Goal: Transaction & Acquisition: Purchase product/service

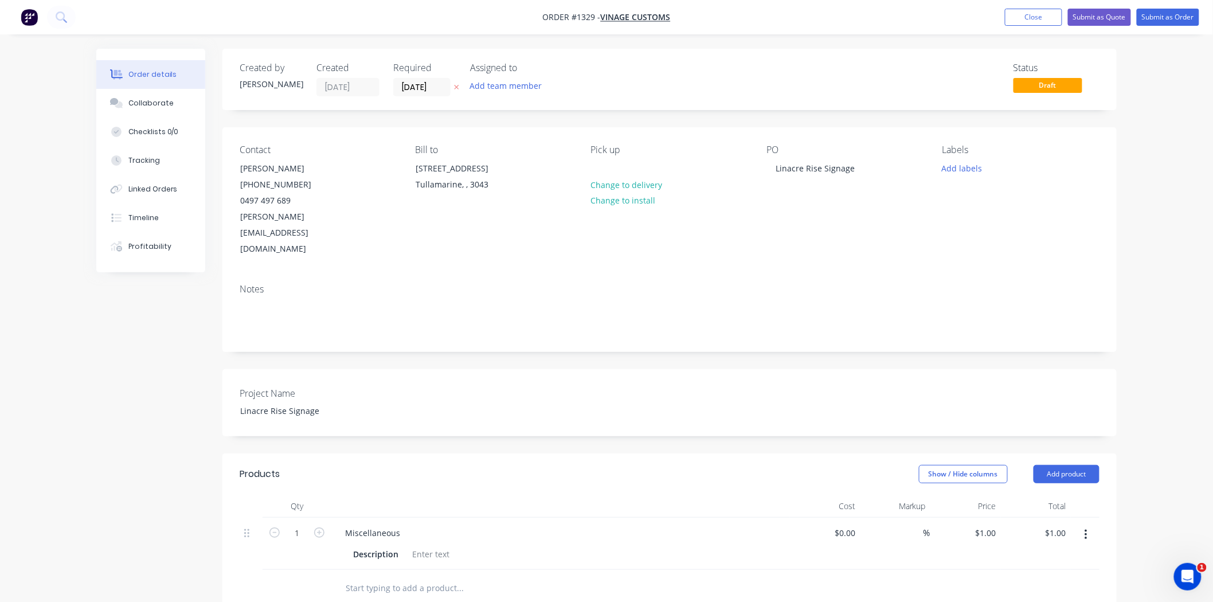
click at [1023, 18] on button "Close" at bounding box center [1033, 17] width 57 height 17
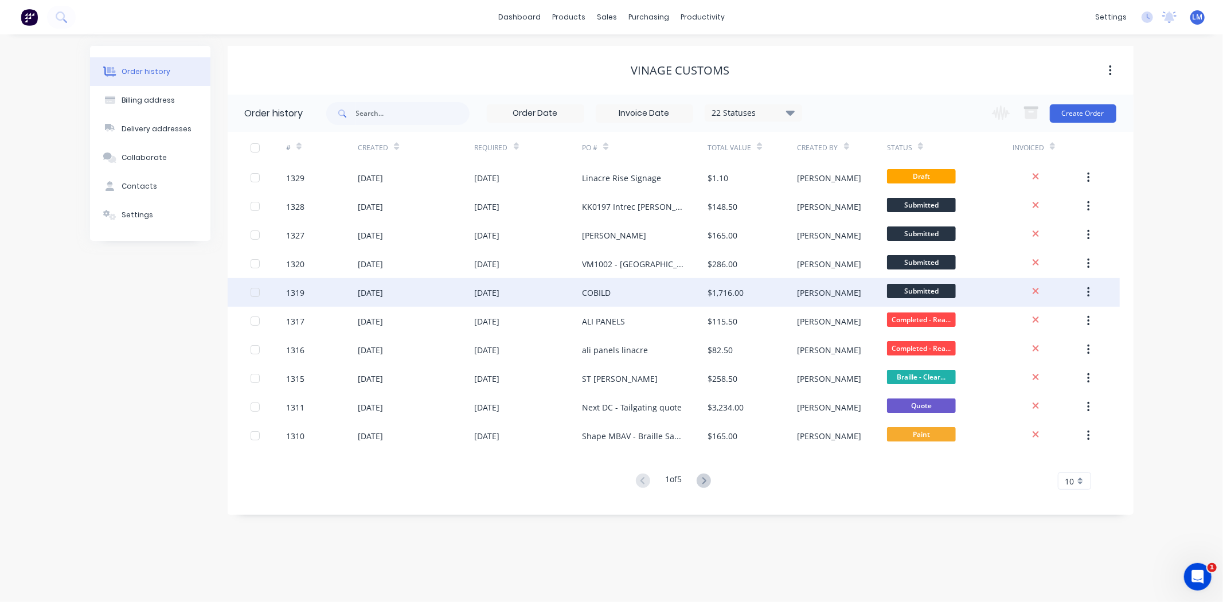
click at [681, 293] on div "COBILD" at bounding box center [645, 292] width 126 height 29
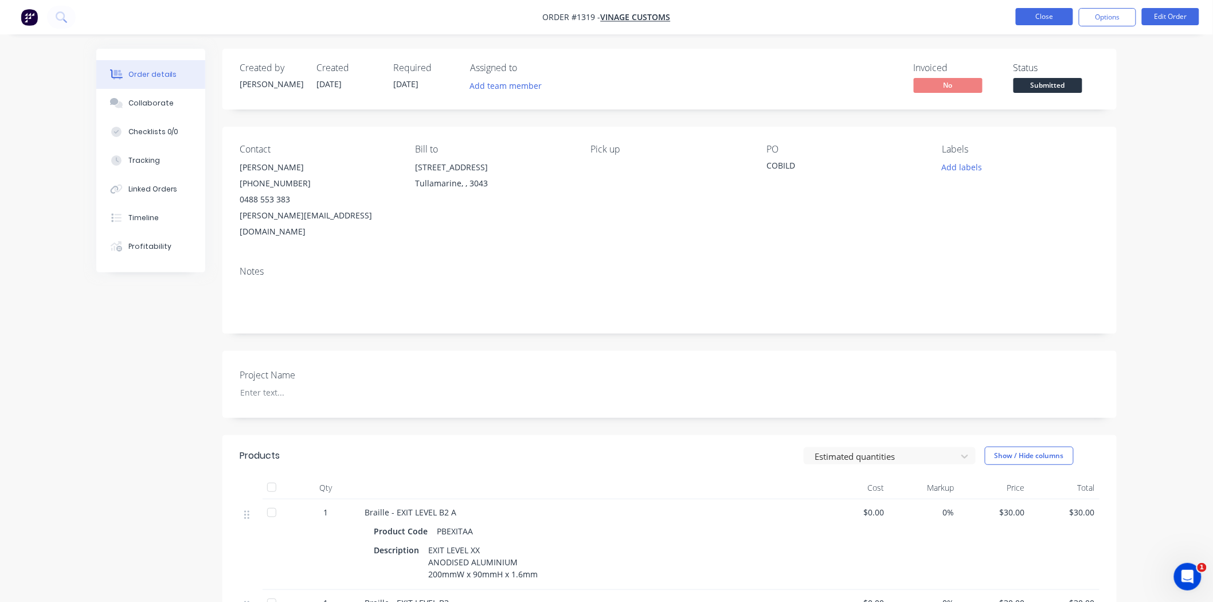
click at [1042, 19] on button "Close" at bounding box center [1044, 16] width 57 height 17
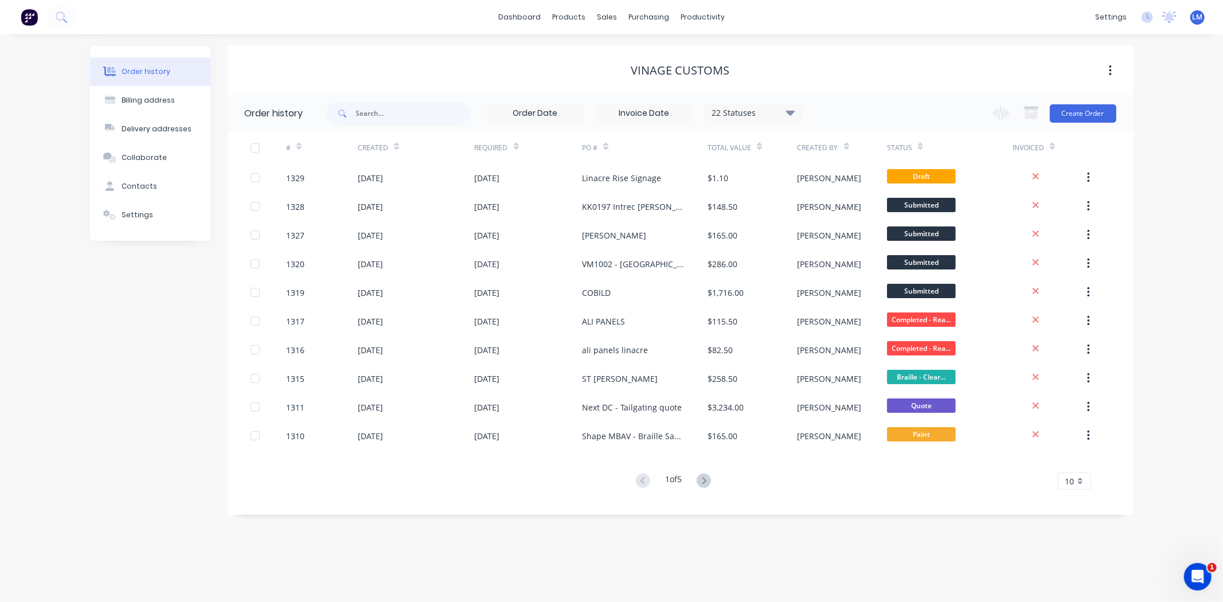
click at [27, 10] on img at bounding box center [29, 17] width 17 height 17
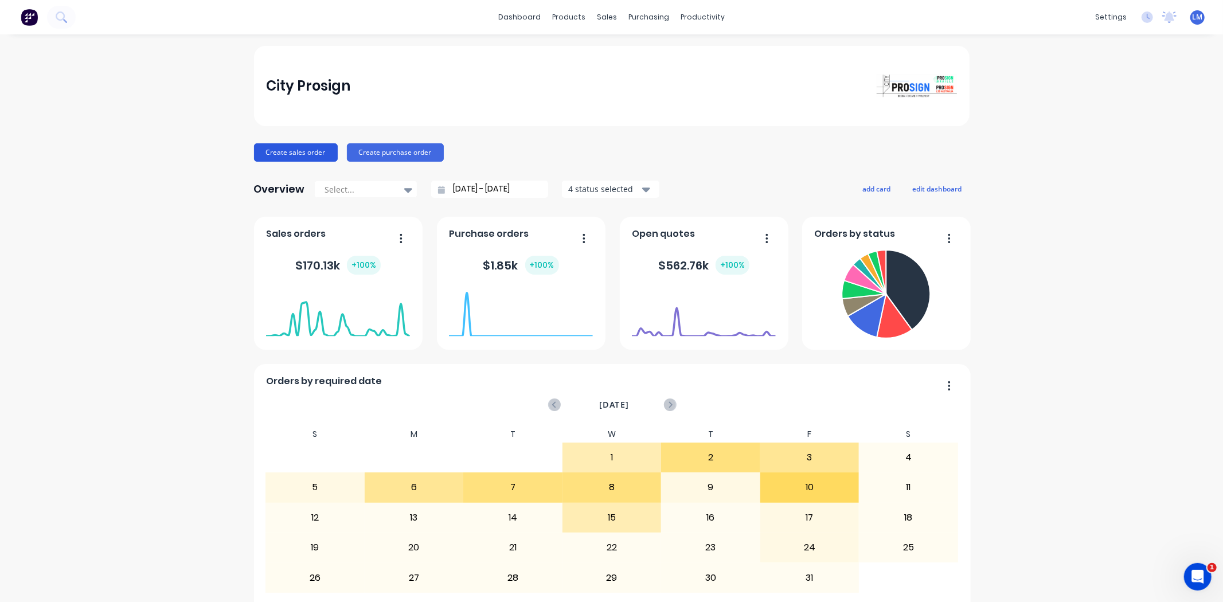
click at [301, 150] on button "Create sales order" at bounding box center [296, 152] width 84 height 18
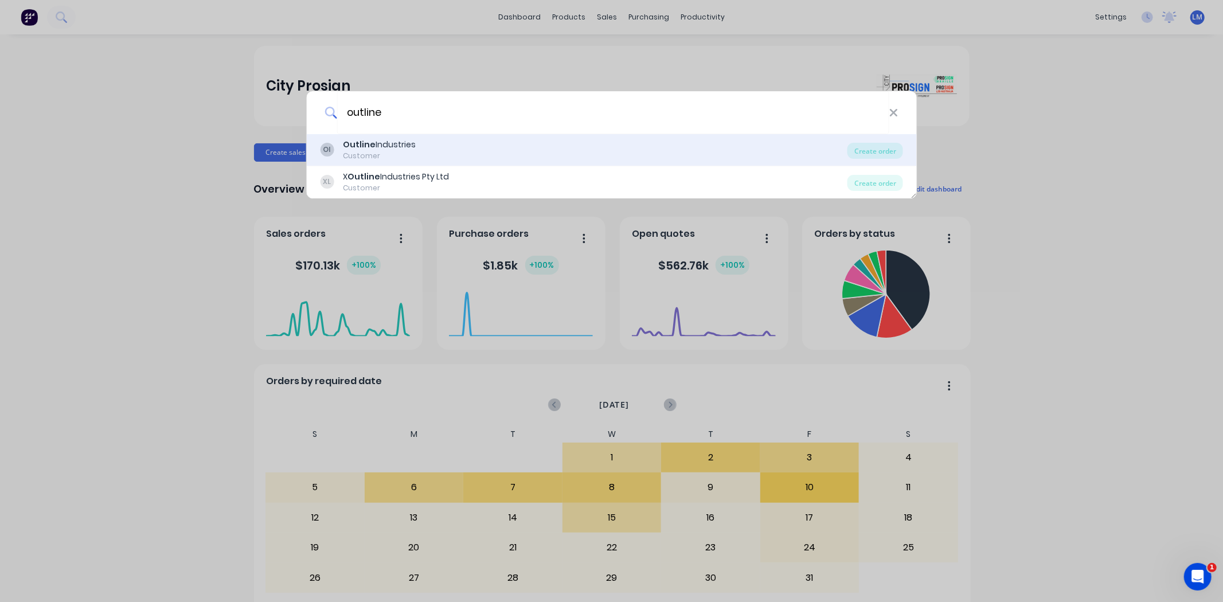
type input "outline"
click at [395, 148] on div "Outline Industries" at bounding box center [379, 145] width 73 height 12
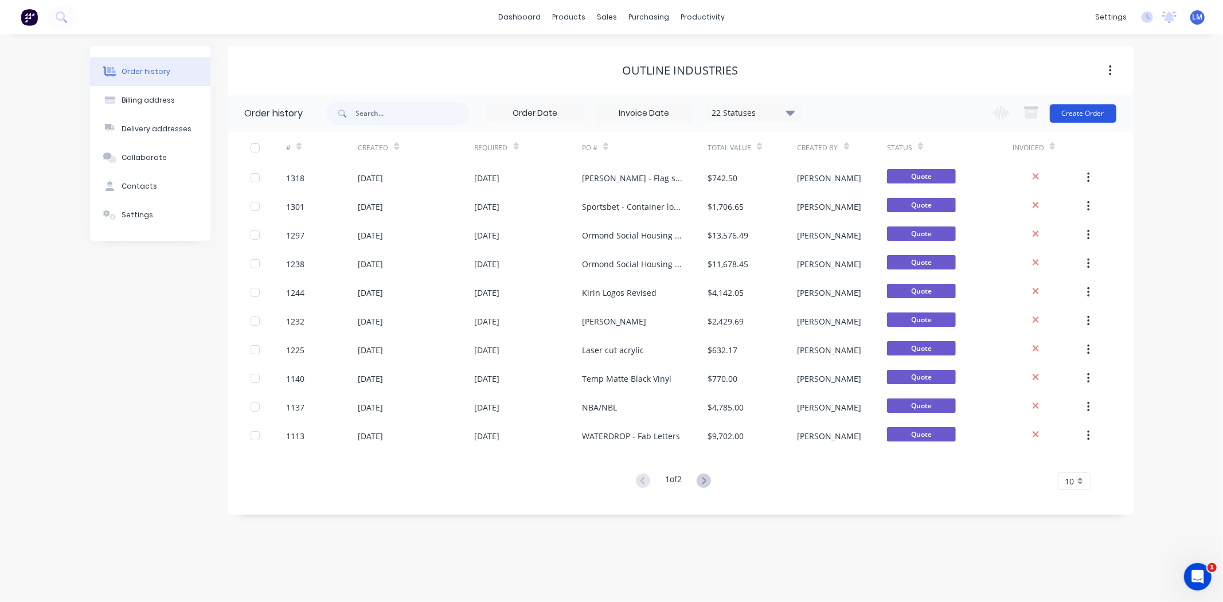
click at [1075, 116] on button "Create Order" at bounding box center [1082, 113] width 66 height 18
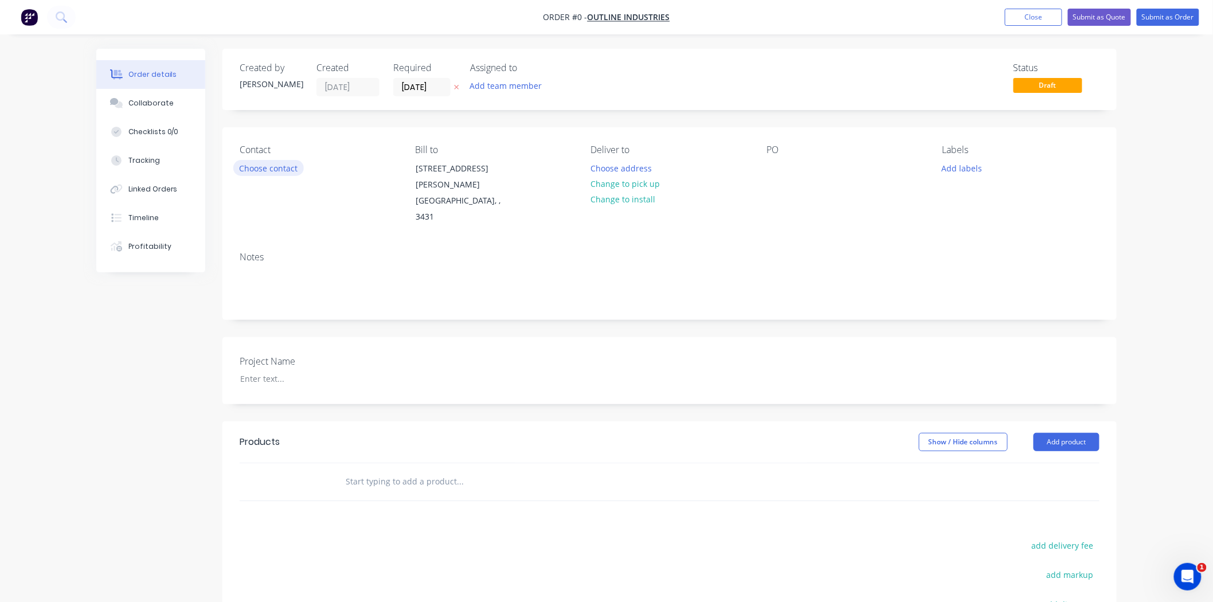
click at [263, 164] on button "Choose contact" at bounding box center [268, 167] width 70 height 15
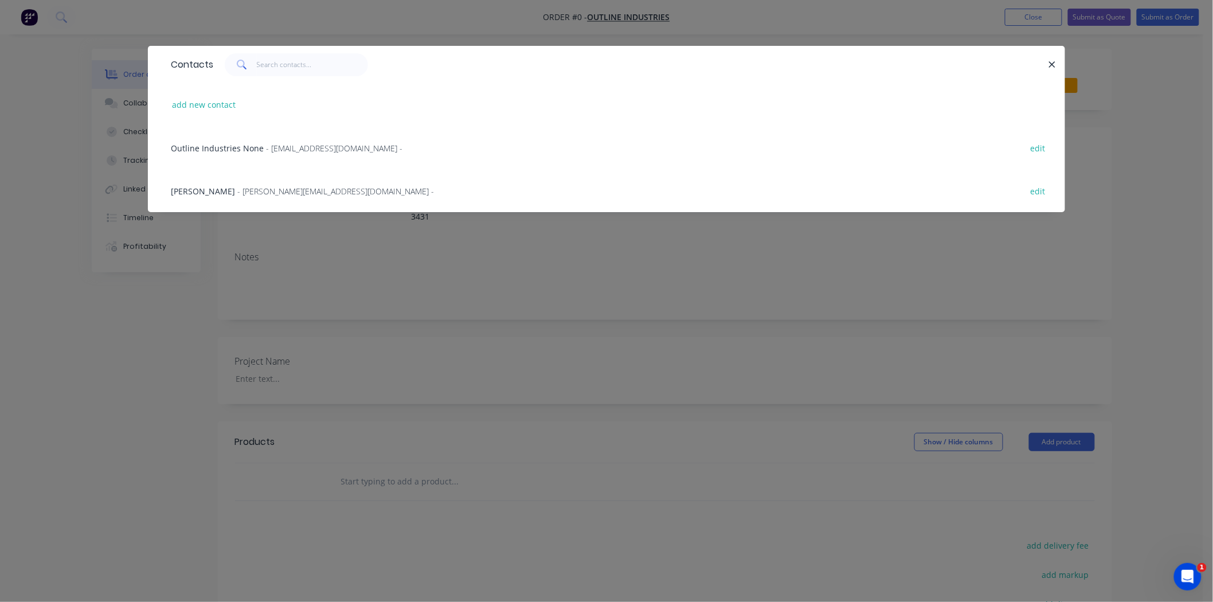
click at [237, 191] on span "- [PERSON_NAME][EMAIL_ADDRESS][DOMAIN_NAME] -" at bounding box center [335, 191] width 197 height 11
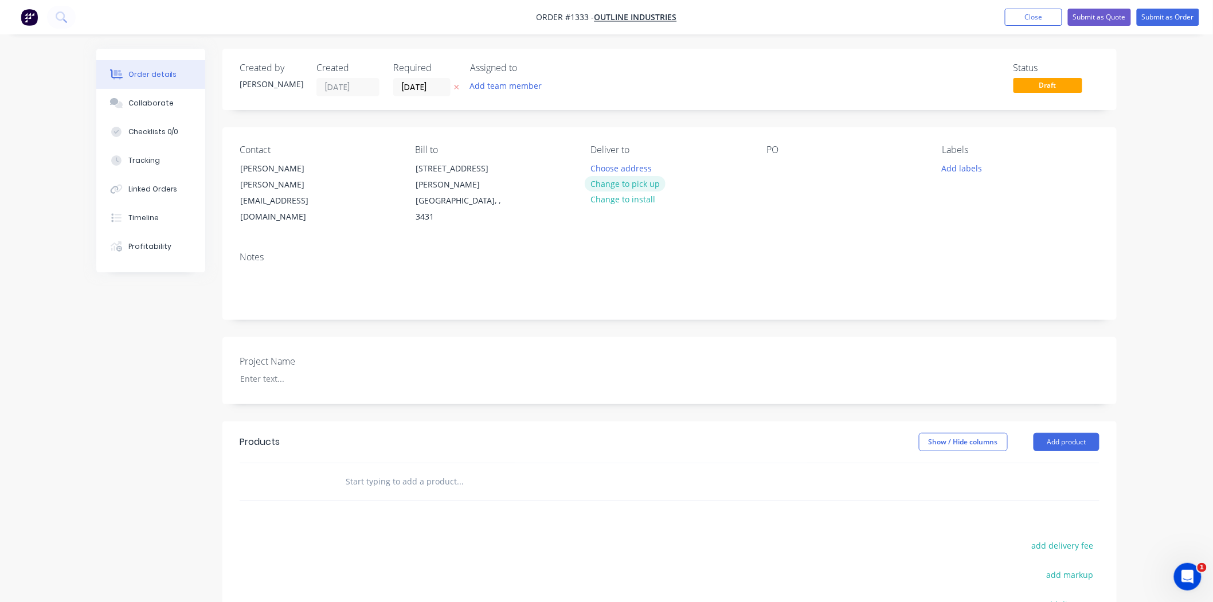
click at [648, 185] on button "Change to pick up" at bounding box center [625, 183] width 81 height 15
drag, startPoint x: 771, startPoint y: 176, endPoint x: 777, endPoint y: 174, distance: 6.7
click at [771, 176] on div at bounding box center [775, 168] width 18 height 17
drag, startPoint x: 833, startPoint y: 166, endPoint x: 761, endPoint y: 174, distance: 72.0
click at [761, 174] on div "Contact [PERSON_NAME] [PERSON_NAME][EMAIL_ADDRESS][DOMAIN_NAME] Bill to [STREET…" at bounding box center [669, 184] width 894 height 115
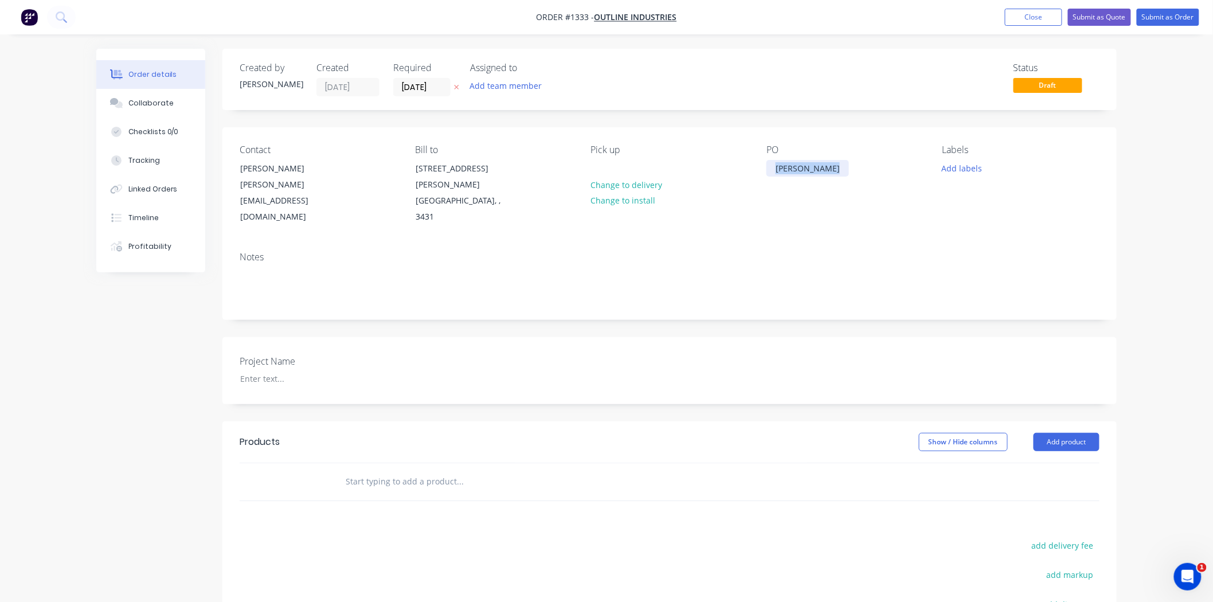
copy div "[PERSON_NAME]"
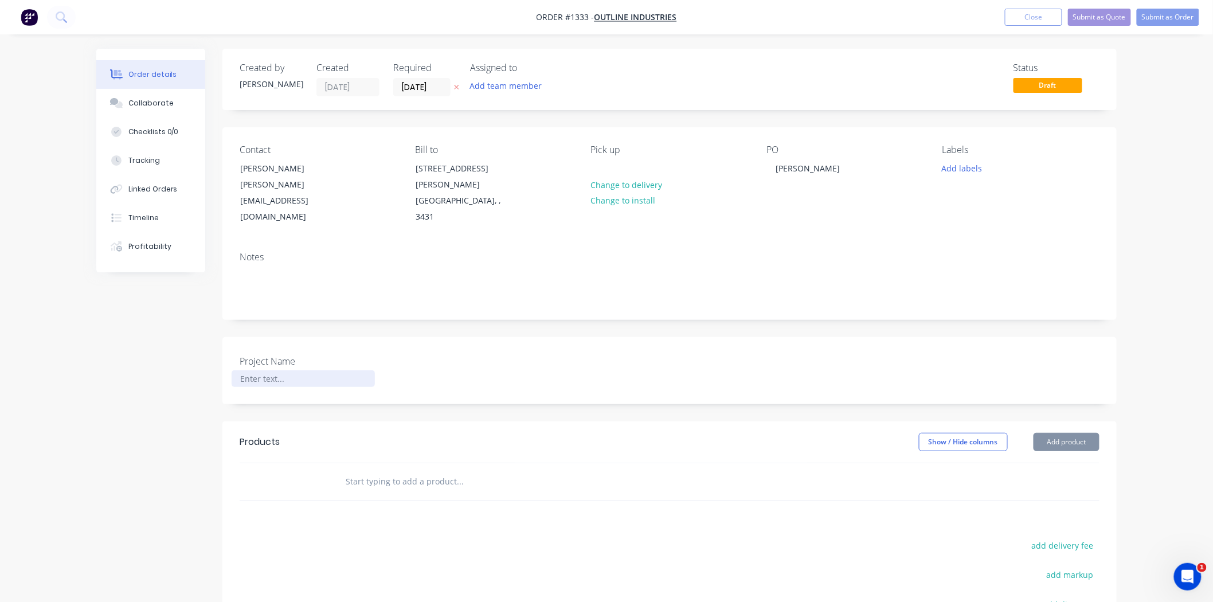
click at [283, 370] on div at bounding box center [303, 378] width 143 height 17
paste div
click at [347, 470] on input "text" at bounding box center [459, 481] width 229 height 23
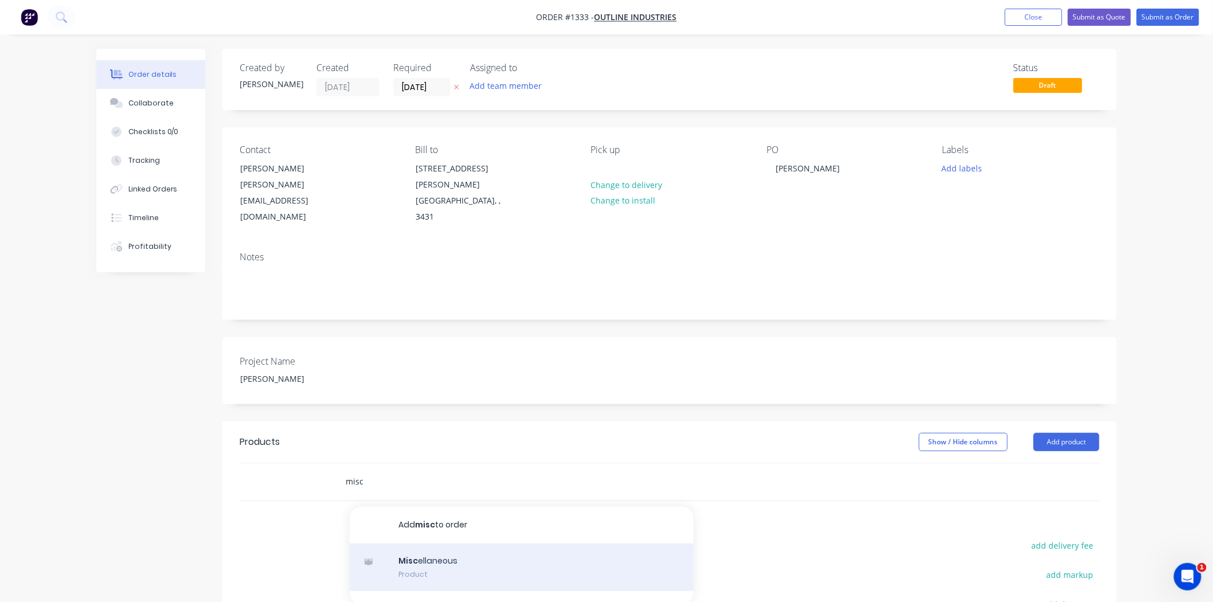
type input "misc"
click at [439, 543] on div "Misc ellaneous Product" at bounding box center [522, 567] width 344 height 48
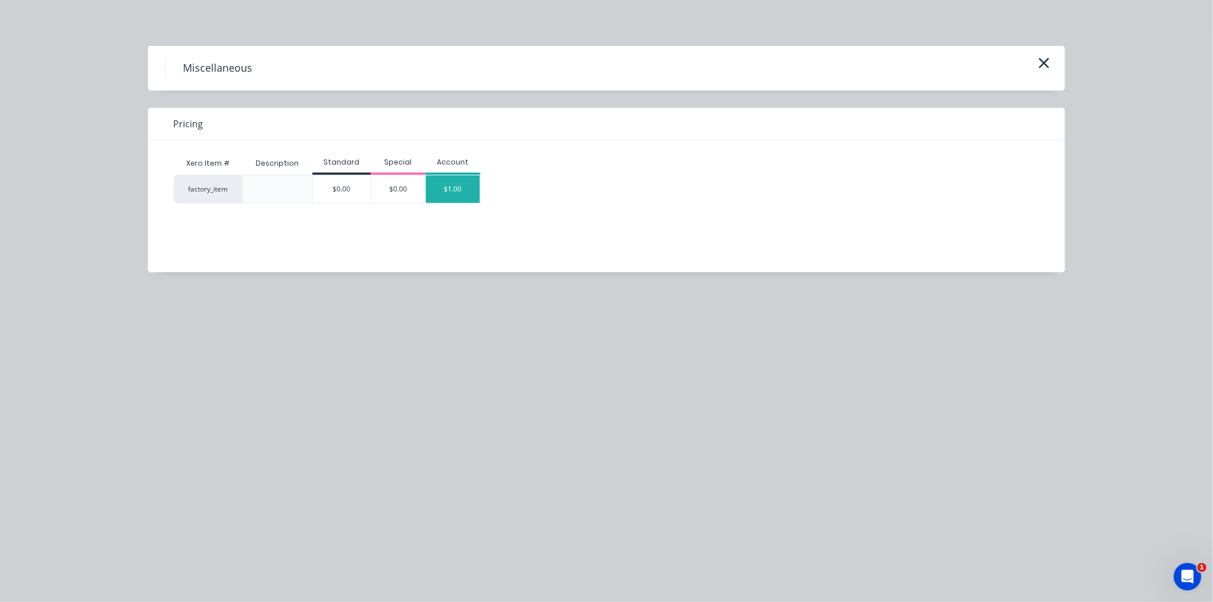
click at [453, 185] on div "$1.00" at bounding box center [453, 189] width 54 height 28
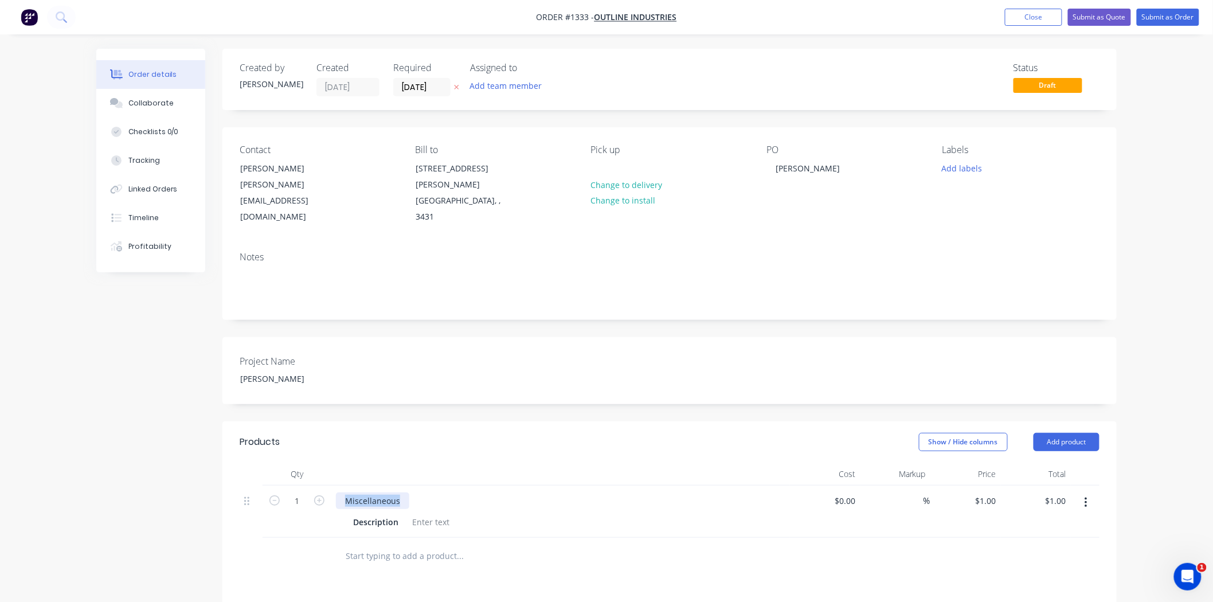
drag, startPoint x: 405, startPoint y: 473, endPoint x: 331, endPoint y: 475, distance: 74.0
click at [331, 485] on div "Miscellaneous Description" at bounding box center [560, 511] width 459 height 52
click at [436, 514] on div at bounding box center [431, 522] width 46 height 17
paste div
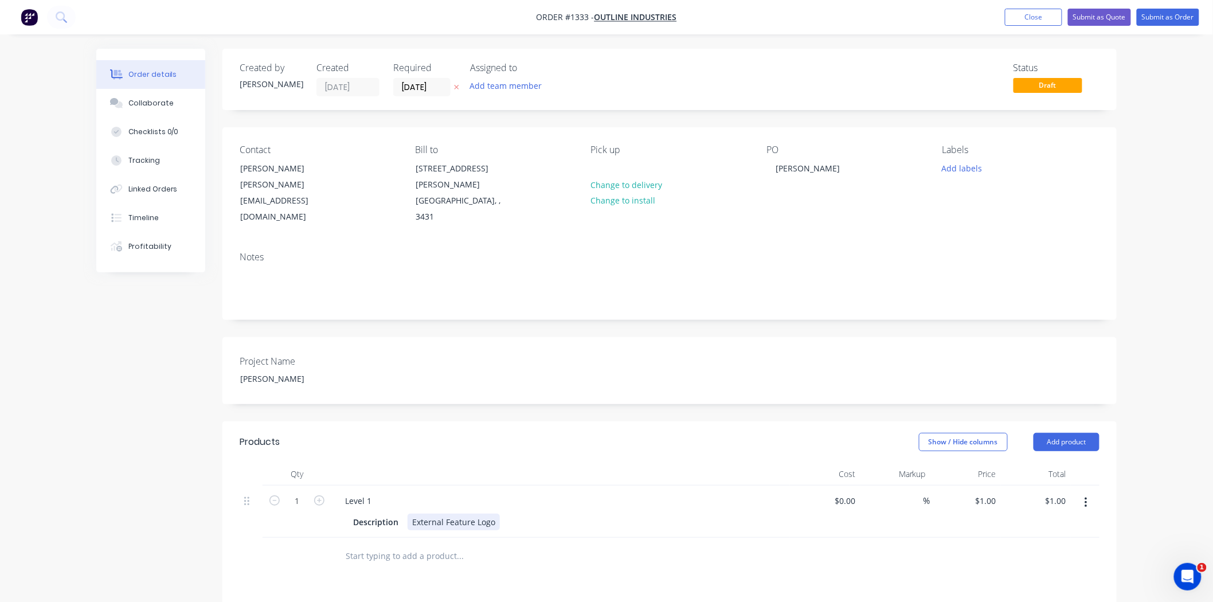
click at [494, 514] on div "External Feature Logo" at bounding box center [454, 522] width 92 height 17
click at [591, 550] on div at bounding box center [537, 568] width 413 height 37
click at [497, 514] on div "External Feature Logo" at bounding box center [454, 522] width 92 height 17
click at [493, 514] on div "External Feature LogoACM & Print with 10mm PVC backing" at bounding box center [524, 522] width 233 height 17
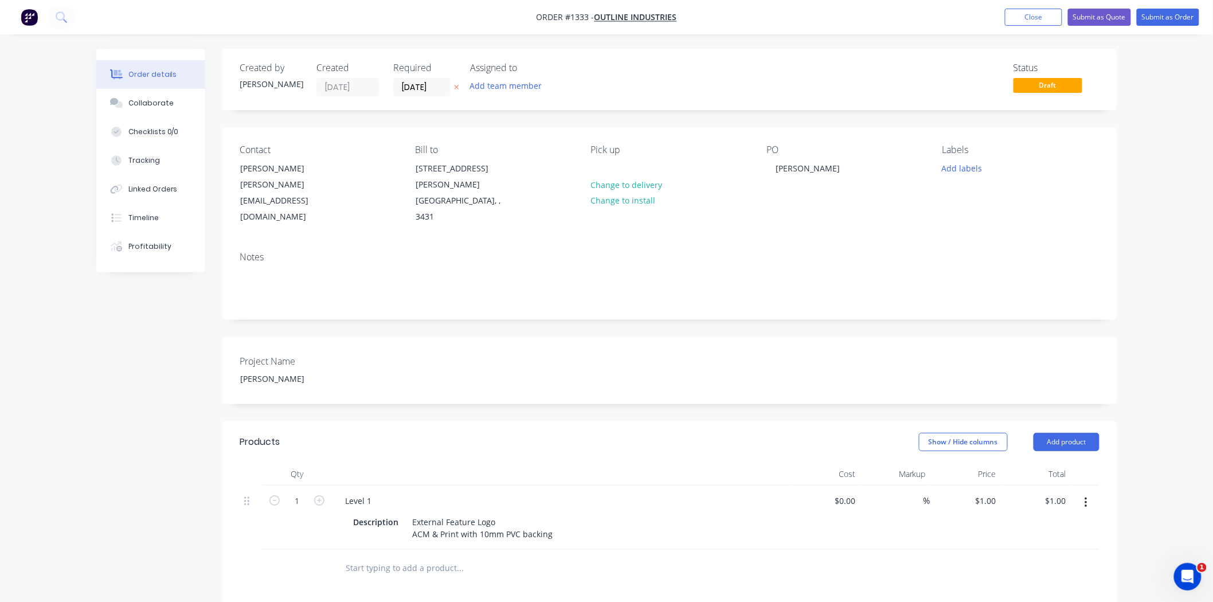
click at [513, 557] on input "text" at bounding box center [459, 568] width 229 height 23
drag, startPoint x: 547, startPoint y: 505, endPoint x: 548, endPoint y: 512, distance: 6.9
click at [547, 514] on div "External Feature Logo ACM & Print with 10mm PVC backing" at bounding box center [483, 528] width 150 height 29
click at [549, 514] on div "External Feature Logo ACM & Print with 10mm PVC backing2090mm H" at bounding box center [503, 528] width 191 height 29
drag, startPoint x: 549, startPoint y: 503, endPoint x: 565, endPoint y: 503, distance: 16.1
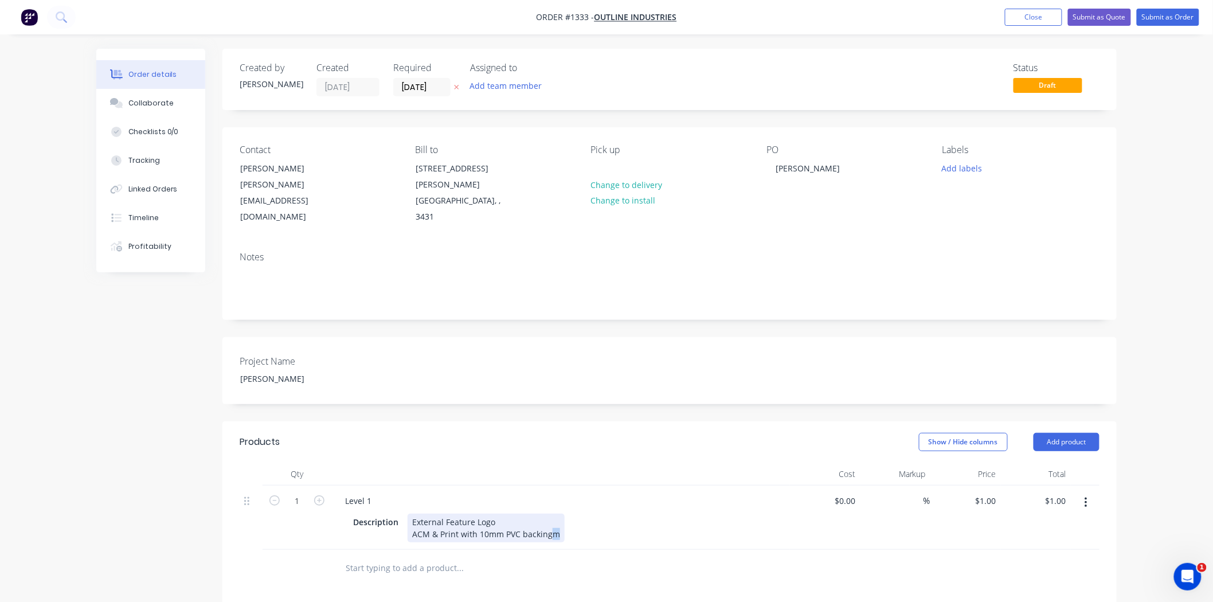
click at [565, 514] on div "Description External Feature Logo ACM & Print with 10mm PVC backingm" at bounding box center [558, 528] width 420 height 29
click at [598, 514] on div "Level 1 Description External Feature Logo ACM & Print with 10mm PVC backingm" at bounding box center [560, 517] width 459 height 64
click at [548, 514] on div "External Feature Logo ACM & Print with 10mm PVC backingm" at bounding box center [486, 528] width 157 height 29
click at [551, 514] on div "External Feature Logo ACM & Print with 10mm PVC backing" at bounding box center [483, 528] width 150 height 29
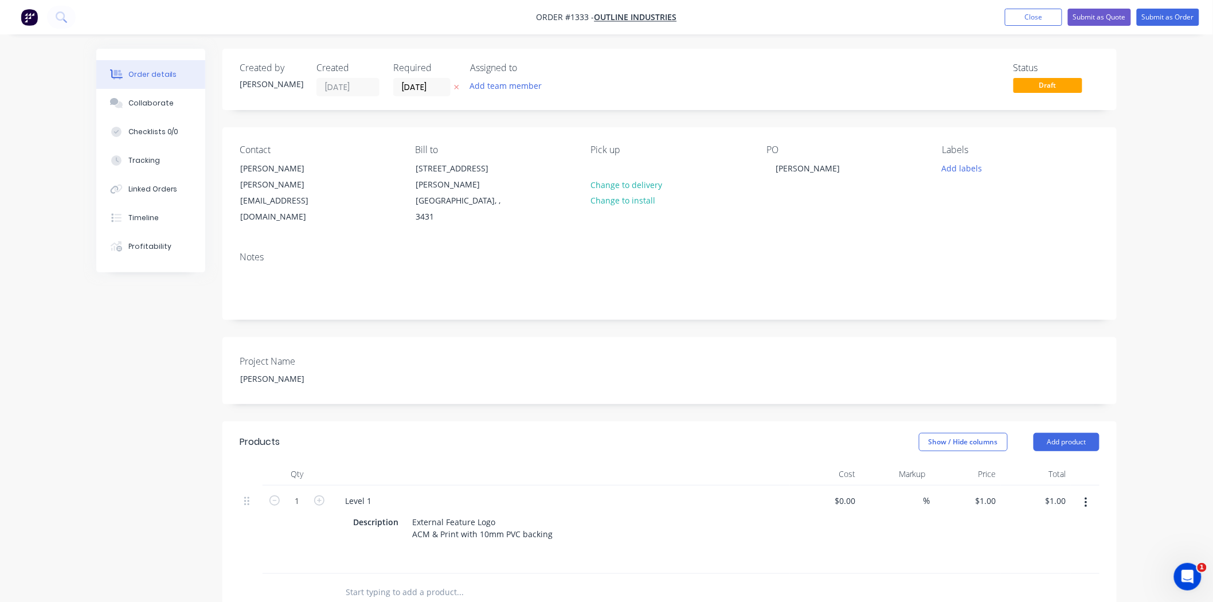
click at [519, 581] on input "text" at bounding box center [459, 592] width 229 height 23
click at [550, 514] on div "External Feature Logo ACM & Print with 10mm PVC backing" at bounding box center [483, 540] width 150 height 53
click at [741, 514] on div "Description External Feature Logo ACM & Print with 10mm PVC backing 2700mm W x …" at bounding box center [558, 540] width 420 height 53
click at [983, 492] on div "1 $1.00" at bounding box center [985, 500] width 31 height 17
type input "$2,500.00"
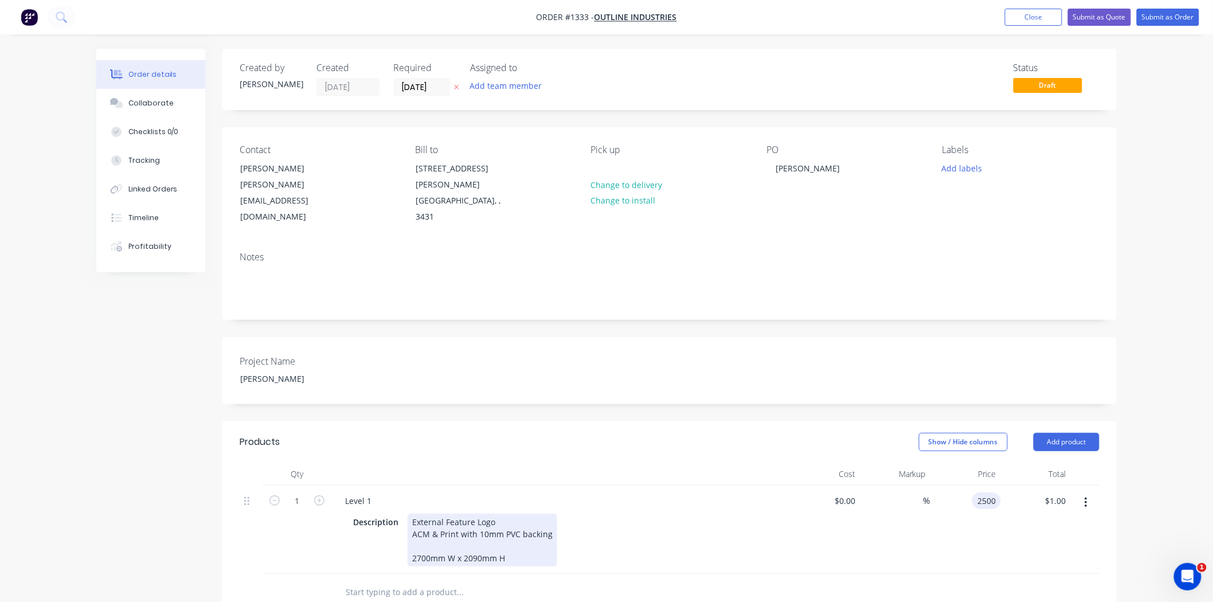
type input "$2,500.00"
click at [775, 531] on div "Description External Feature Logo ACM & Print with 10mm PVC backing 2700mm W x …" at bounding box center [560, 538] width 449 height 55
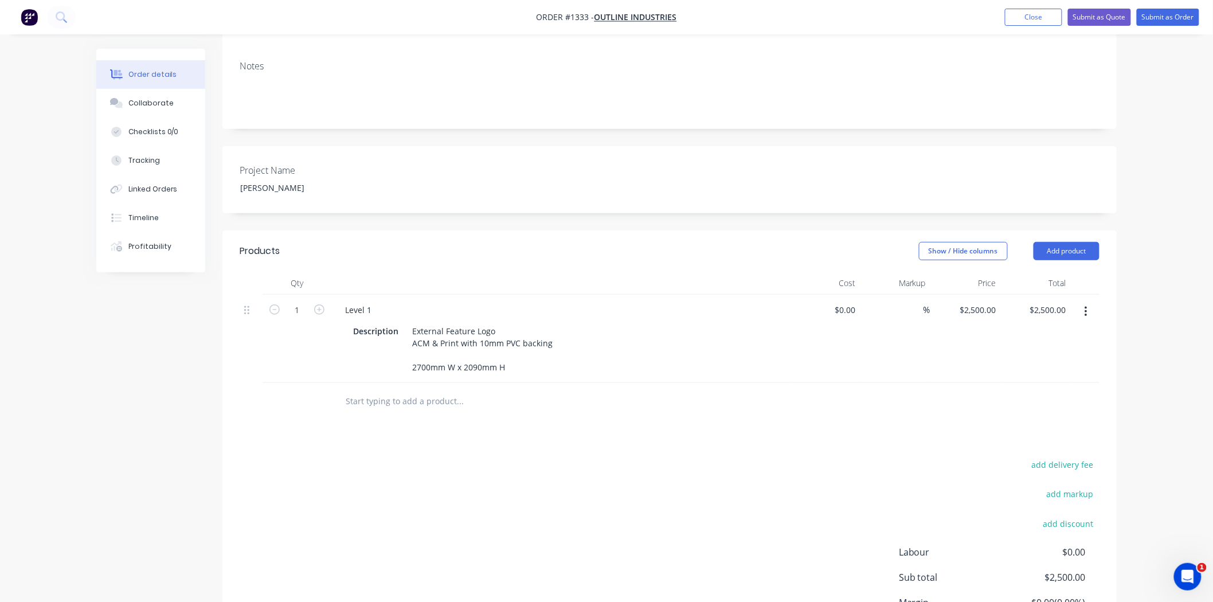
scroll to position [254, 0]
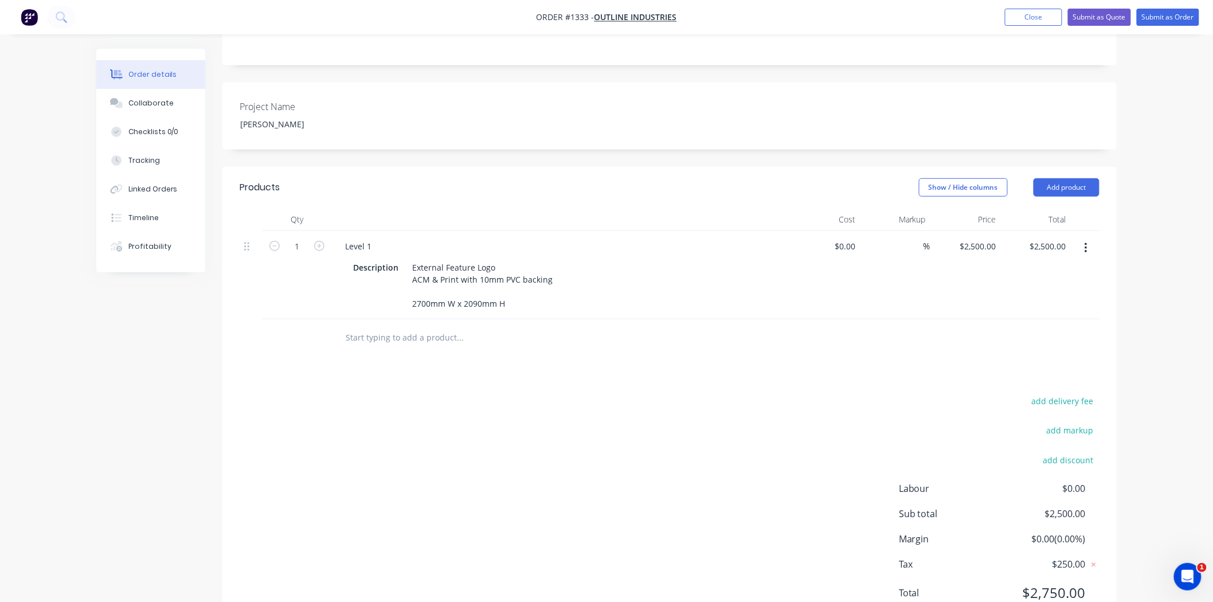
click at [1082, 238] on button "button" at bounding box center [1085, 248] width 27 height 21
click at [1064, 293] on div "Duplicate" at bounding box center [1045, 301] width 88 height 17
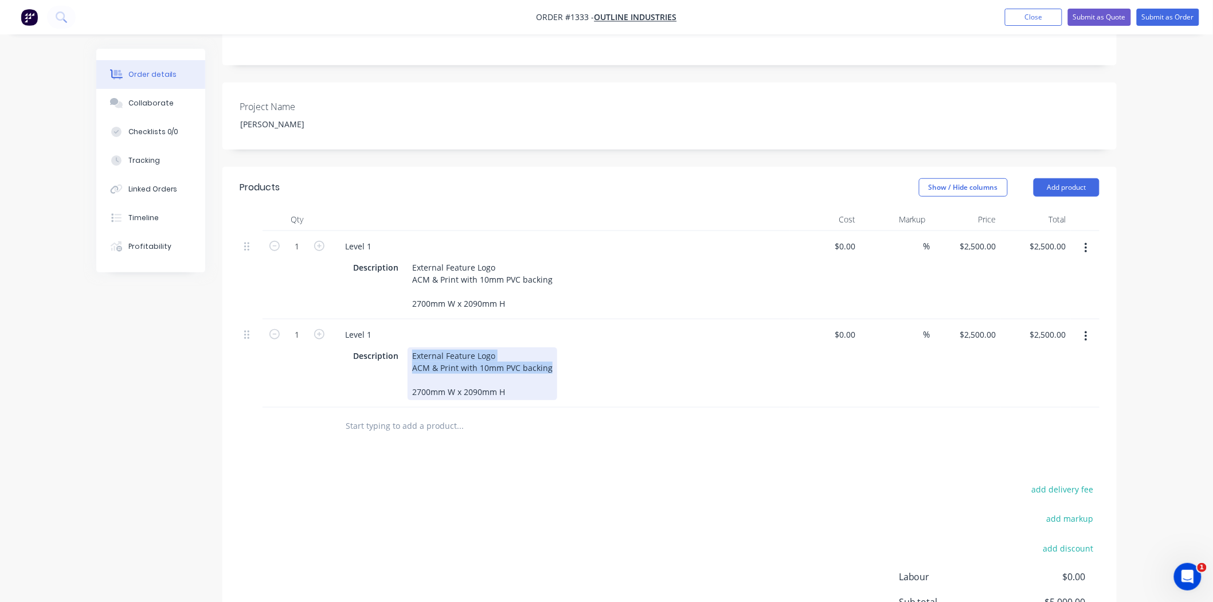
drag, startPoint x: 412, startPoint y: 325, endPoint x: 569, endPoint y: 337, distance: 157.5
click at [569, 347] on div "Description External Feature Logo ACM & Print with 10mm PVC backing 2700mm W x …" at bounding box center [558, 373] width 420 height 53
paste div
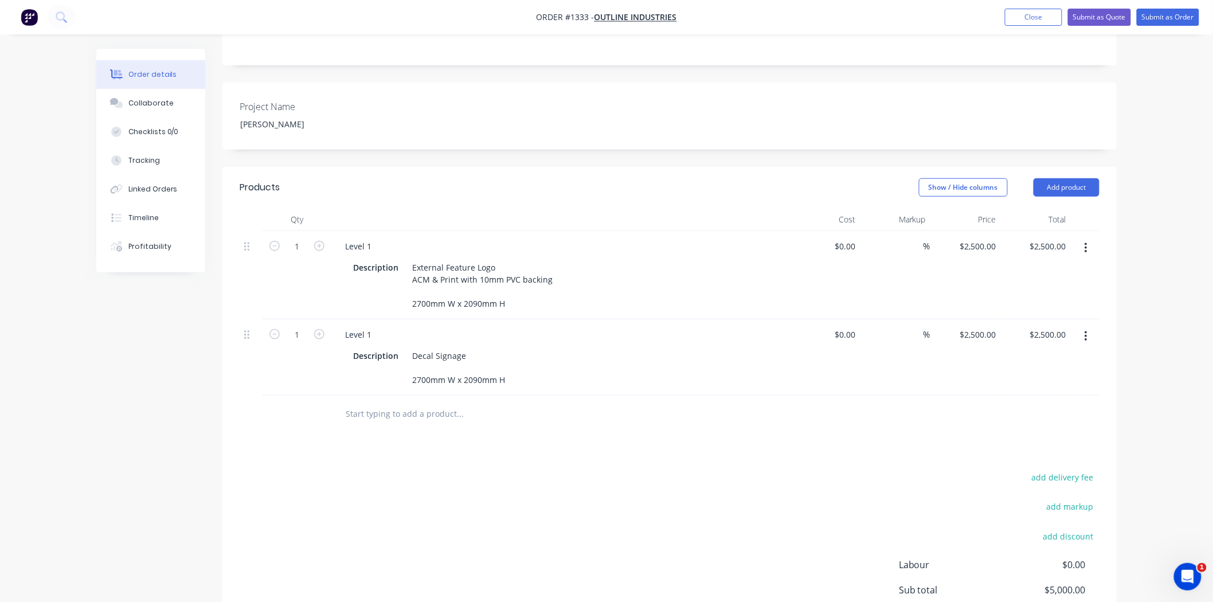
click at [594, 433] on div "Products Show / Hide columns Add product Qty Cost Markup Price Total 1 Level 1 …" at bounding box center [669, 437] width 894 height 541
click at [485, 347] on div "Decal Signage 2700mm W x 2090mm H" at bounding box center [459, 367] width 102 height 41
click at [536, 429] on div "Products Show / Hide columns Add product Qty Cost Markup Price Total 1 Level 1 …" at bounding box center [669, 443] width 894 height 553
click at [316, 329] on icon "button" at bounding box center [319, 334] width 10 height 10
type input "2"
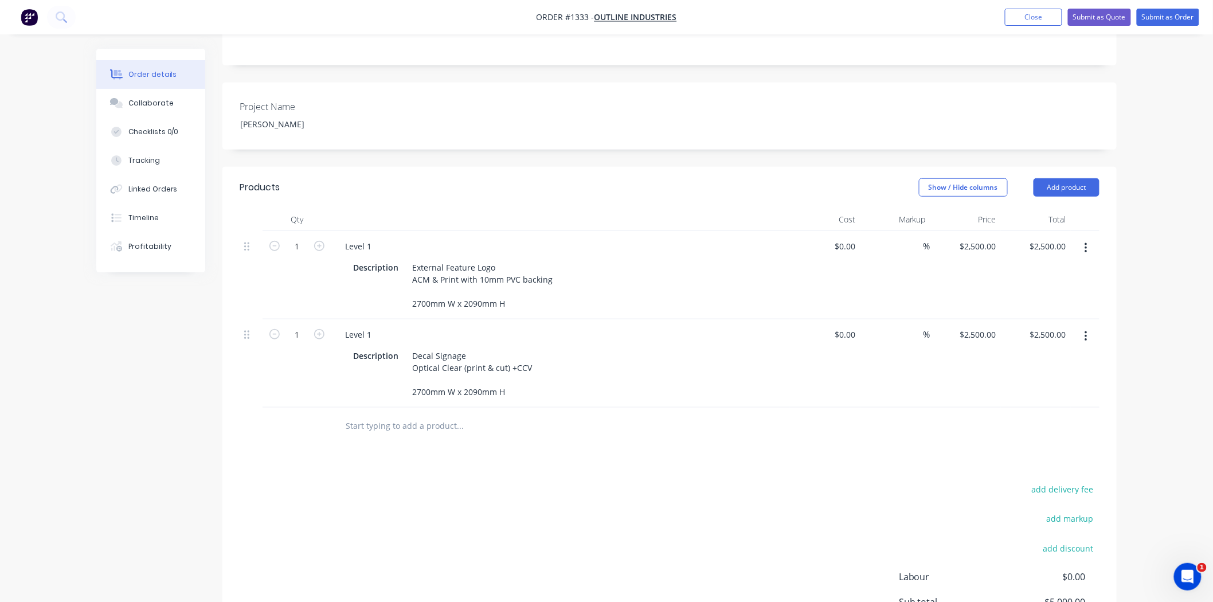
type input "$5,000.00"
drag, startPoint x: 422, startPoint y: 364, endPoint x: 403, endPoint y: 362, distance: 19.0
click at [403, 362] on div "Description Decal Signage Optical Clear (print & cut) +CCV 2700mm W x 2090mm H" at bounding box center [558, 373] width 420 height 53
click at [464, 484] on div "add delivery fee add markup add discount Labour $0.00 Sub total $7,500.00 Margi…" at bounding box center [670, 591] width 860 height 221
drag, startPoint x: 473, startPoint y: 359, endPoint x: 463, endPoint y: 360, distance: 10.3
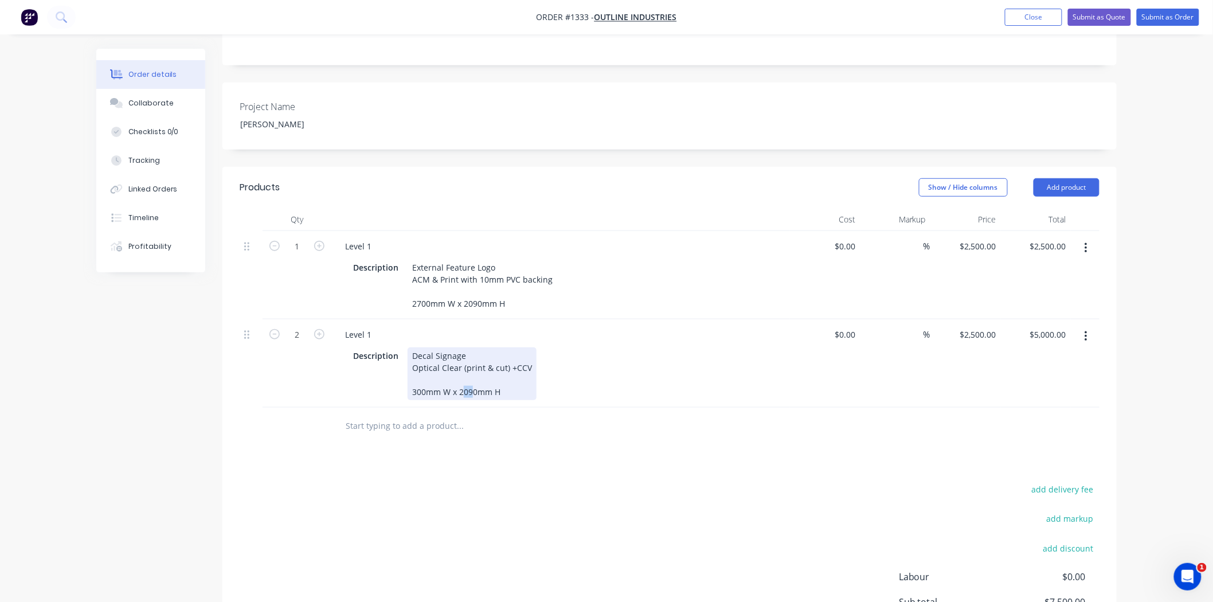
click at [463, 360] on div "Decal Signage Optical Clear (print & cut) +CCV 300mm W x 2090mm H" at bounding box center [472, 373] width 129 height 53
click at [533, 481] on div "add delivery fee add markup add discount Labour $0.00 Sub total $7,500.00 Margi…" at bounding box center [670, 591] width 860 height 221
click at [540, 422] on div "Products Show / Hide columns Add product Qty Cost Markup Price Total 1 Level 1 …" at bounding box center [669, 443] width 894 height 553
click at [973, 326] on div "2500 $2,500.00" at bounding box center [977, 334] width 46 height 17
type input "$25.00"
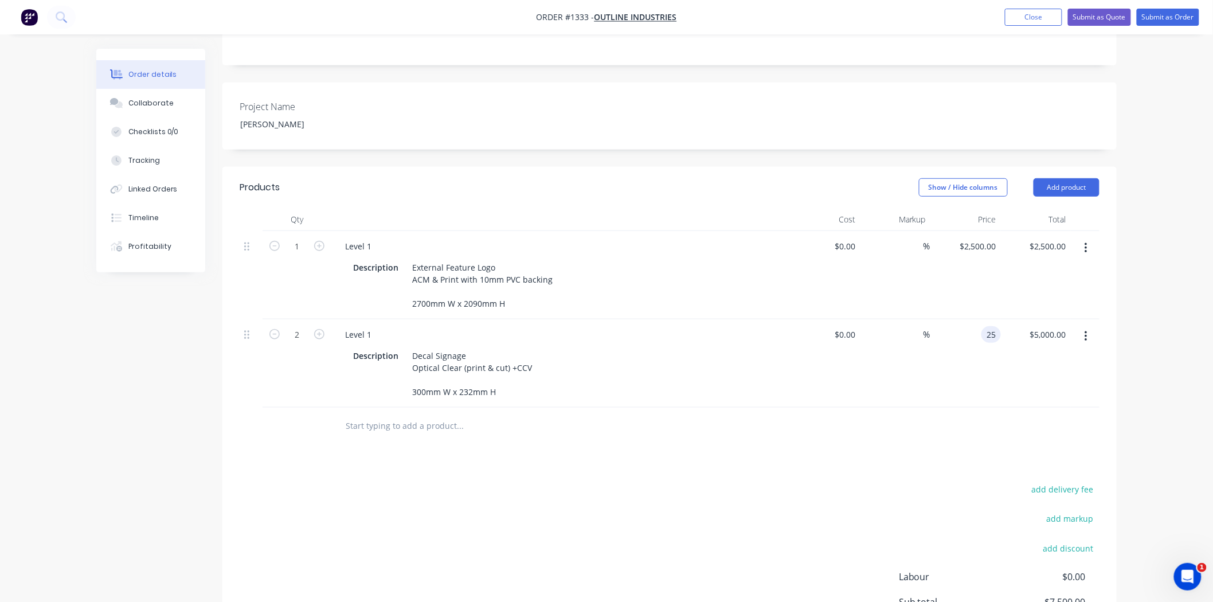
type input "$50.00"
click at [926, 443] on div "Products Show / Hide columns Add product Qty Cost Markup Price Total 1 Level 1 …" at bounding box center [669, 443] width 894 height 553
click at [1085, 331] on icon "button" at bounding box center [1085, 336] width 2 height 10
click at [1056, 381] on div "Duplicate" at bounding box center [1045, 389] width 88 height 17
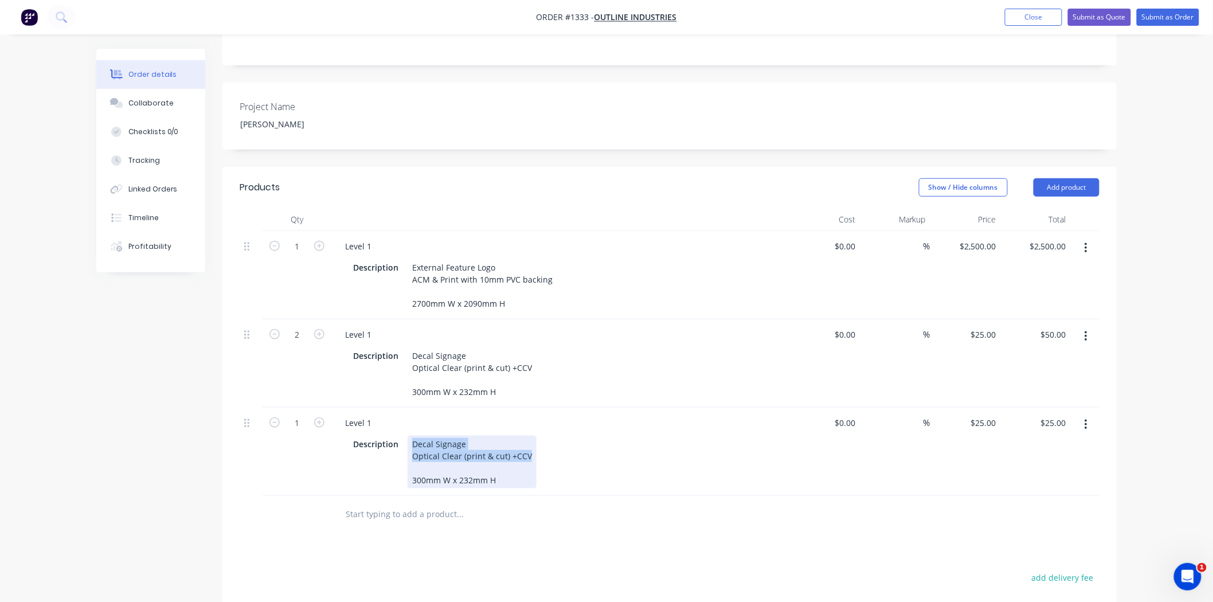
drag, startPoint x: 408, startPoint y: 413, endPoint x: 559, endPoint y: 426, distance: 152.5
click at [559, 436] on div "Description Decal Signage Optical Clear (print & cut) +CCV 300mm W x 232mm H" at bounding box center [558, 462] width 420 height 53
paste div
click at [616, 522] on div "Products Show / Hide columns Add product Qty Cost Markup Price Total 1 Level 1 …" at bounding box center [669, 481] width 894 height 629
click at [470, 436] on div "Entry desk logo 300mm W x 232mm H" at bounding box center [454, 456] width 93 height 41
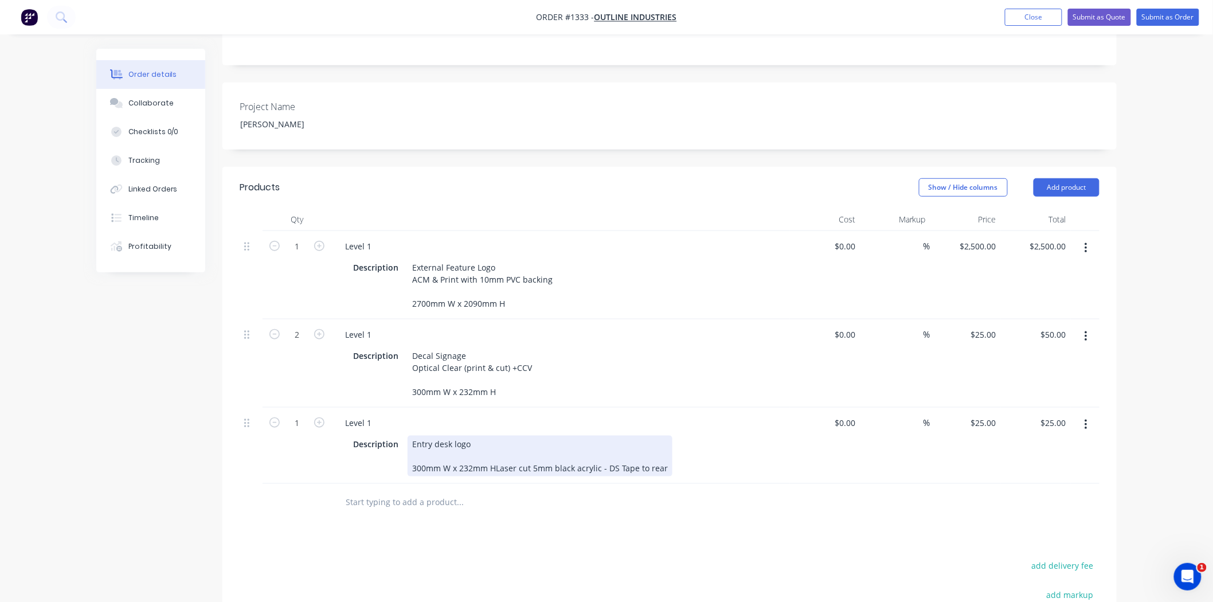
click at [475, 436] on div "Entry desk logo 300mm W x 232mm HLaser cut 5mm black acrylic - DS Tape to rear" at bounding box center [540, 456] width 265 height 41
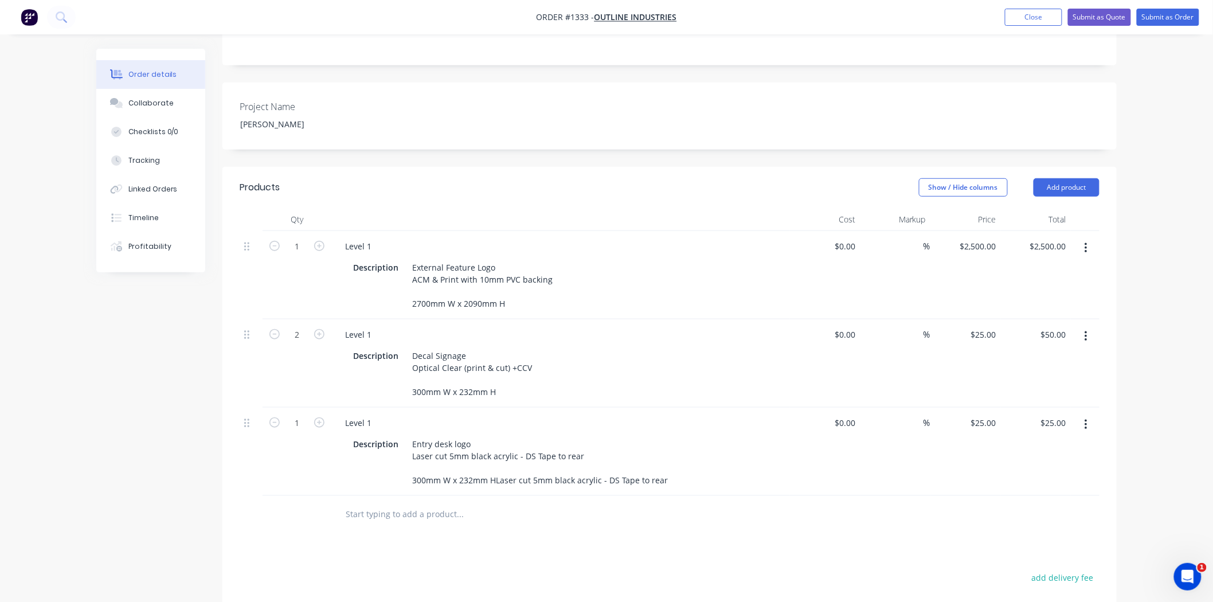
click at [516, 514] on div "Products Show / Hide columns Add product Qty Cost Markup Price Total 1 Level 1 …" at bounding box center [669, 487] width 894 height 641
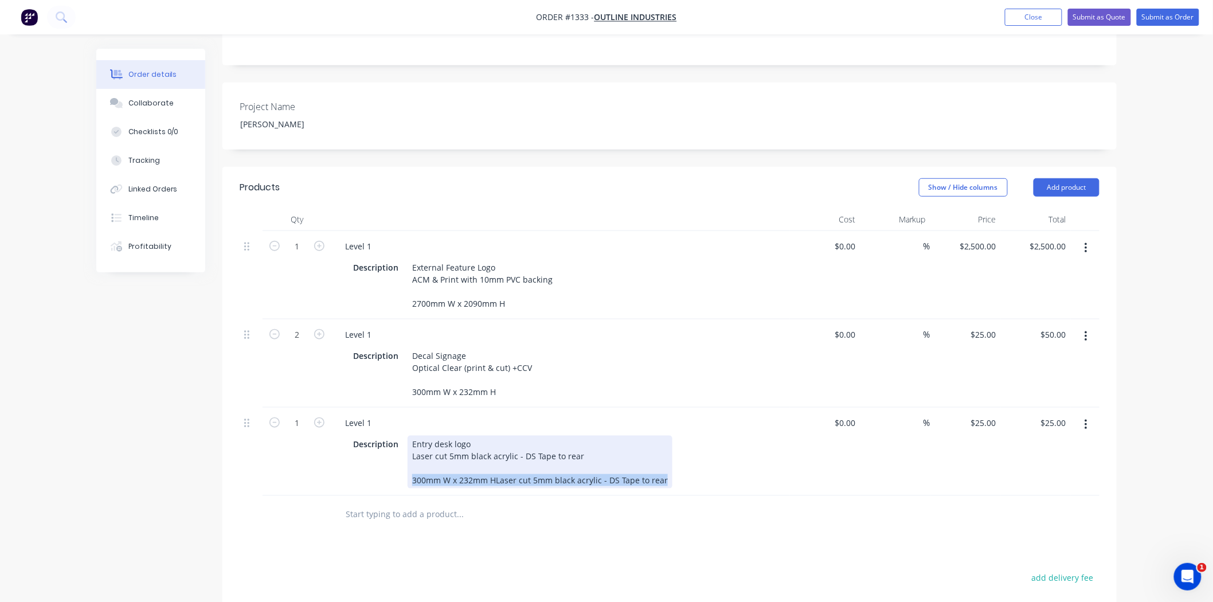
drag, startPoint x: 411, startPoint y: 450, endPoint x: 704, endPoint y: 455, distance: 292.9
click at [704, 455] on div "Description Entry desk logo Laser cut 5mm black acrylic - DS Tape to rear 300mm…" at bounding box center [558, 462] width 420 height 53
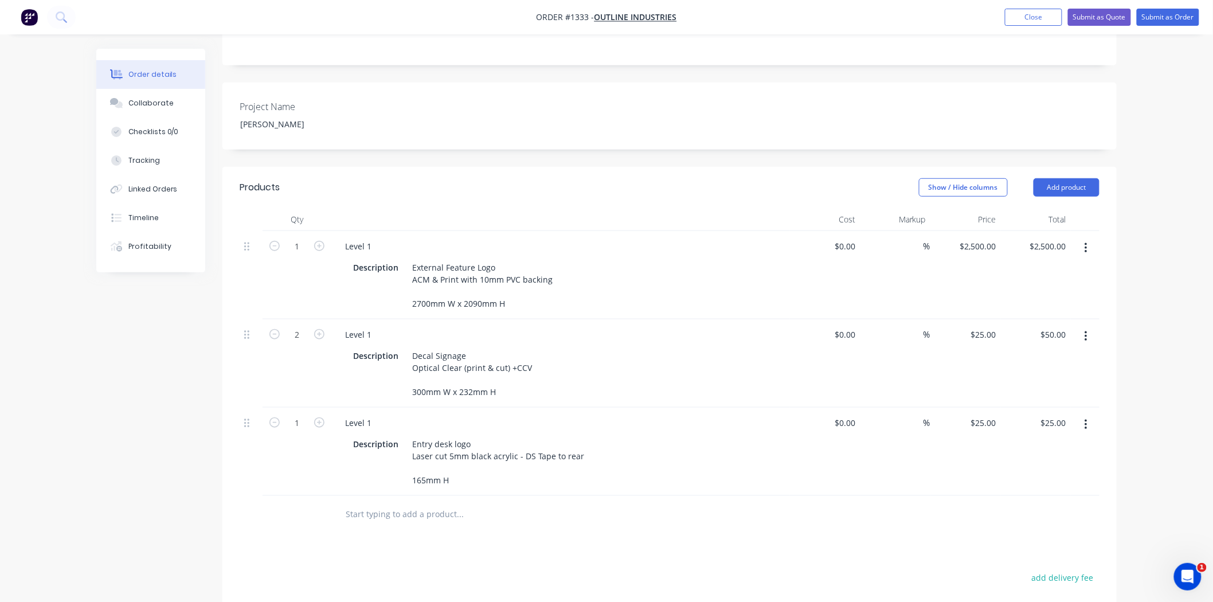
click at [705, 455] on div "Description Entry desk logo Laser cut 5mm black acrylic - DS Tape to rear 165mm…" at bounding box center [558, 462] width 420 height 53
click at [514, 276] on div "External Feature Logo ACM & Print with 10mm PVC backing 2700mm W x 2090mm H" at bounding box center [483, 285] width 150 height 53
click at [748, 436] on div "Description Entry desk logo Laser cut 5mm black acrylic - DS Tape to rear 165mm…" at bounding box center [558, 462] width 420 height 53
click at [516, 277] on div "External Feature Logo ACM & Print with 10mm PVC backing 2700mm W x 2090mm H" at bounding box center [483, 285] width 150 height 53
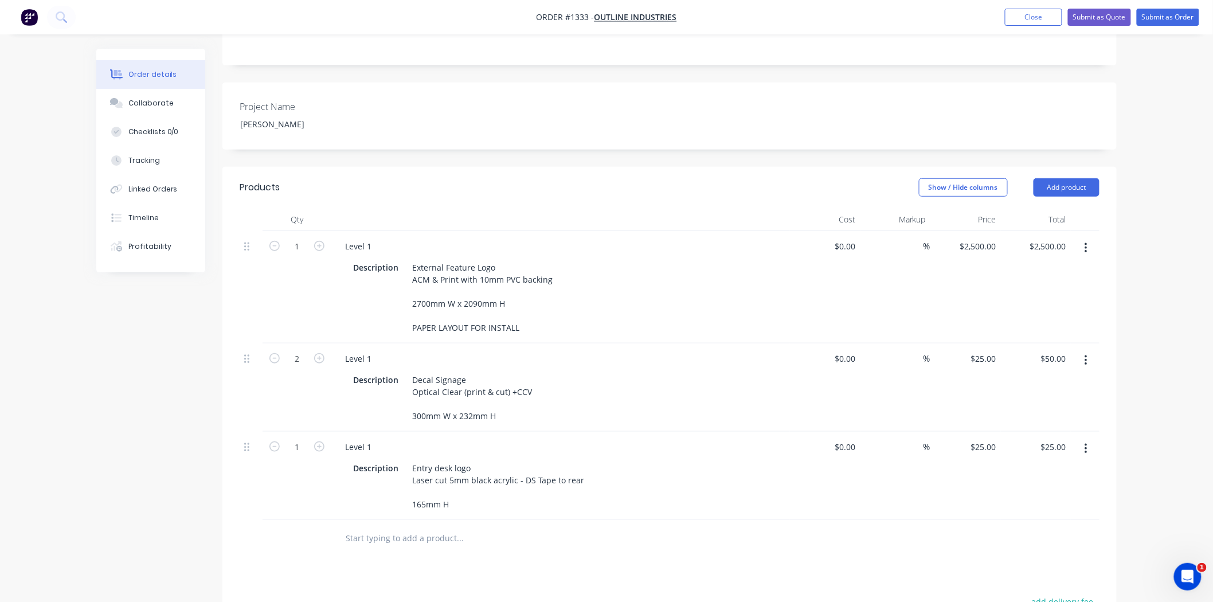
click at [763, 438] on div "Level 1" at bounding box center [560, 446] width 449 height 17
click at [477, 477] on div "Entry desk logo Laser cut 5mm black acrylic - DS Tape to rear 165mm H" at bounding box center [498, 486] width 181 height 53
click at [689, 544] on div at bounding box center [537, 562] width 413 height 37
click at [1086, 444] on icon "button" at bounding box center [1085, 449] width 2 height 10
click at [1047, 493] on div "Duplicate" at bounding box center [1045, 501] width 88 height 17
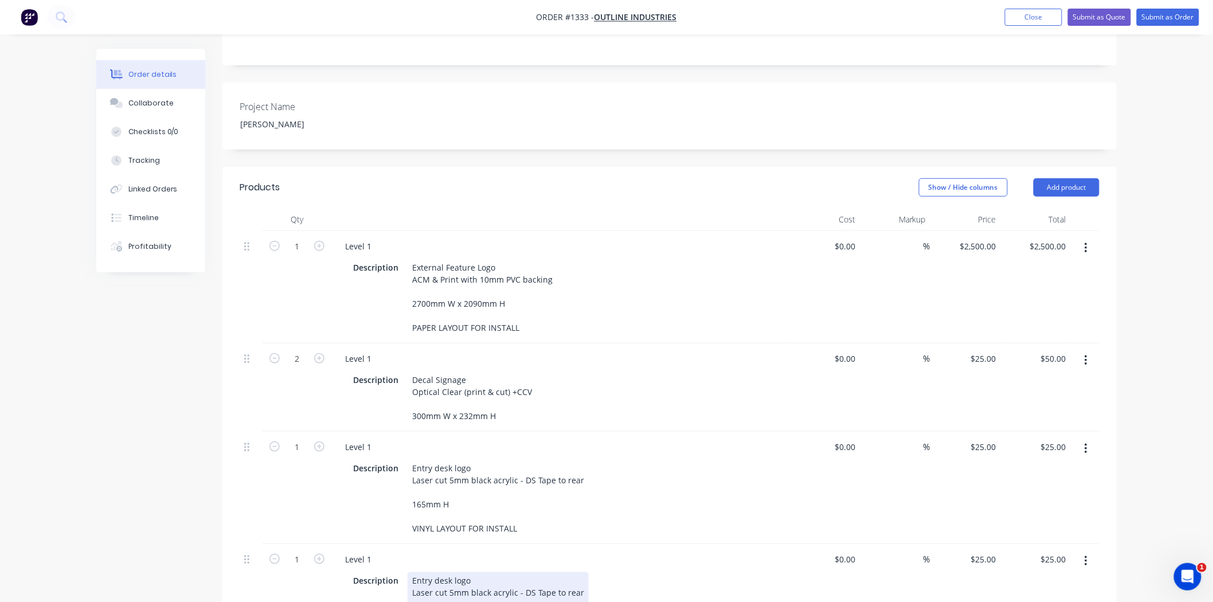
click at [472, 572] on div "Entry desk logo Laser cut 5mm black acrylic - DS Tape to rear 165mm H VINYL LAY…" at bounding box center [498, 610] width 181 height 77
drag, startPoint x: 472, startPoint y: 549, endPoint x: 387, endPoint y: 542, distance: 85.2
click at [387, 570] on div "Description Entry desk logo Laser cut 5mm black acrylic - DS Tape to rear 165mm…" at bounding box center [560, 609] width 449 height 79
paste div
click at [367, 573] on div "Description Entry Wall CentreLaser cut 5mm black acrylic - DS Tape to rear 165m…" at bounding box center [558, 604] width 420 height 65
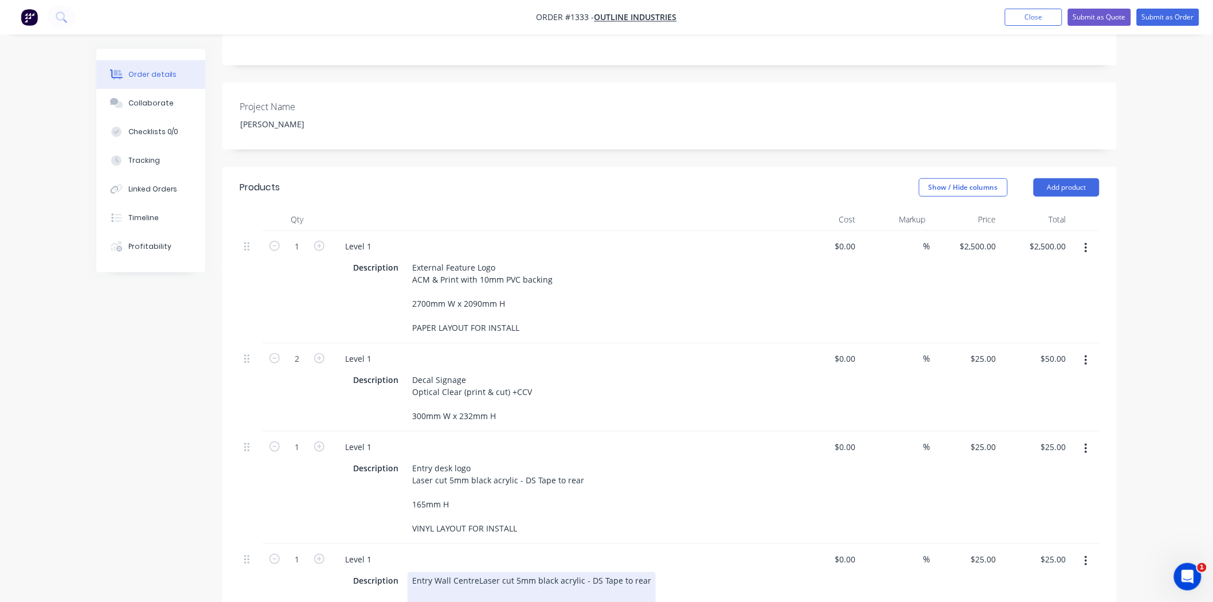
click at [475, 572] on div "Entry Wall CentreLaser cut 5mm black acrylic - DS Tape to rear 165mm H VINYL LA…" at bounding box center [532, 604] width 248 height 65
drag, startPoint x: 413, startPoint y: 563, endPoint x: 604, endPoint y: 581, distance: 192.3
click at [625, 572] on div "Description Entry Wall Centre ACM & Print 165mm H VINYL LAYOUT FOR INSTALL" at bounding box center [558, 604] width 420 height 65
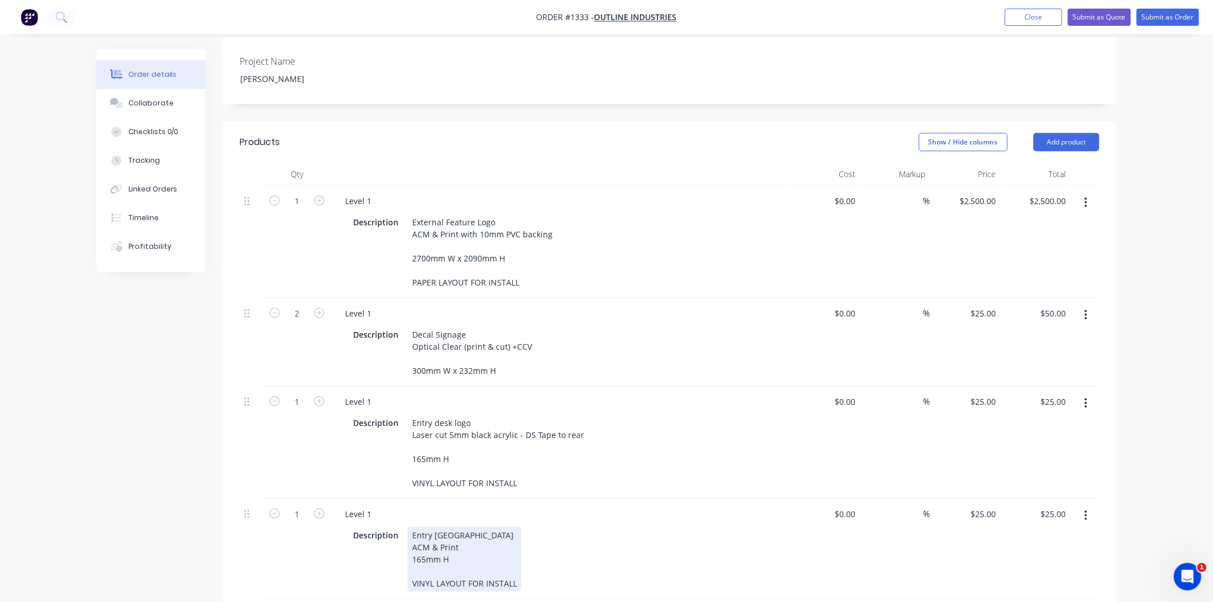
scroll to position [382, 0]
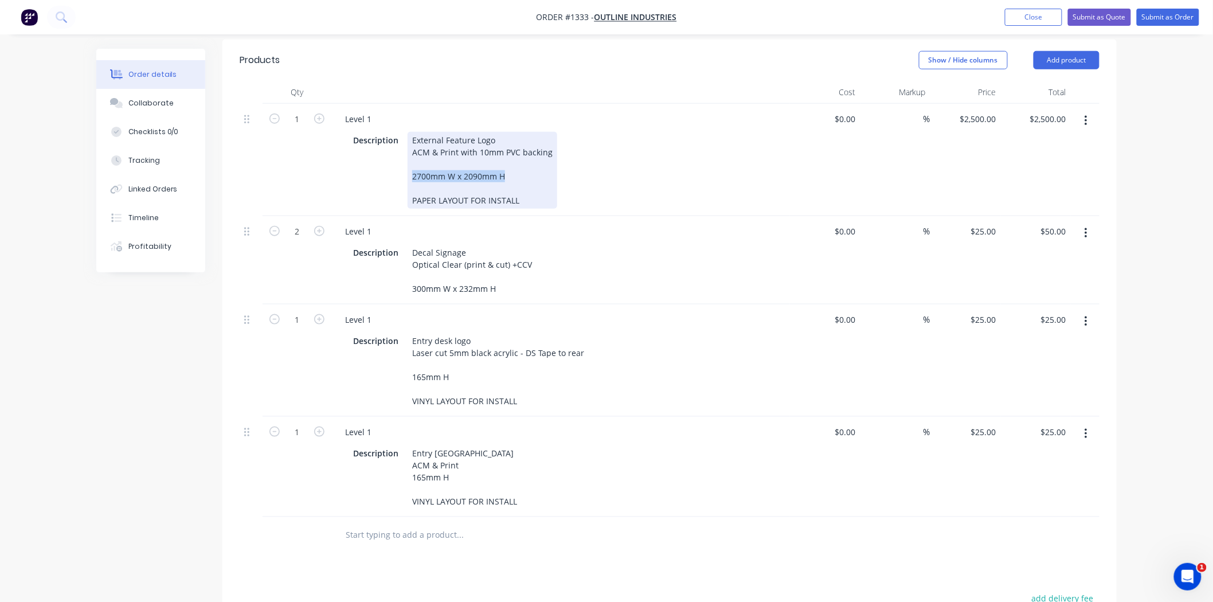
drag, startPoint x: 409, startPoint y: 144, endPoint x: 526, endPoint y: 147, distance: 117.0
click at [526, 147] on div "External Feature Logo ACM & Print with 10mm PVC backing 2700mm W x 2090mm H PAP…" at bounding box center [483, 170] width 150 height 77
copy div "2700mm W x 2090mm H"
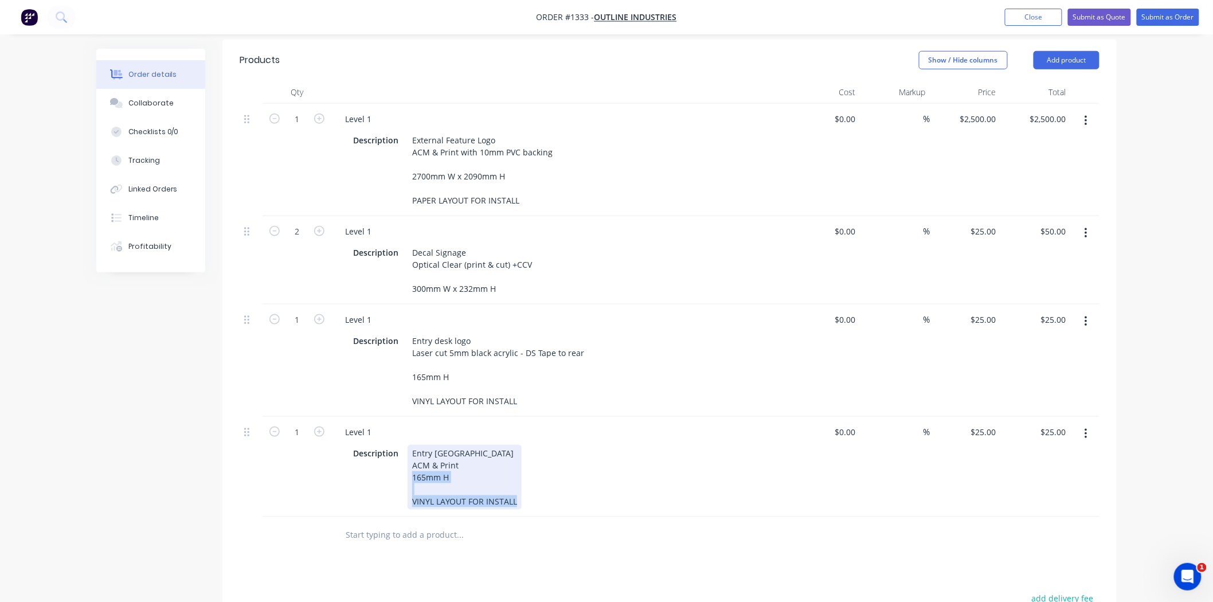
drag, startPoint x: 411, startPoint y: 447, endPoint x: 591, endPoint y: 485, distance: 184.0
click at [591, 485] on div "Level 1 Description Entry Wall Centre ACM & Print 165mm H VINYL LAYOUT FOR INST…" at bounding box center [560, 467] width 459 height 100
click at [479, 445] on div "Entry Wall Centre ACM & Print 2700mm W x 2090mm H" at bounding box center [482, 459] width 148 height 29
click at [549, 512] on input "text" at bounding box center [459, 523] width 229 height 23
drag, startPoint x: 416, startPoint y: 461, endPoint x: 427, endPoint y: 462, distance: 10.9
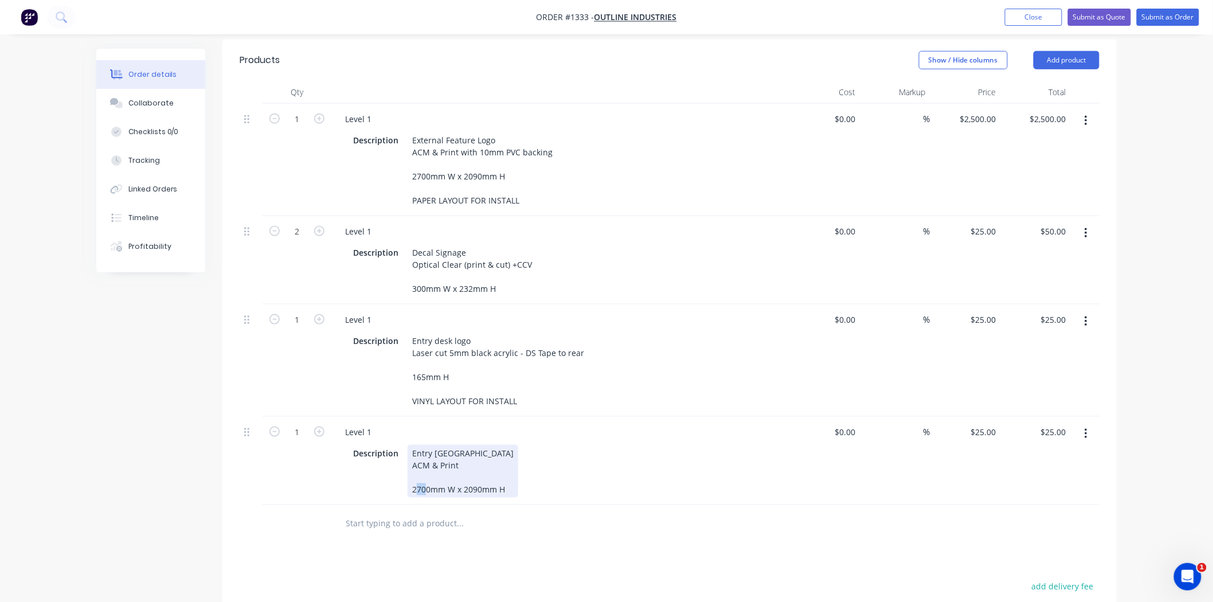
click at [427, 462] on div "Entry Wall Centre ACM & Print 2700mm W x 2090mm H" at bounding box center [463, 471] width 111 height 53
click at [625, 512] on div at bounding box center [508, 523] width 344 height 23
drag, startPoint x: 465, startPoint y: 460, endPoint x: 479, endPoint y: 459, distance: 13.8
click at [479, 459] on div "Entry Wall Centre ACM & Print 2080mm W x 2090mm H" at bounding box center [463, 471] width 111 height 53
click at [514, 543] on div "Products Show / Hide columns Add product Qty Cost Markup Price Total 1 Level 1 …" at bounding box center [669, 429] width 894 height 778
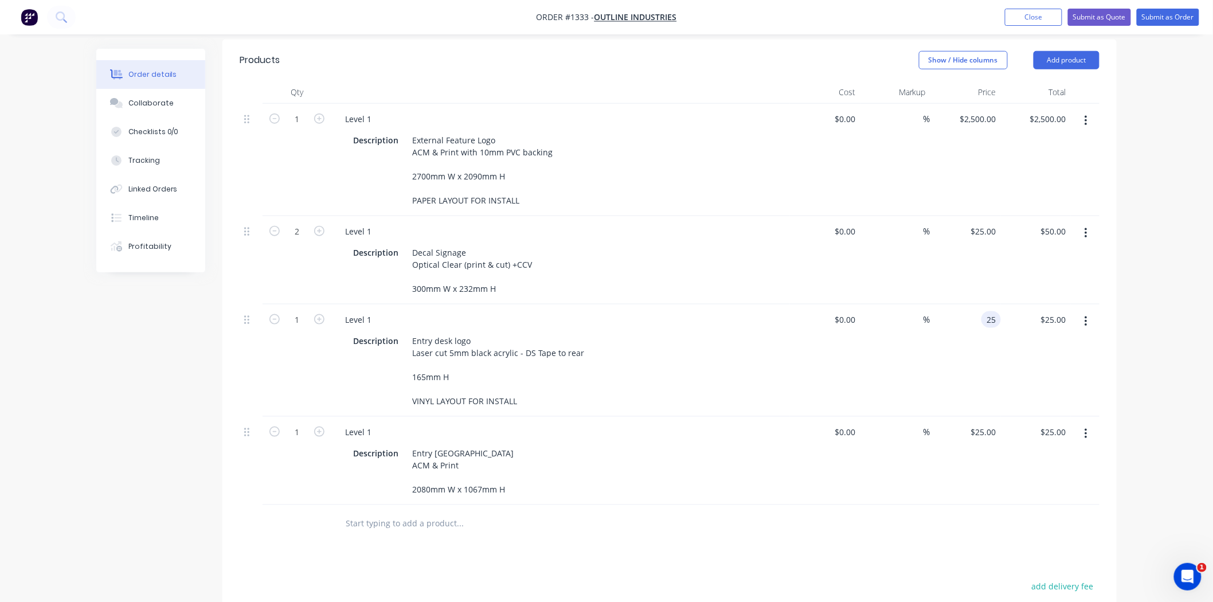
click at [983, 311] on div "25 25" at bounding box center [990, 319] width 19 height 17
type input "$250.00"
click at [907, 459] on div "%" at bounding box center [895, 461] width 70 height 88
click at [981, 417] on div "25 $25.00" at bounding box center [965, 461] width 70 height 88
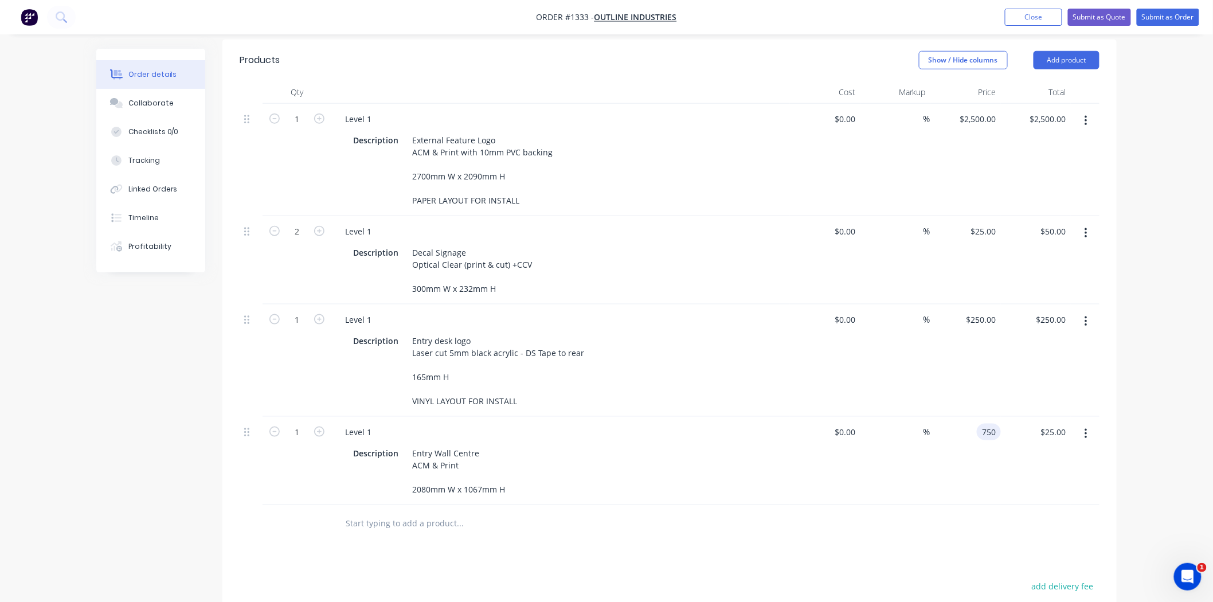
type input "$750.00"
click at [954, 525] on div "Products Show / Hide columns Add product Qty Cost Markup Price Total 1 Level 1 …" at bounding box center [669, 429] width 894 height 778
click at [1084, 428] on icon "button" at bounding box center [1085, 434] width 3 height 13
click at [1041, 479] on div "Duplicate" at bounding box center [1045, 487] width 88 height 17
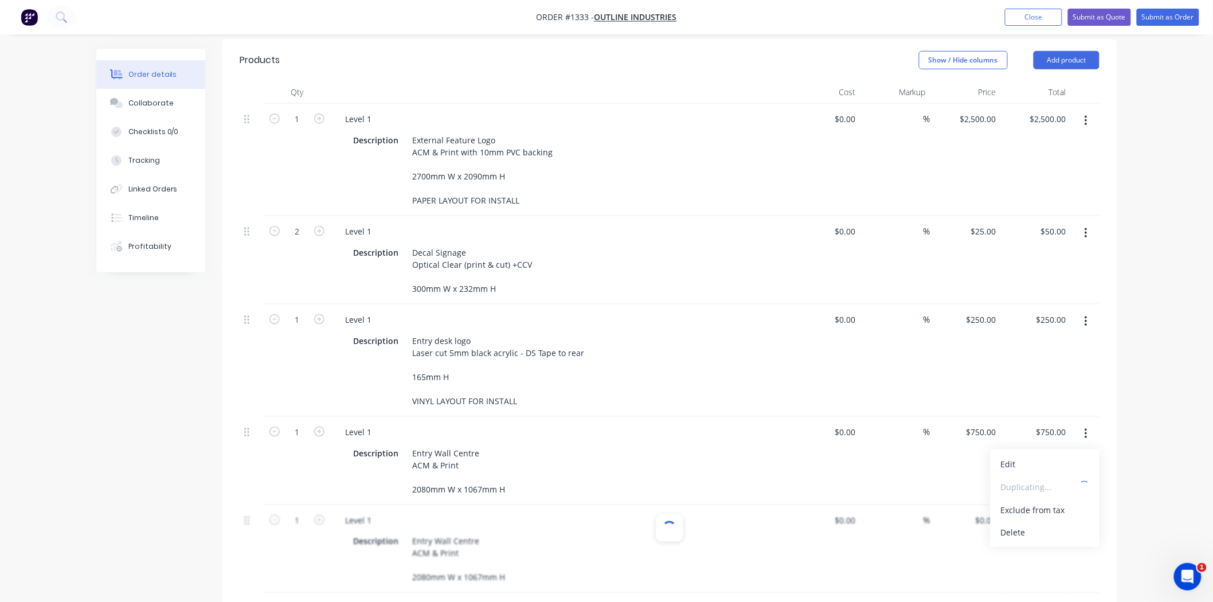
type input "$750.00"
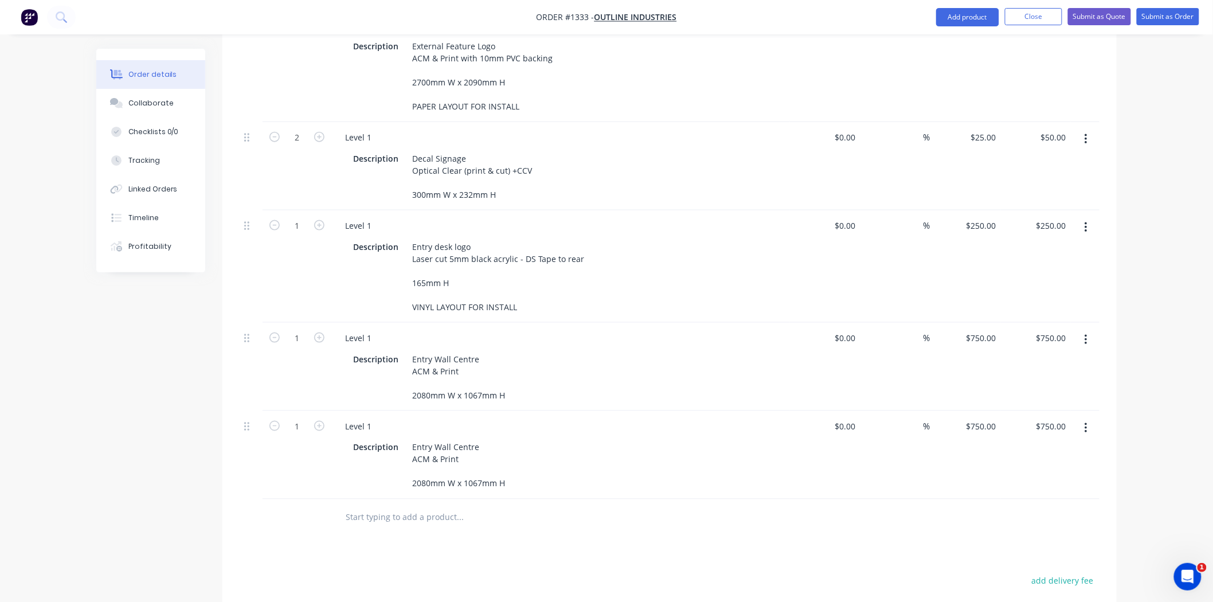
scroll to position [509, 0]
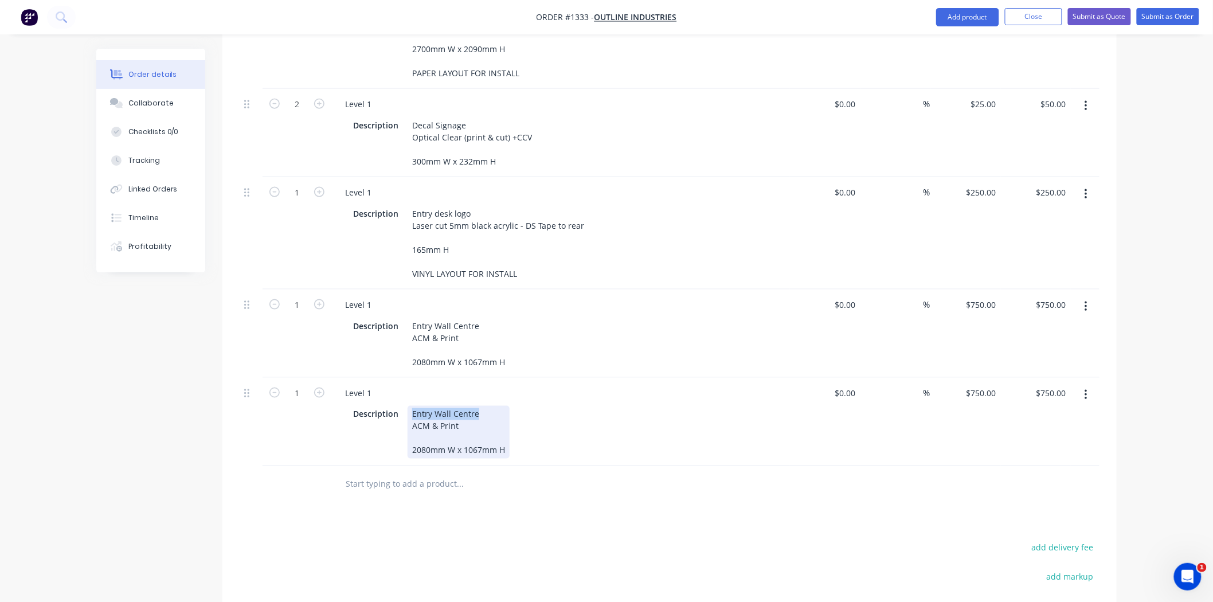
drag, startPoint x: 485, startPoint y: 386, endPoint x: 406, endPoint y: 381, distance: 79.3
click at [408, 406] on div "Entry Wall Centre ACM & Print 2080mm W x 1067mm H" at bounding box center [459, 432] width 102 height 53
paste div
drag, startPoint x: 411, startPoint y: 396, endPoint x: 491, endPoint y: 398, distance: 80.3
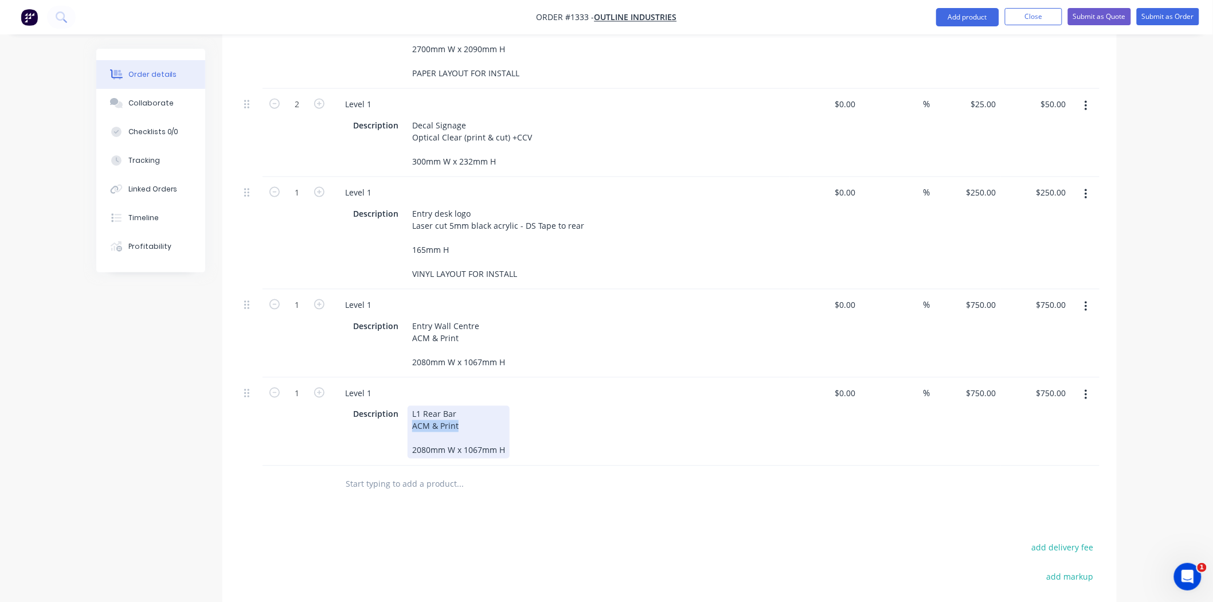
click at [491, 406] on div "L1 Rear Bar ACM & Print 2080mm W x 1067mm H" at bounding box center [459, 432] width 102 height 53
drag, startPoint x: 416, startPoint y: 421, endPoint x: 425, endPoint y: 420, distance: 9.8
click at [425, 420] on div "L1 Rear Bar Goat ACM & Print + words 3mm acrylic 2080mm W x 1067mm H" at bounding box center [486, 432] width 157 height 53
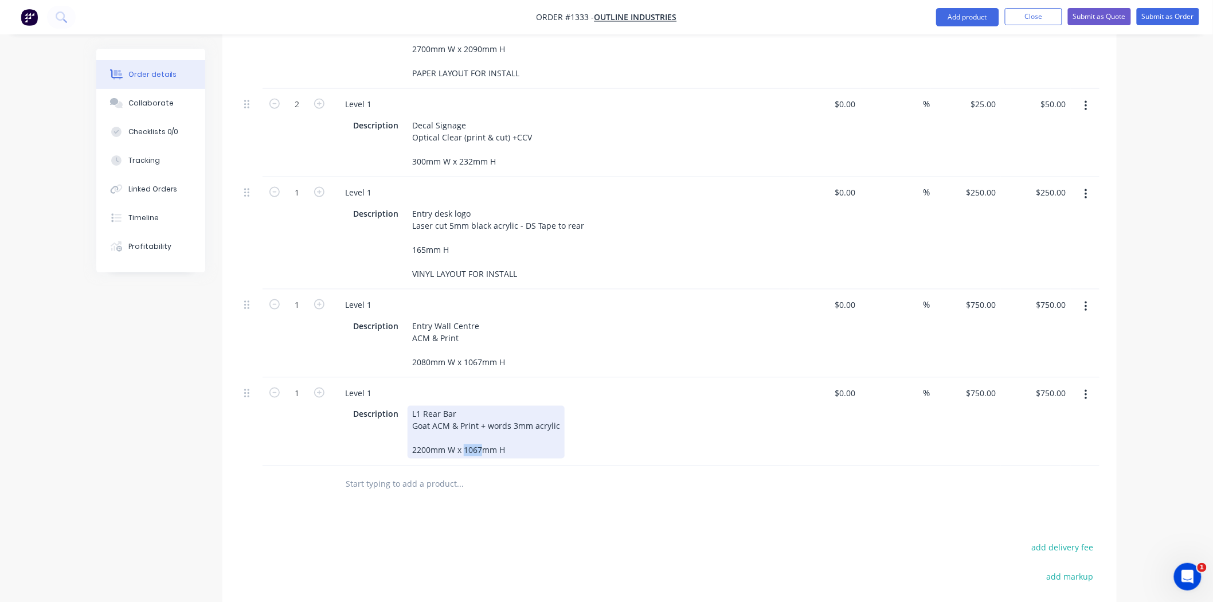
drag, startPoint x: 461, startPoint y: 420, endPoint x: 480, endPoint y: 420, distance: 18.9
click at [480, 420] on div "L1 Rear Bar Goat ACM & Print + words 3mm acrylic 2200mm W x 1067mm H" at bounding box center [486, 432] width 157 height 53
click at [558, 491] on div "Products Show / Hide columns Add product Qty Cost Markup Price Total 1 Level 1 …" at bounding box center [669, 345] width 894 height 866
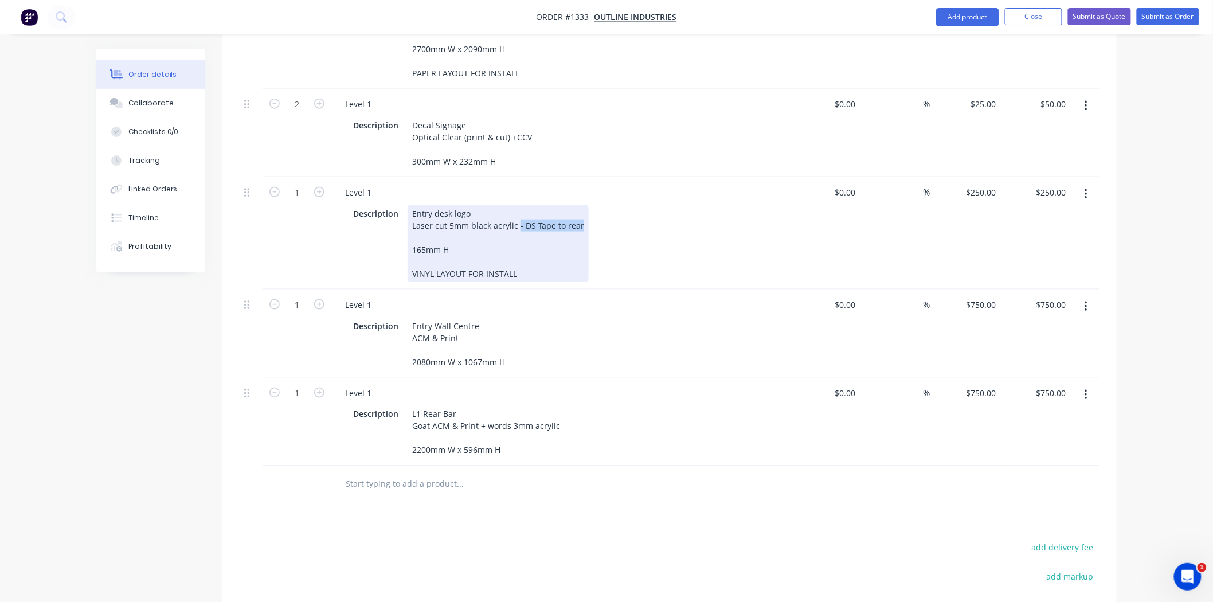
drag, startPoint x: 547, startPoint y: 195, endPoint x: 589, endPoint y: 198, distance: 41.9
click at [589, 205] on div "Description Entry desk logo Laser cut 5mm black acrylic - DS Tape to rear 165mm…" at bounding box center [558, 243] width 420 height 77
copy div "- DS Tape to rear"
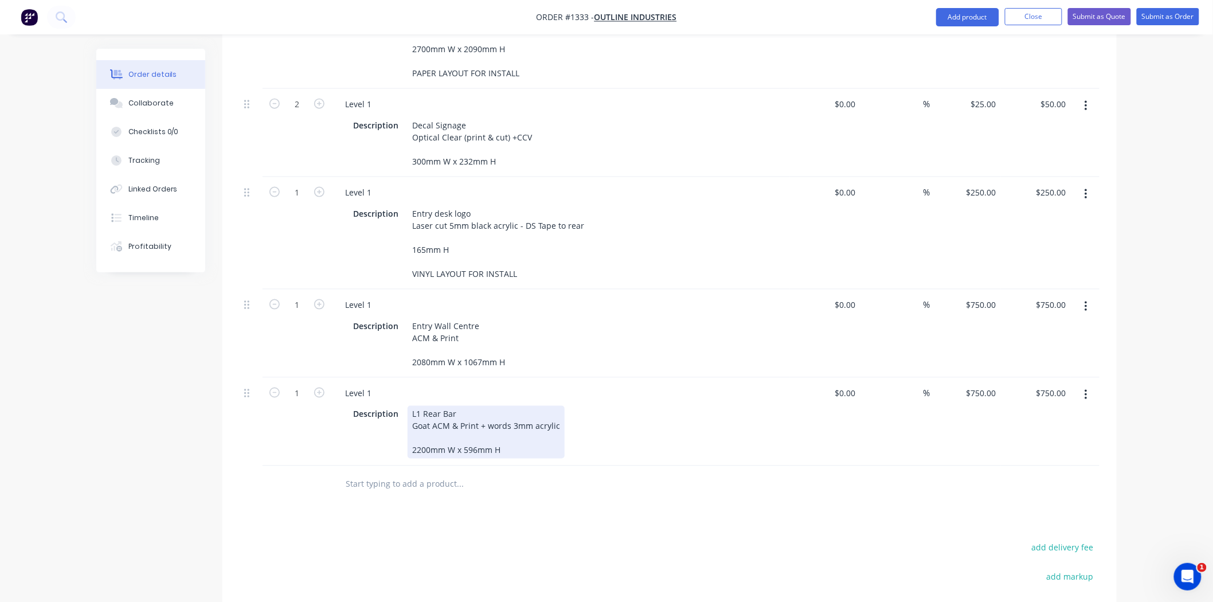
click at [531, 406] on div "L1 Rear Bar Goat ACM & Print + words 3mm acrylic 2200mm W x 596mm H" at bounding box center [486, 432] width 157 height 53
click at [569, 473] on input "text" at bounding box center [459, 484] width 229 height 23
click at [491, 406] on div "L1 Rear Bar Goat ACM & Print + words 3mm acrylic - DS Tape to rear 2200mm W x 5…" at bounding box center [486, 432] width 157 height 53
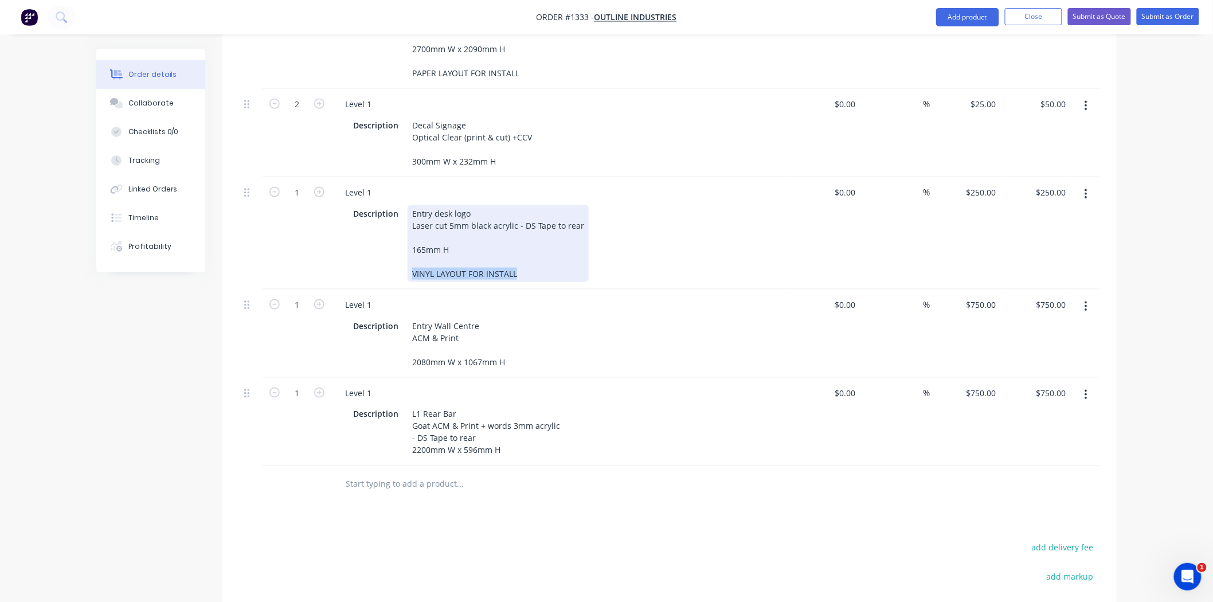
drag, startPoint x: 520, startPoint y: 245, endPoint x: 400, endPoint y: 245, distance: 119.8
click at [400, 245] on div "Description Entry desk logo Laser cut 5mm black acrylic - DS Tape to rear 165mm…" at bounding box center [558, 243] width 420 height 77
copy div "VINYL LAYOUT FOR INSTALL"
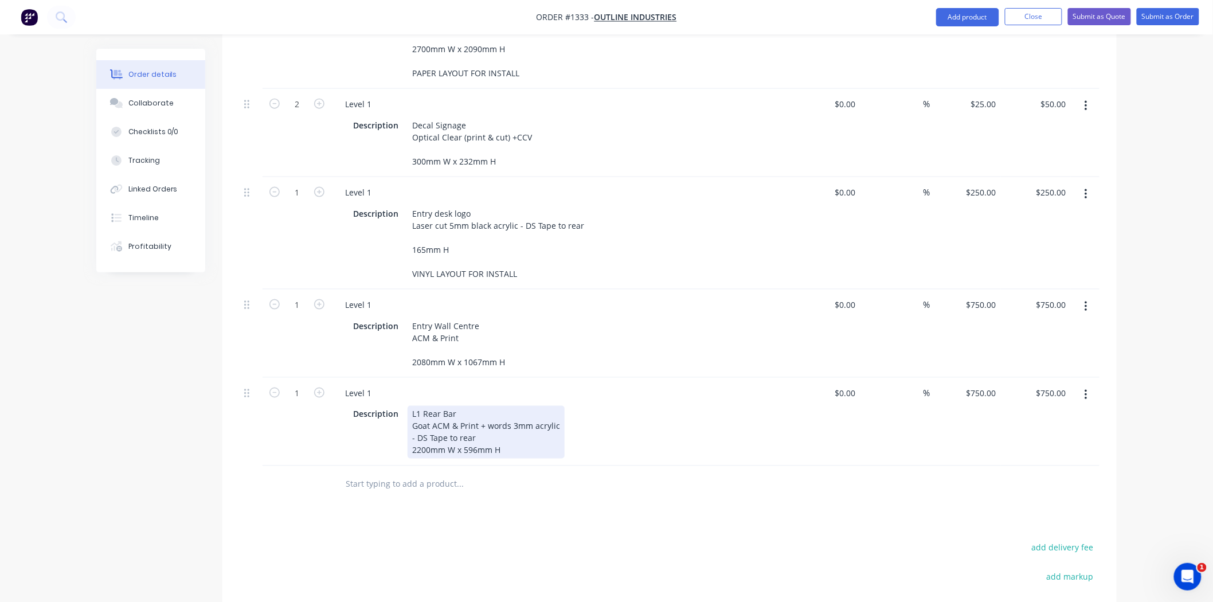
click at [514, 434] on div "L1 Rear Bar Goat ACM & Print + words 3mm acrylic - DS Tape to rear 2200mm W x 5…" at bounding box center [486, 432] width 157 height 53
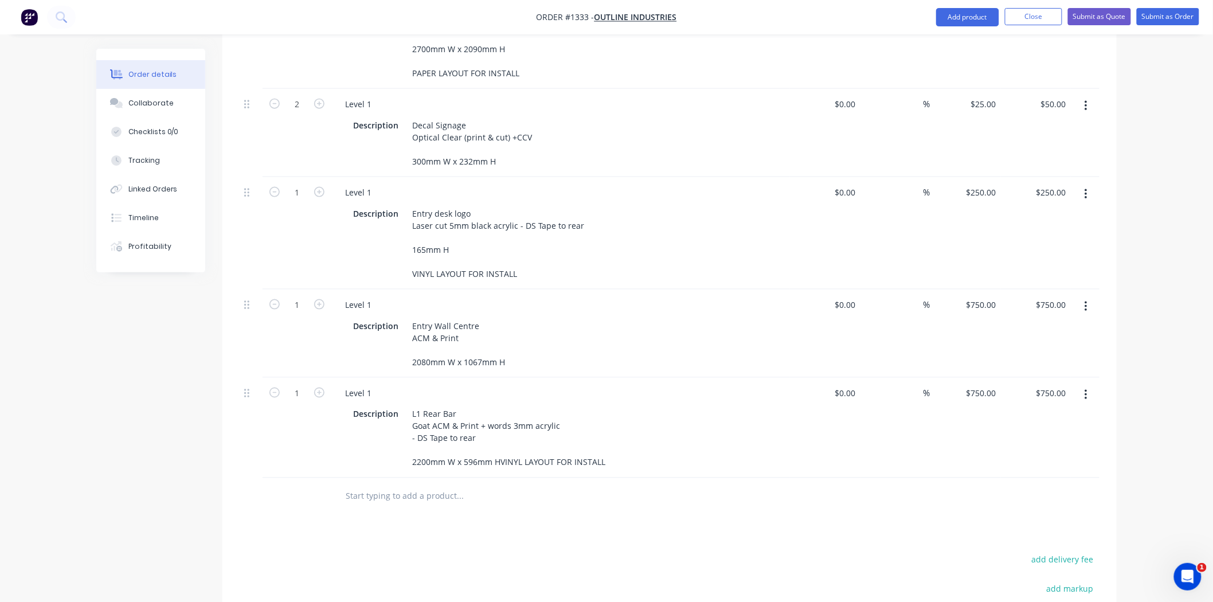
click at [526, 520] on div "Products Show / Hide columns Add product Qty Cost Markup Price Total 1 Level 1 …" at bounding box center [669, 351] width 894 height 878
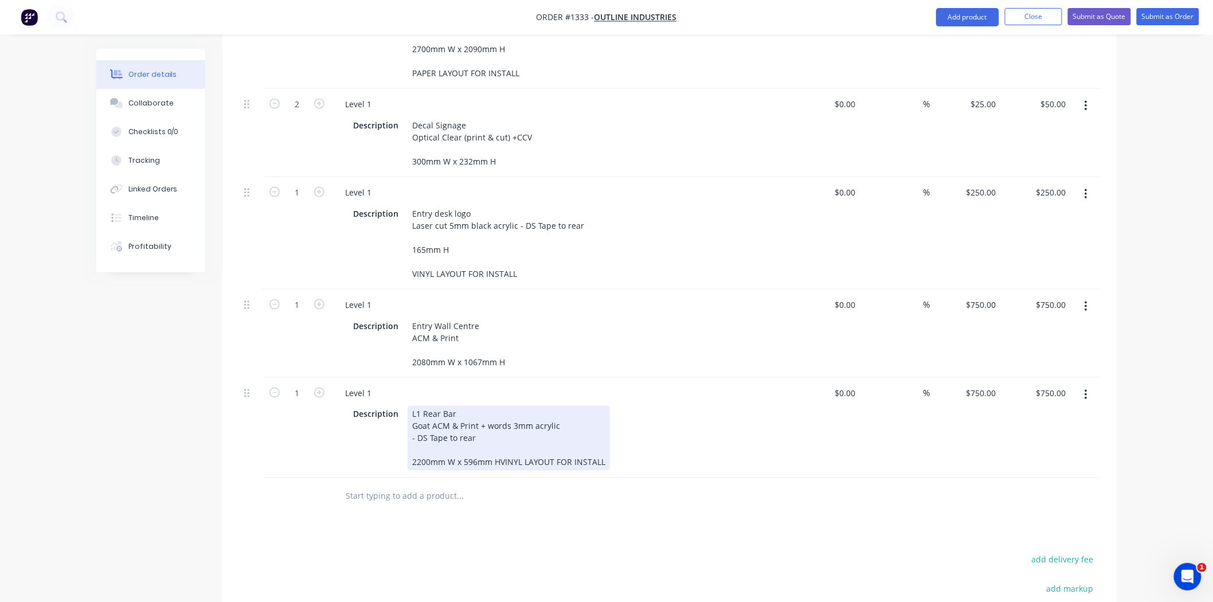
click at [499, 432] on div "L1 Rear Bar Goat ACM & Print + words 3mm acrylic - DS Tape to rear 2200mm W x 5…" at bounding box center [509, 438] width 202 height 65
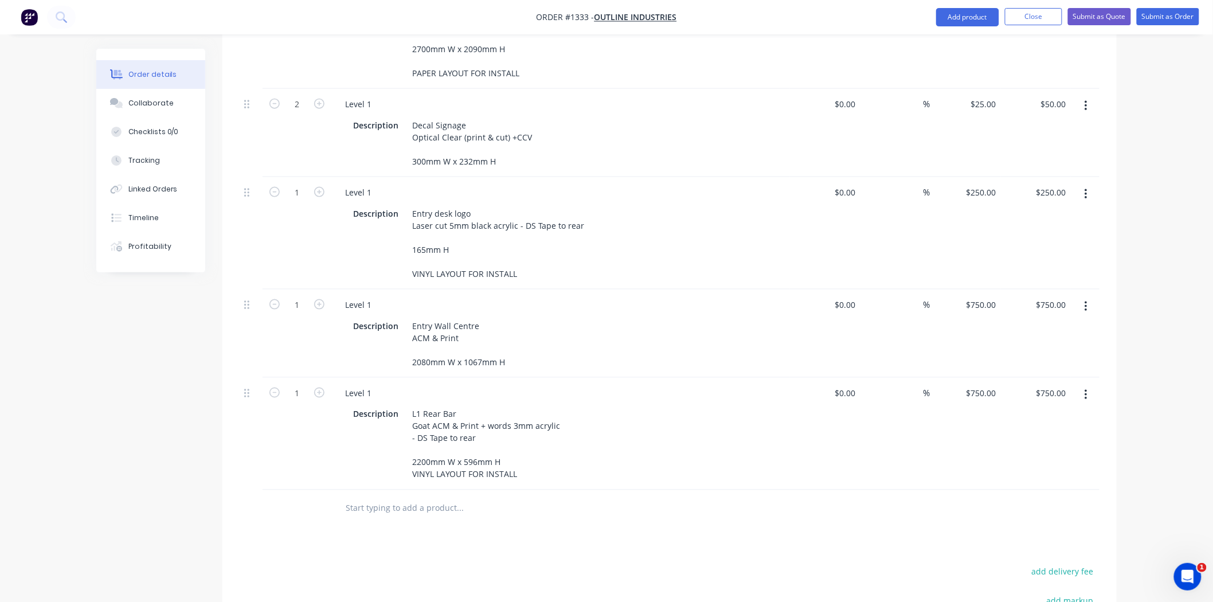
click at [524, 516] on div "Products Show / Hide columns Add product Qty Cost Markup Price Total 1 Level 1 …" at bounding box center [669, 357] width 894 height 890
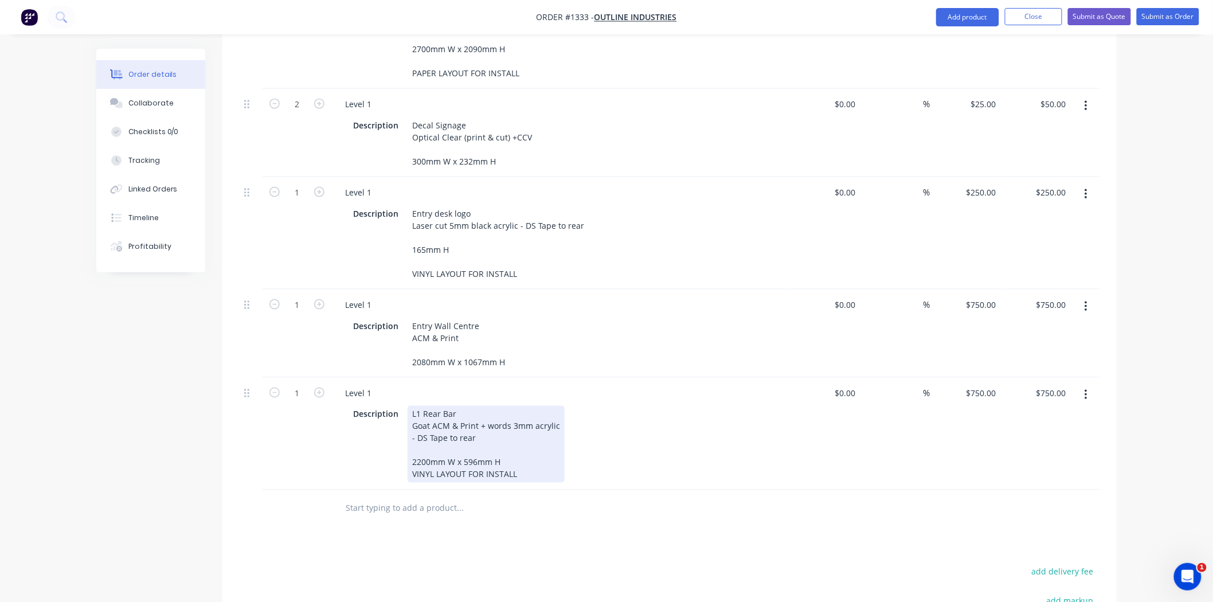
click at [503, 431] on div "L1 Rear Bar Goat ACM & Print + words 3mm acrylic - DS Tape to rear 2200mm W x 5…" at bounding box center [486, 444] width 157 height 77
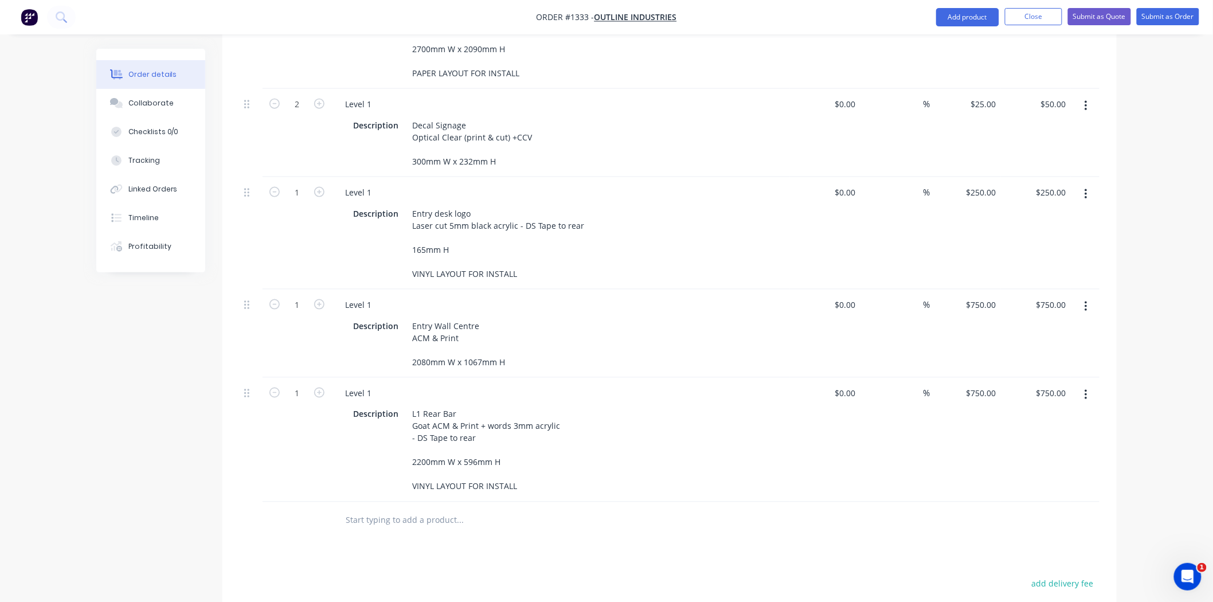
click at [533, 522] on div "Products Show / Hide columns Add product Qty Cost Markup Price Total 1 Level 1 …" at bounding box center [669, 363] width 894 height 902
click at [1085, 389] on icon "button" at bounding box center [1085, 395] width 3 height 13
click at [1041, 440] on div "Duplicate" at bounding box center [1045, 448] width 88 height 17
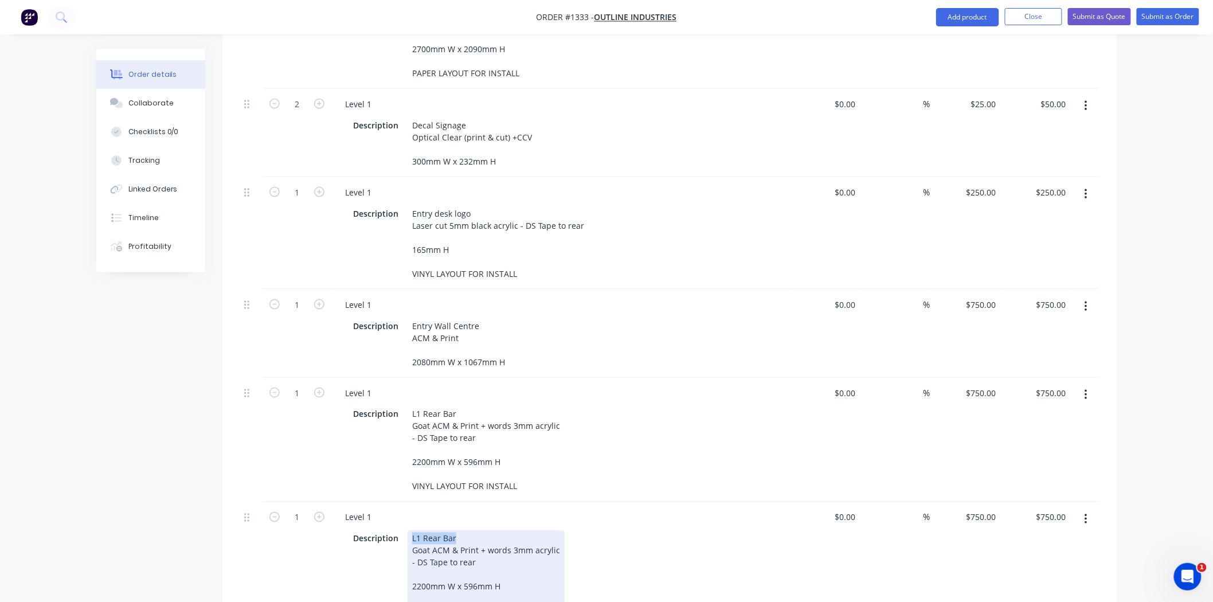
drag, startPoint x: 465, startPoint y: 510, endPoint x: 416, endPoint y: 512, distance: 49.9
click at [408, 530] on div "L1 Rear Bar Goat ACM & Print + words 3mm acrylic - DS Tape to rear 2200mm W x 5…" at bounding box center [486, 574] width 157 height 89
paste div
click at [683, 569] on div "Description L1 [PERSON_NAME] Goat ACM & Print + words 3mm acrylic - DS Tape to …" at bounding box center [558, 574] width 420 height 89
drag, startPoint x: 428, startPoint y: 558, endPoint x: 400, endPoint y: 558, distance: 27.5
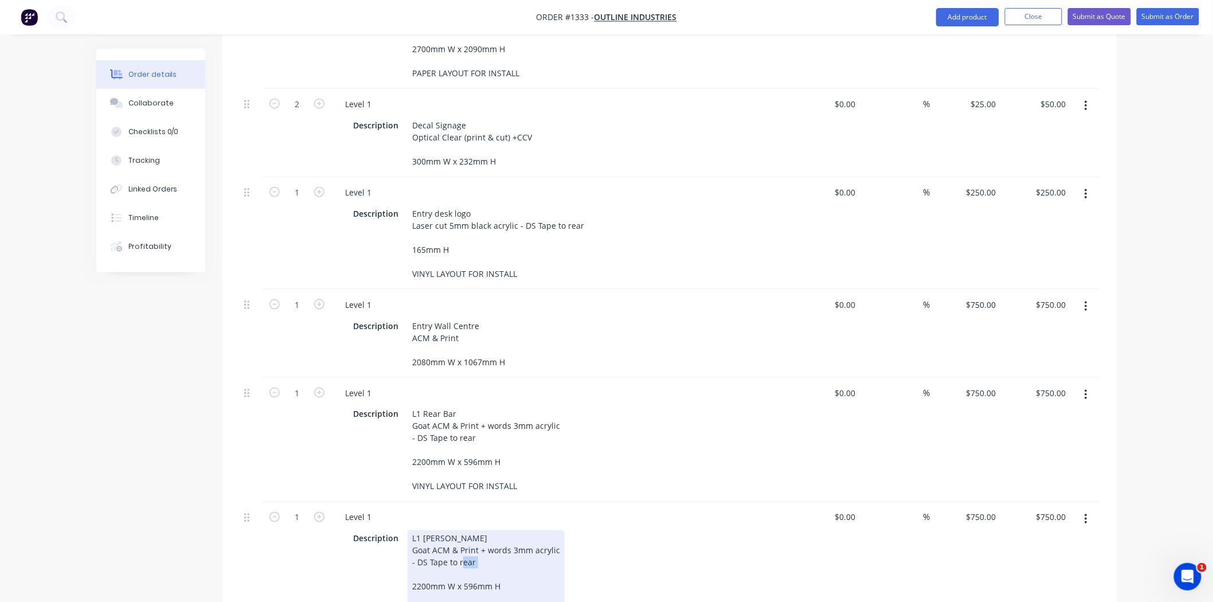
click at [400, 558] on div "Description L1 [PERSON_NAME] Goat ACM & Print + words 3mm acrylic - DS Tape to …" at bounding box center [558, 574] width 420 height 89
click at [658, 539] on div "Description L1 [PERSON_NAME] Goat ACM & Print + words 3mm acrylic - DS Tape to …" at bounding box center [558, 574] width 420 height 89
drag, startPoint x: 411, startPoint y: 556, endPoint x: 382, endPoint y: 555, distance: 28.7
click at [385, 556] on div "Description L1 [PERSON_NAME] Goat ACM & Print + words 3mm acrylic - DS Tape to …" at bounding box center [558, 574] width 420 height 89
click at [671, 536] on div "Description L1 [PERSON_NAME] Goat ACM & Print + words 3mm acrylic - DS Tape to …" at bounding box center [558, 574] width 420 height 89
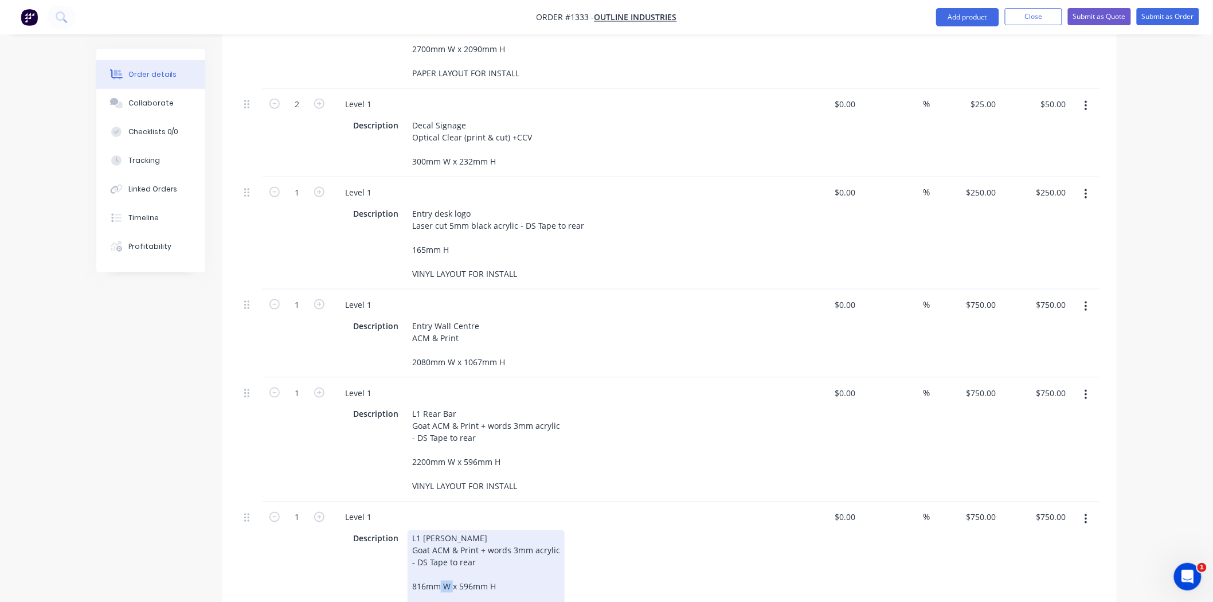
drag, startPoint x: 470, startPoint y: 557, endPoint x: 459, endPoint y: 557, distance: 10.9
click at [459, 557] on div "L1 [PERSON_NAME] Goat ACM & Print + words 3mm acrylic - DS Tape to rear 816mm W…" at bounding box center [486, 574] width 157 height 89
click at [656, 542] on div "Description L1 [PERSON_NAME] Goat ACM & Print + words 3mm acrylic - DS Tape to …" at bounding box center [558, 574] width 420 height 89
drag, startPoint x: 524, startPoint y: 579, endPoint x: 516, endPoint y: 580, distance: 8.6
click at [516, 580] on div "L1 [PERSON_NAME] Goat ACM & Print + words 3mm acrylic - DS Tape to rear 816mm W…" at bounding box center [486, 574] width 157 height 89
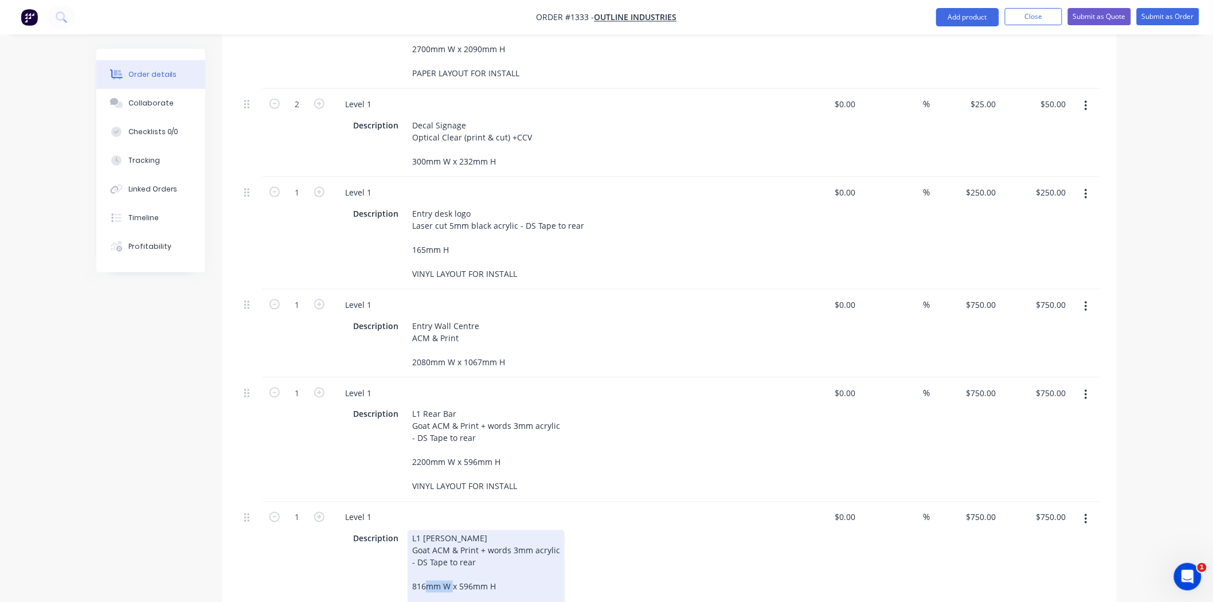
drag, startPoint x: 470, startPoint y: 554, endPoint x: 451, endPoint y: 554, distance: 18.9
click at [453, 554] on div "L1 [PERSON_NAME] Goat ACM & Print + words 3mm acrylic - DS Tape to rear 816mm W…" at bounding box center [486, 574] width 157 height 89
click at [471, 558] on div "L1 [PERSON_NAME] Goat ACM & Print + words 3mm acrylic - DS Tape to rear 816mm W…" at bounding box center [486, 574] width 157 height 89
drag, startPoint x: 459, startPoint y: 555, endPoint x: 469, endPoint y: 557, distance: 10.5
click at [469, 557] on div "L1 [PERSON_NAME] Goat ACM & Print + words 3mm acrylic - DS Tape to rear 816mm W…" at bounding box center [486, 574] width 157 height 89
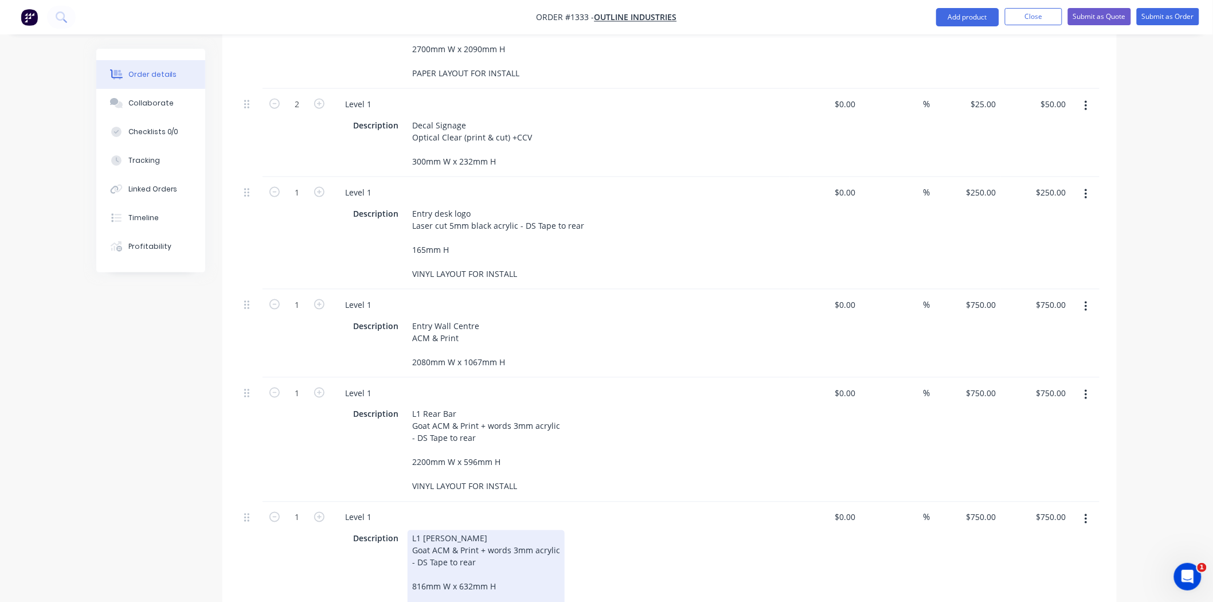
click at [648, 562] on div "Description L1 [PERSON_NAME] Goat ACM & Print + words 3mm acrylic - DS Tape to …" at bounding box center [558, 574] width 420 height 89
click at [542, 580] on div "L1 [PERSON_NAME] Goat ACM & Print + words 3mm acrylic - DS Tape to rear 816mm W…" at bounding box center [486, 574] width 157 height 89
click at [673, 554] on div "Description L1 [PERSON_NAME] Goat ACM & Print + words 3mm acrylic - DS Tape to …" at bounding box center [558, 574] width 420 height 89
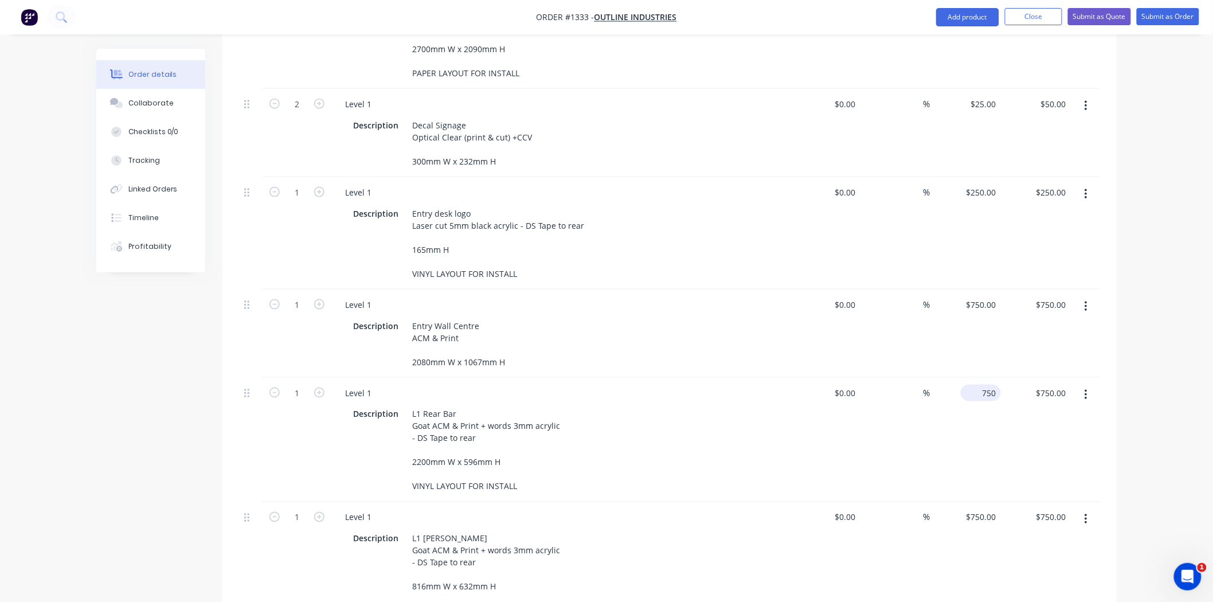
click at [973, 378] on div "750 $750.00" at bounding box center [965, 440] width 70 height 124
type input "$800.00"
click at [982, 509] on div "750 $750.00" at bounding box center [983, 517] width 36 height 17
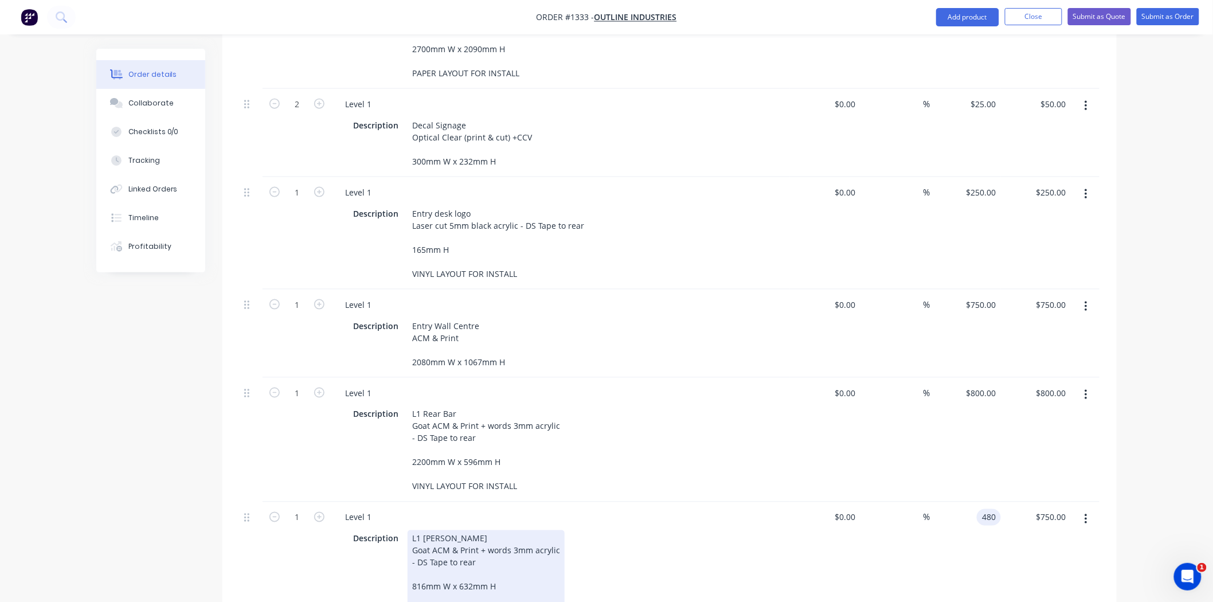
type input "$480.00"
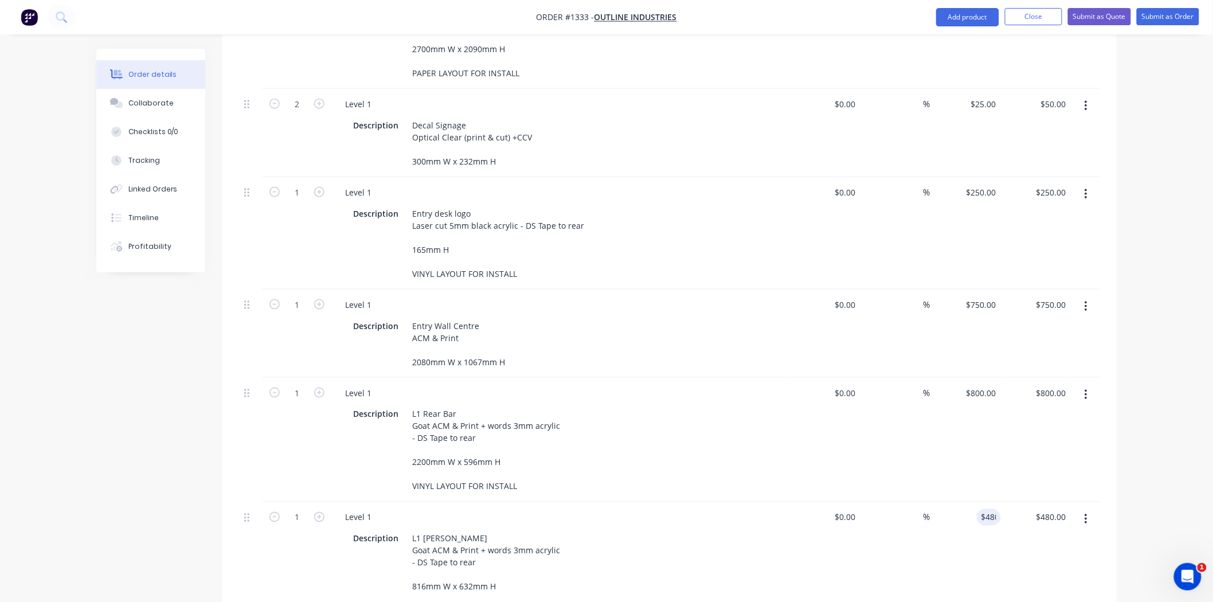
click at [780, 529] on div "Description L1 [PERSON_NAME] Goat ACM & Print + words 3mm acrylic - DS Tape to …" at bounding box center [560, 573] width 449 height 91
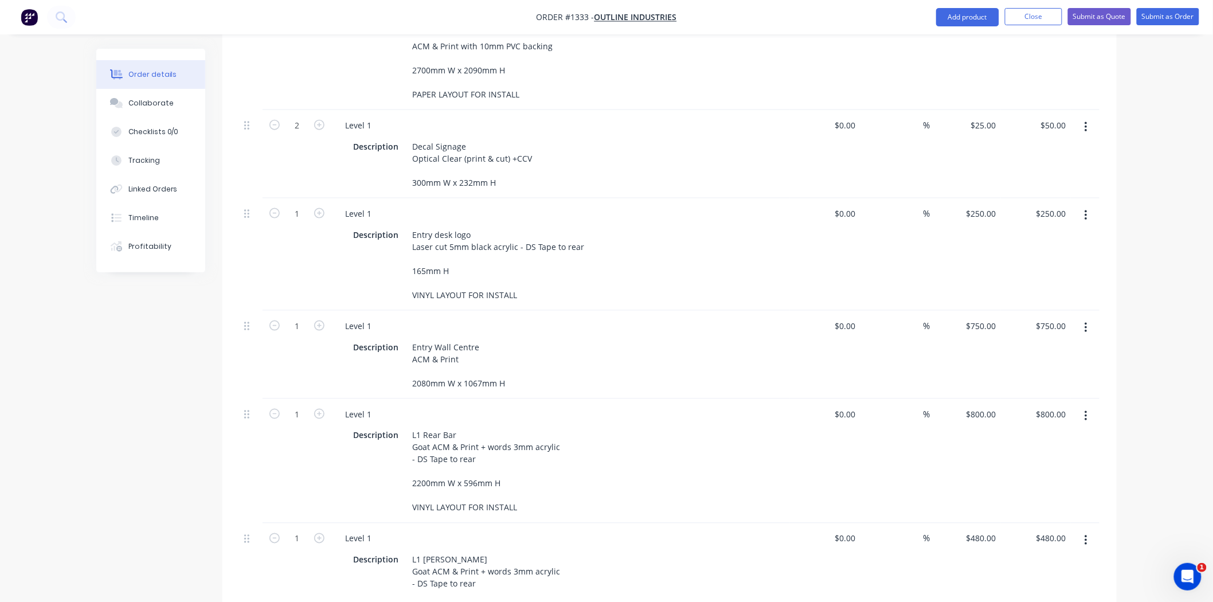
scroll to position [573, 0]
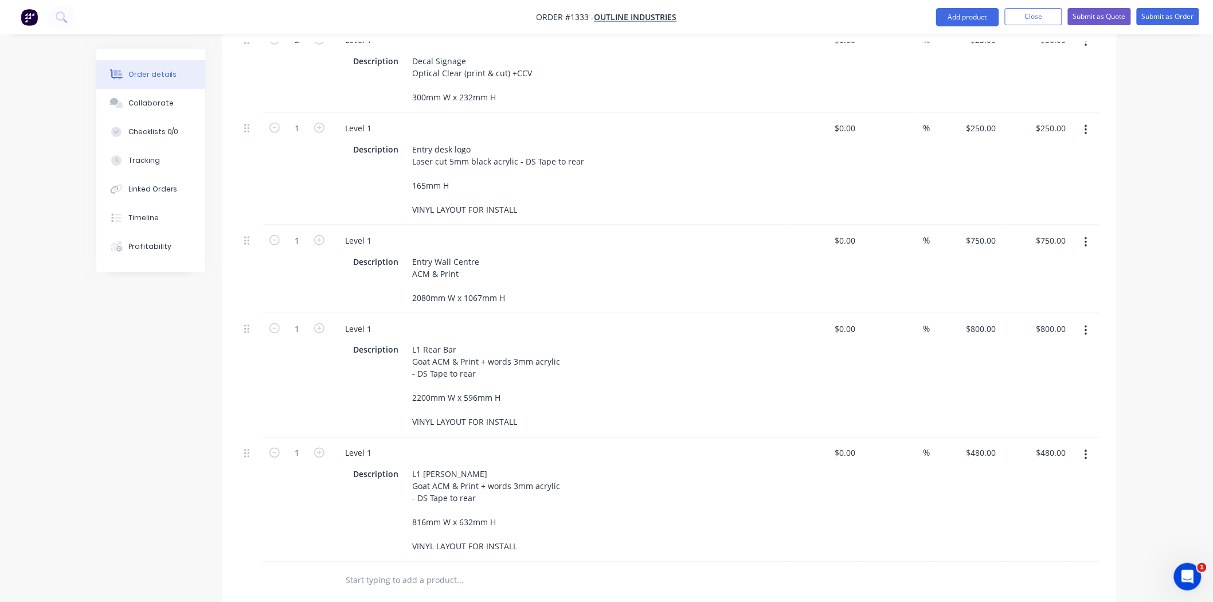
click at [1086, 324] on icon "button" at bounding box center [1085, 330] width 3 height 13
click at [1062, 375] on div "Duplicate" at bounding box center [1045, 383] width 88 height 17
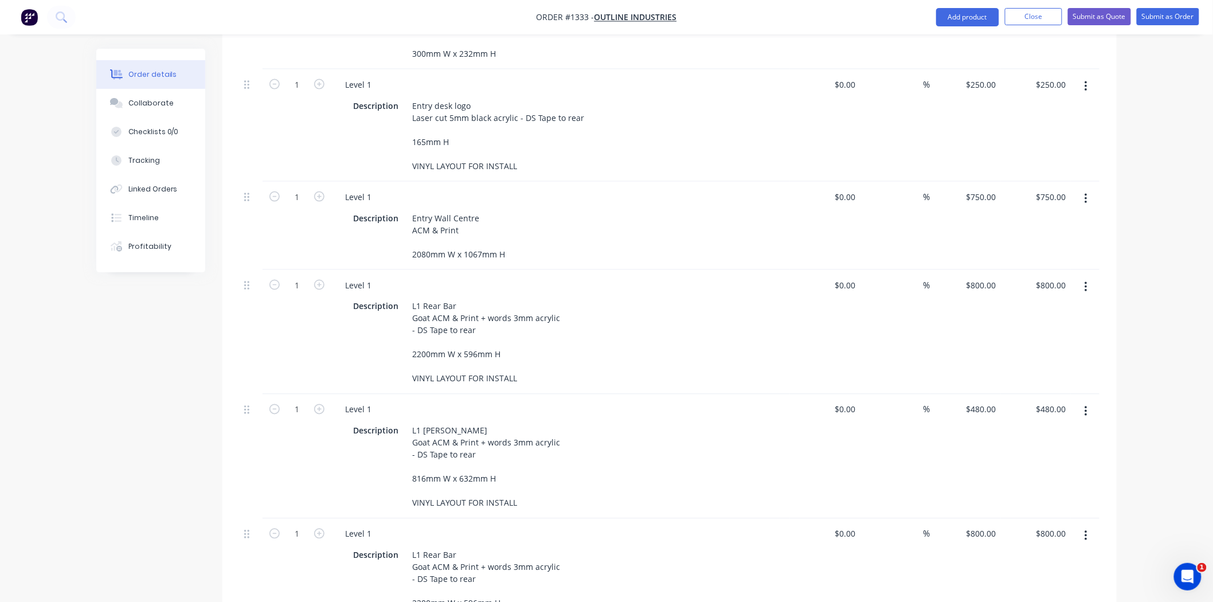
scroll to position [637, 0]
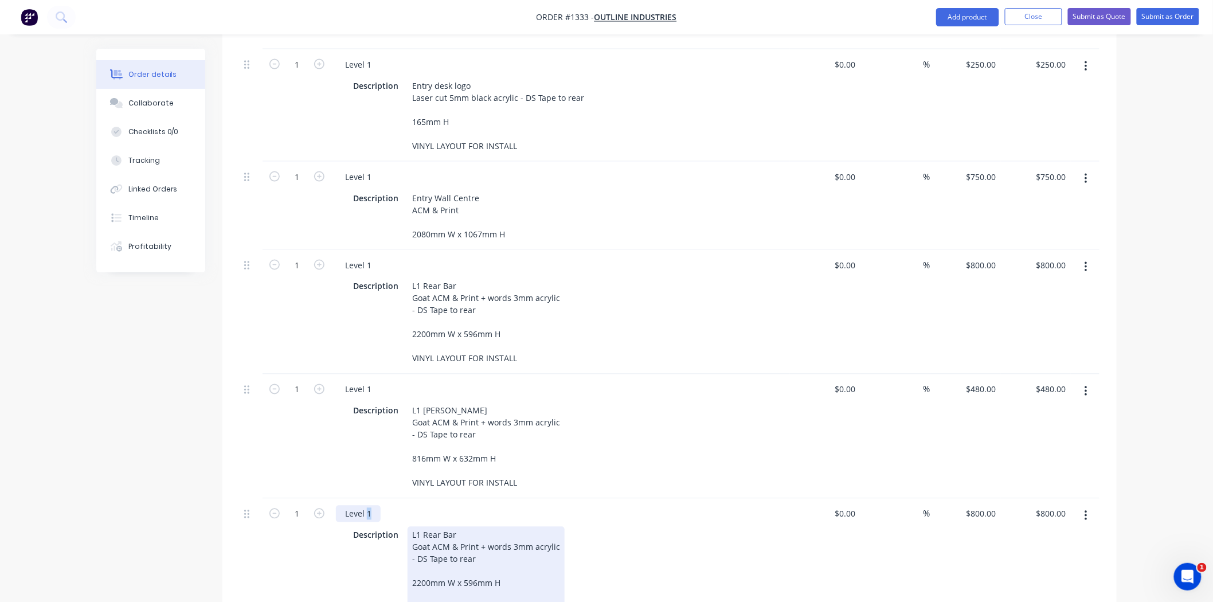
drag, startPoint x: 366, startPoint y: 480, endPoint x: 461, endPoint y: 503, distance: 97.7
click at [380, 506] on div "Level 1" at bounding box center [560, 514] width 449 height 17
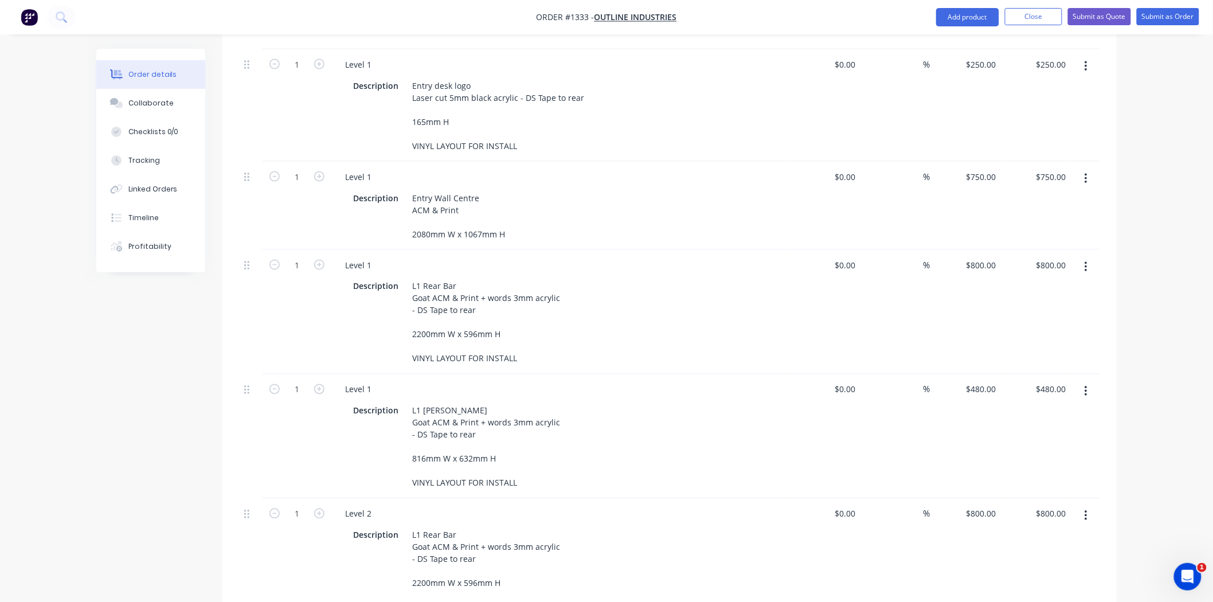
click at [672, 546] on div "Description L1 Rear Bar Goat ACM & Print + words 3mm acrylic - DS Tape to rear …" at bounding box center [558, 571] width 420 height 89
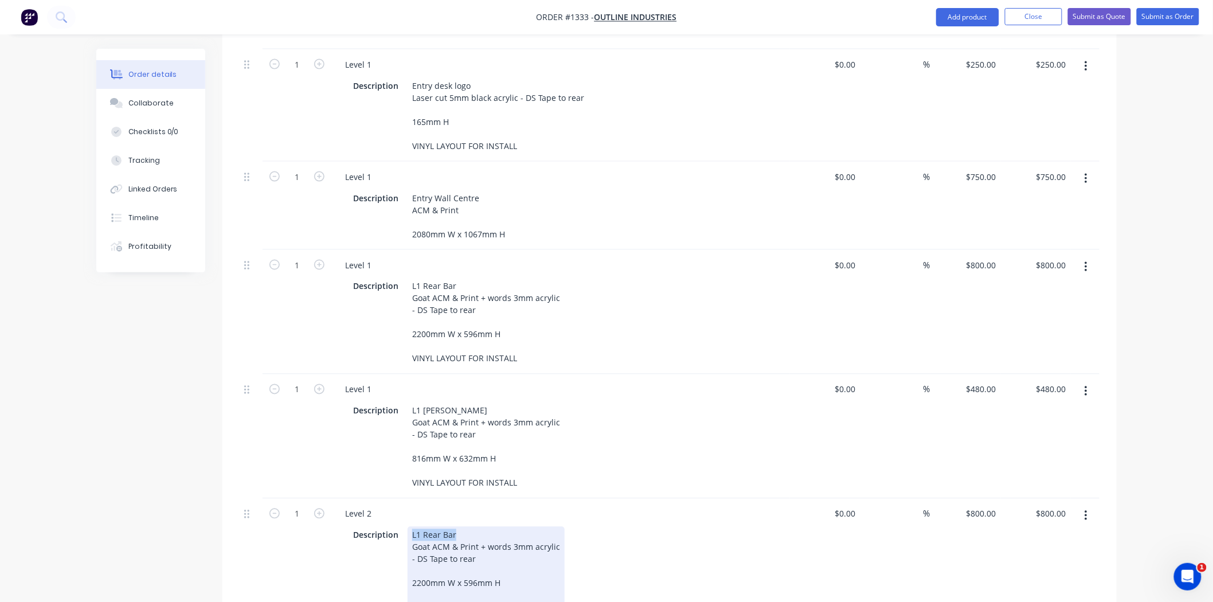
drag, startPoint x: 408, startPoint y: 506, endPoint x: 479, endPoint y: 507, distance: 71.7
click at [473, 527] on div "L1 Rear Bar Goat ACM & Print + words 3mm acrylic - DS Tape to rear 2200mm W x 5…" at bounding box center [486, 571] width 157 height 89
paste div
click at [735, 554] on div "Description L2 Landing Goat ACM & Print + words 3mm acrylic - DS Tape to rear 2…" at bounding box center [558, 571] width 420 height 89
drag, startPoint x: 428, startPoint y: 553, endPoint x: 407, endPoint y: 553, distance: 21.2
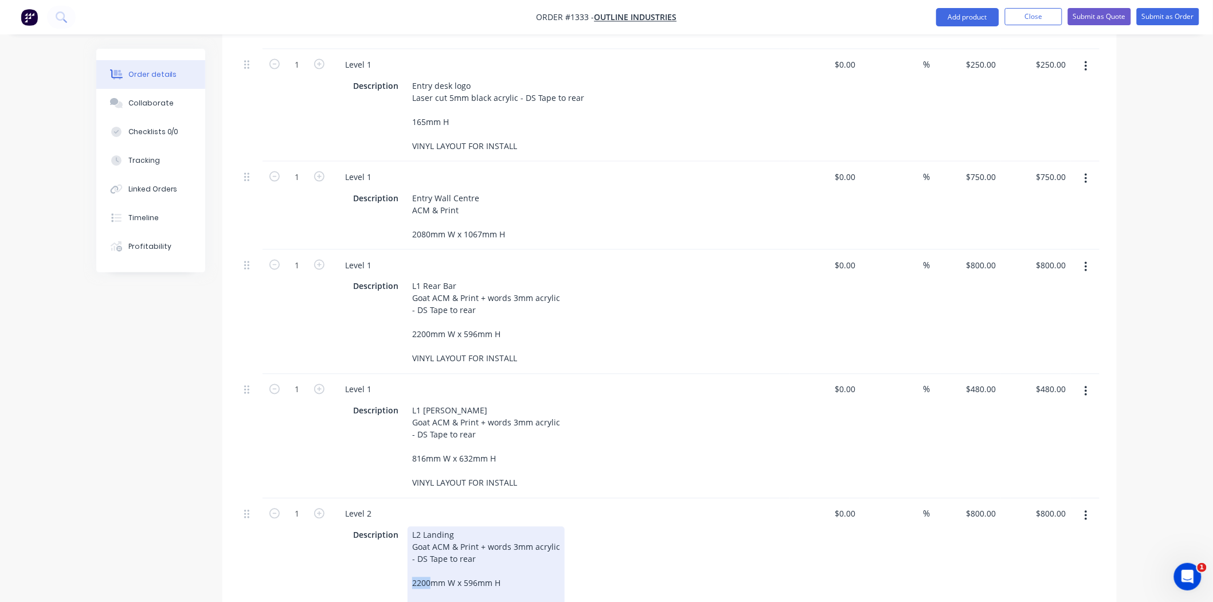
click at [408, 553] on div "L2 Landing Goat ACM & Print + words 3mm acrylic - DS Tape to rear 2200mm W x 59…" at bounding box center [486, 571] width 157 height 89
drag, startPoint x: 428, startPoint y: 553, endPoint x: 400, endPoint y: 552, distance: 27.5
click at [400, 552] on div "Description L2 Landing Goat ACM & Print + words 3mm acrylic - DS Tape to rear 2…" at bounding box center [558, 571] width 420 height 89
click at [679, 566] on div "Description L2 Landing Goat ACM & Print + words 3mm acrylic - DS Tape to rear 1…" at bounding box center [558, 571] width 420 height 89
drag, startPoint x: 468, startPoint y: 551, endPoint x: 476, endPoint y: 551, distance: 8.0
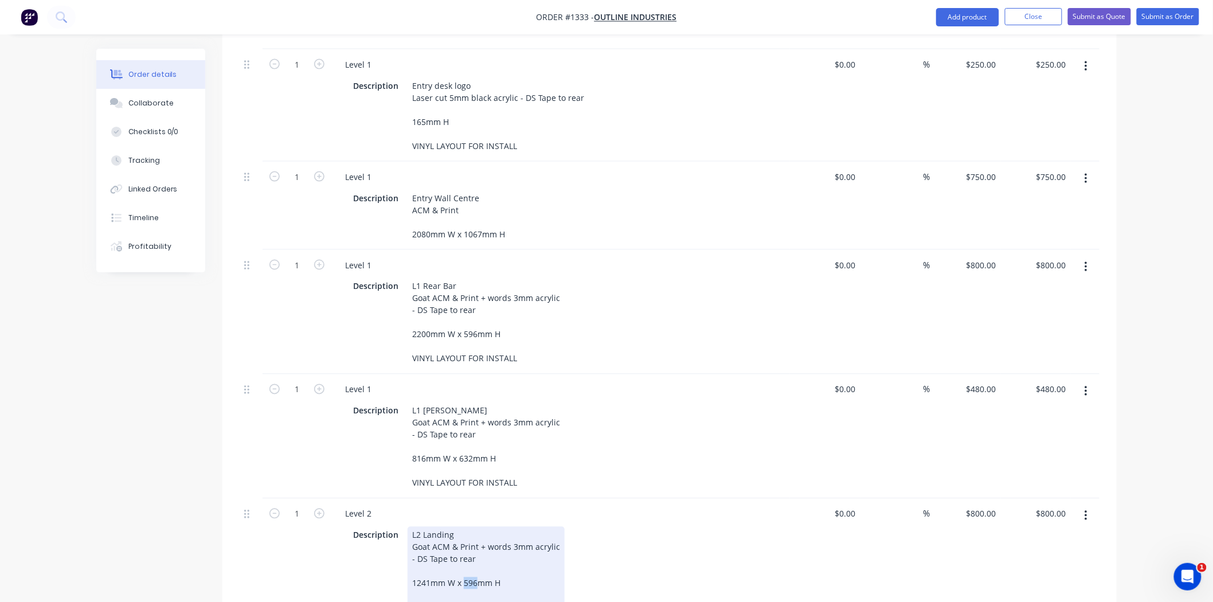
click at [476, 551] on div "L2 Landing Goat ACM & Print + words 3mm acrylic - DS Tape to rear 1241mm W x 59…" at bounding box center [486, 571] width 157 height 89
click at [716, 572] on div "Description L2 Landing Goat ACM & Print + words 3mm acrylic - DS Tape to rear 1…" at bounding box center [558, 571] width 420 height 89
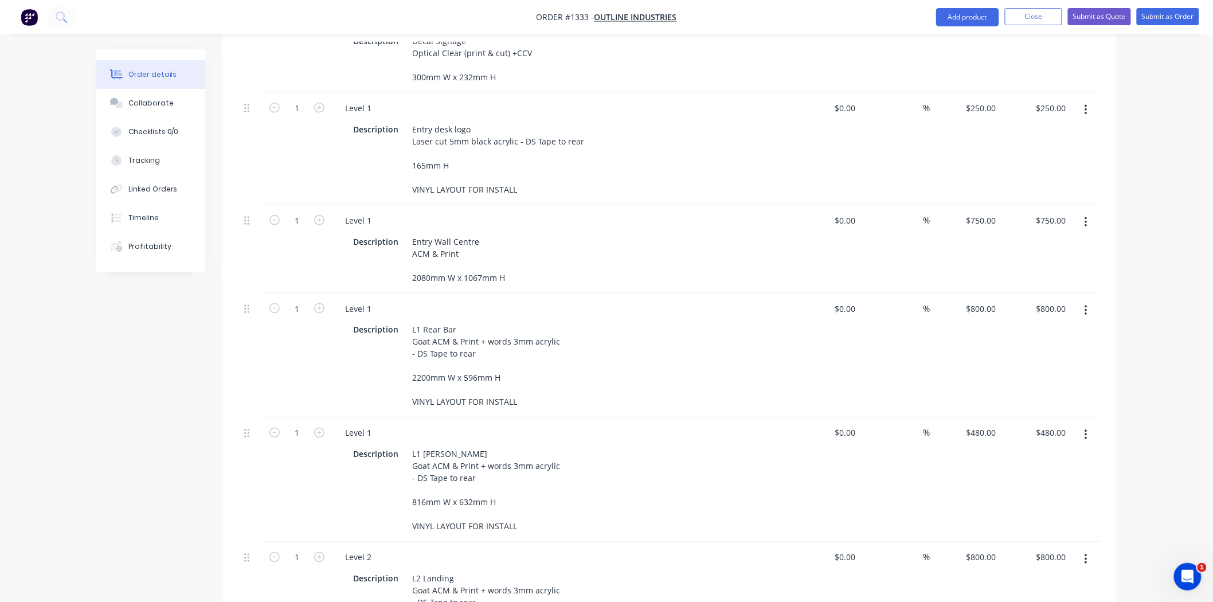
scroll to position [573, 0]
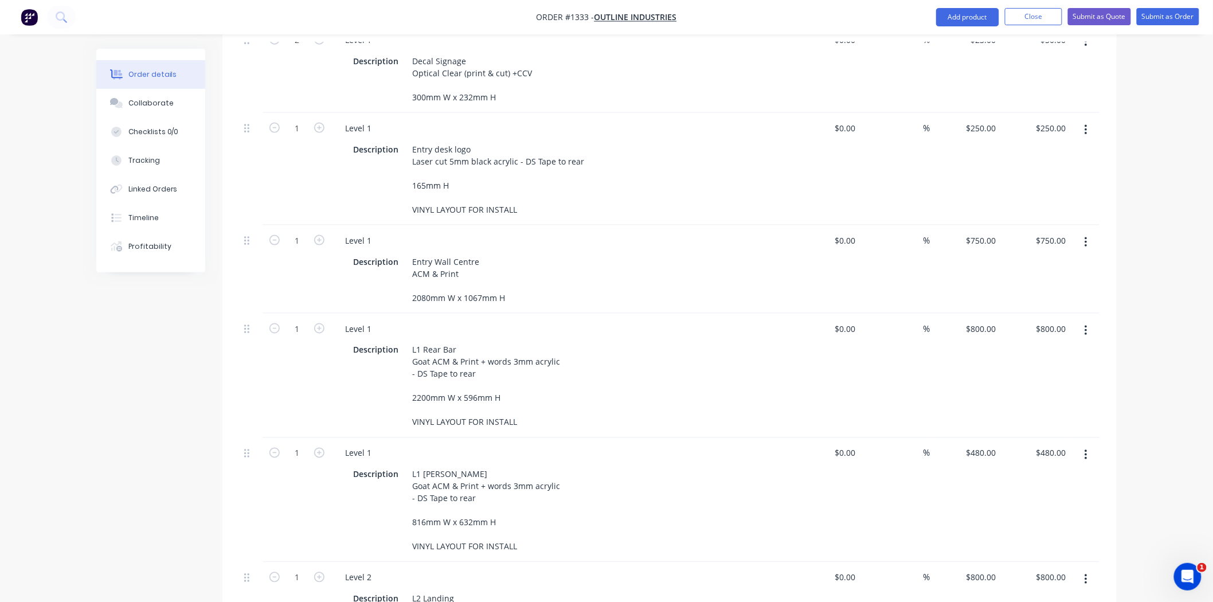
click at [1086, 125] on icon "button" at bounding box center [1085, 130] width 2 height 10
click at [1044, 175] on div "Duplicate" at bounding box center [1045, 183] width 88 height 17
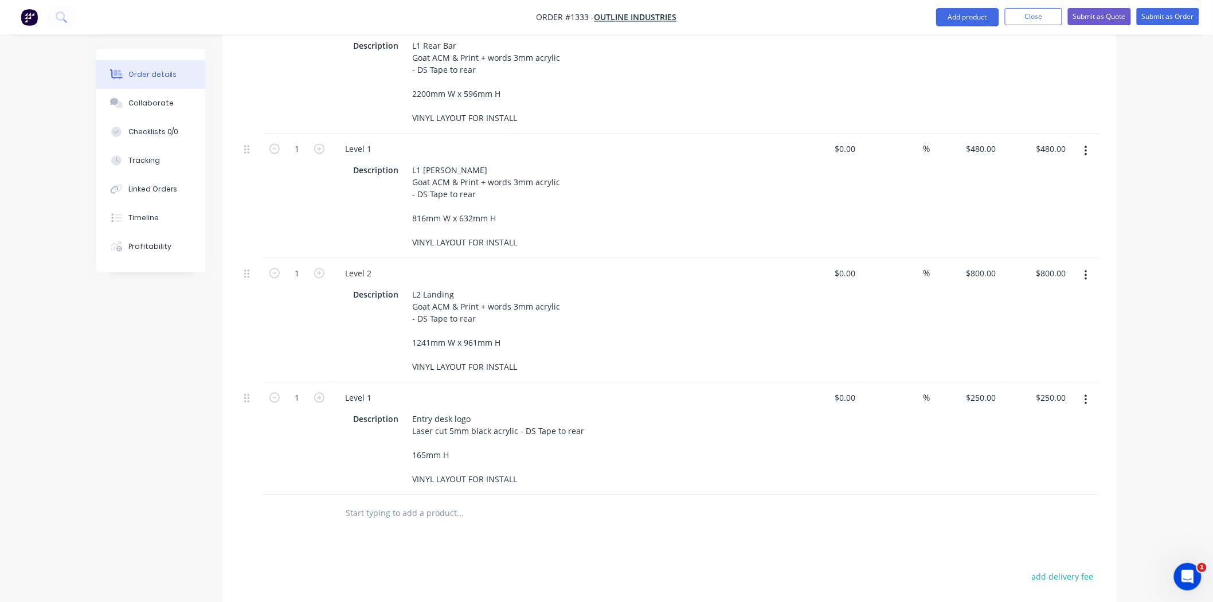
scroll to position [955, 0]
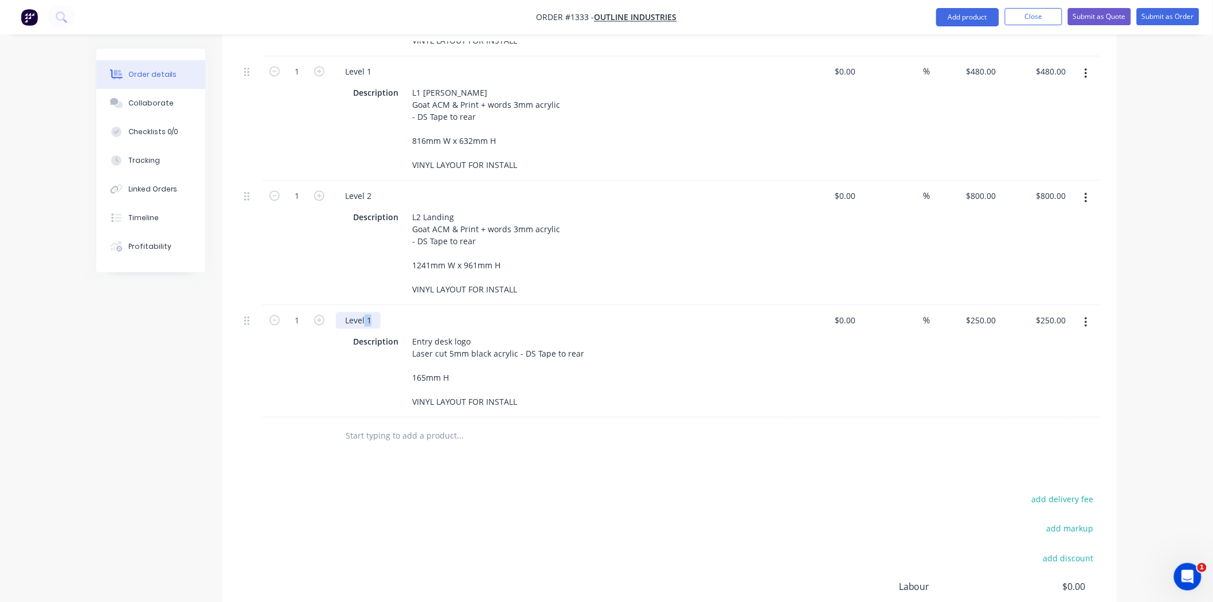
drag, startPoint x: 364, startPoint y: 289, endPoint x: 390, endPoint y: 290, distance: 25.8
click at [390, 312] on div "Level 1" at bounding box center [560, 320] width 449 height 17
click at [648, 424] on div at bounding box center [508, 435] width 344 height 23
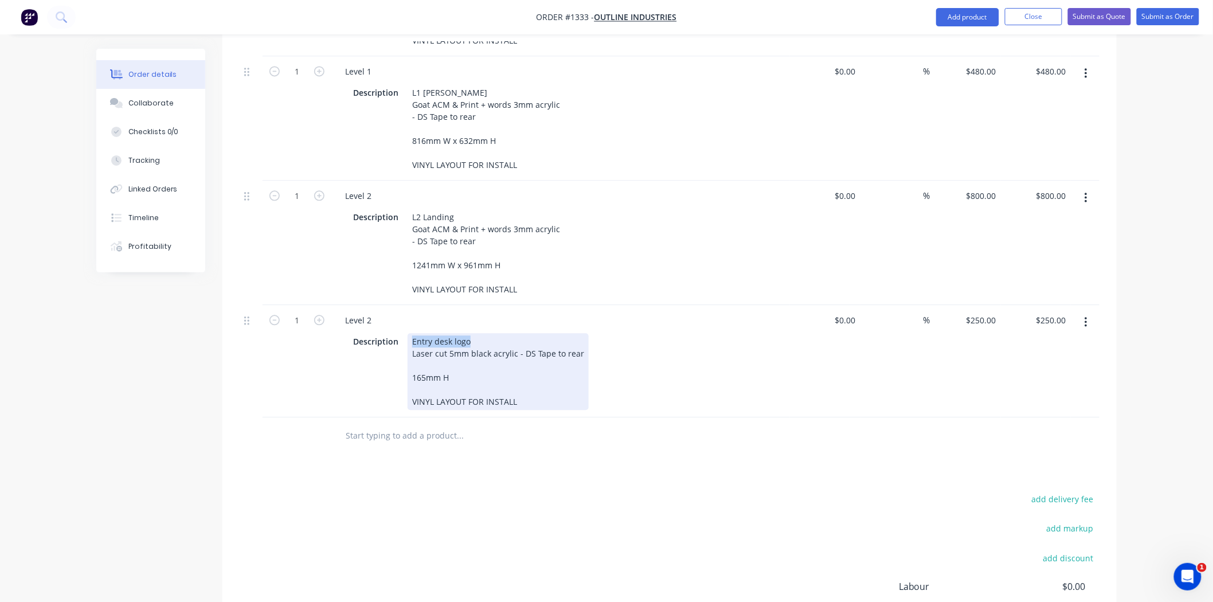
drag, startPoint x: 460, startPoint y: 311, endPoint x: 511, endPoint y: 310, distance: 51.0
click at [511, 333] on div "Entry desk logo Laser cut 5mm black acrylic - DS Tape to rear 165mm H VINYL LAY…" at bounding box center [498, 371] width 181 height 77
paste div
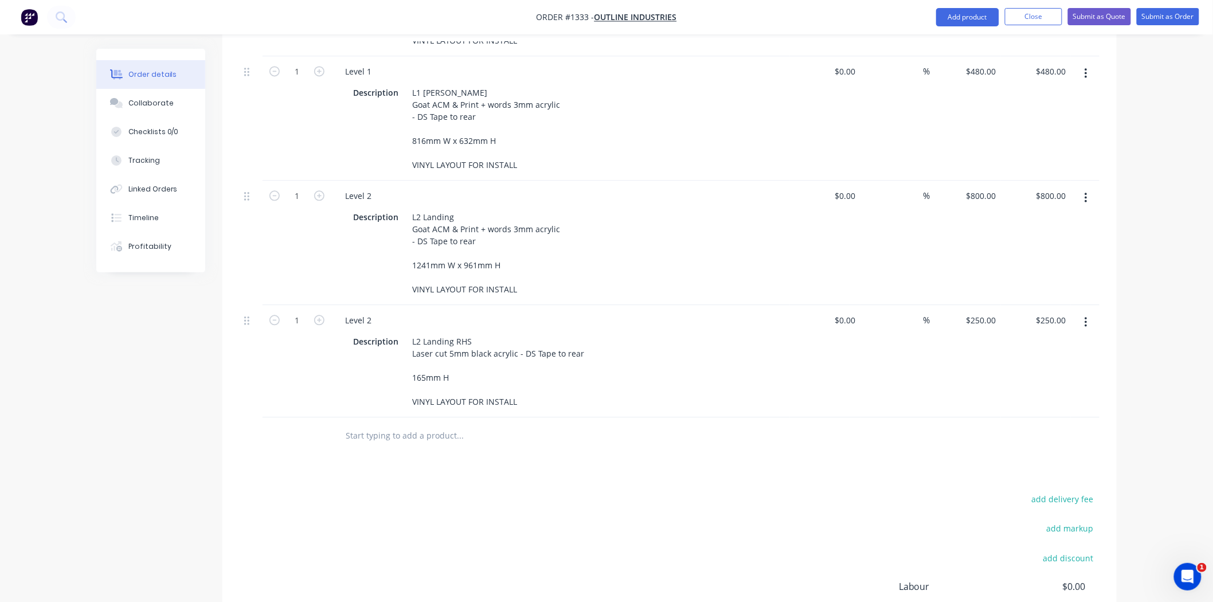
click at [615, 493] on div "add delivery fee add markup add discount Labour $0.00 Sub total $5,880.00 Margi…" at bounding box center [670, 601] width 860 height 221
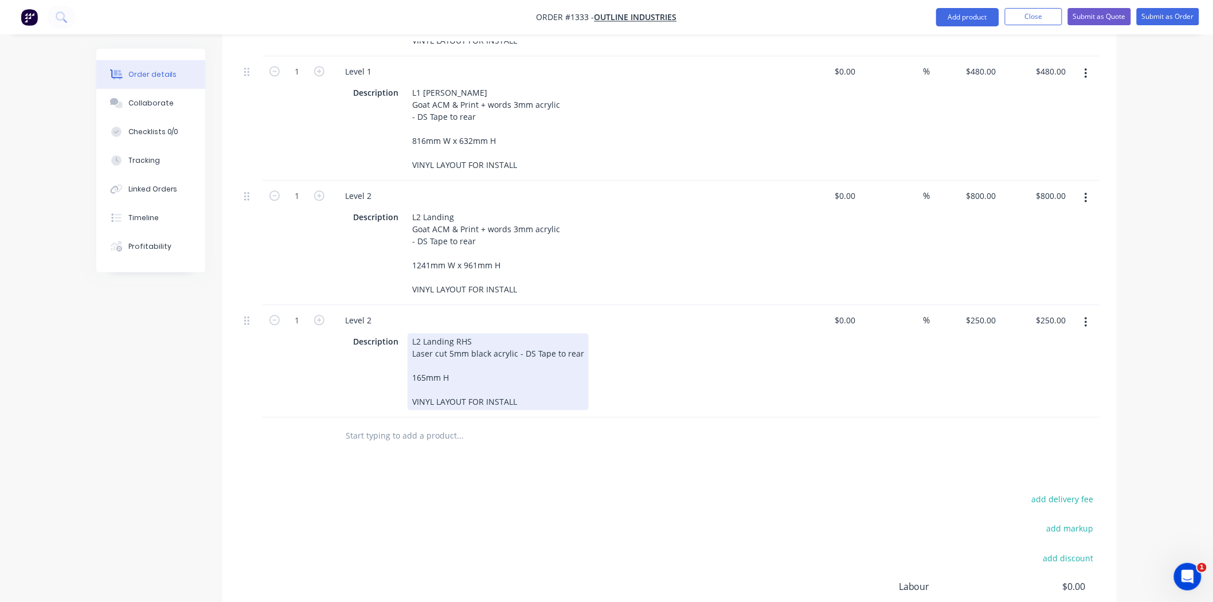
click at [449, 333] on div "L2 Landing RHS Laser cut 5mm black acrylic - DS Tape to rear 165mm H VINYL LAYO…" at bounding box center [498, 371] width 181 height 77
click at [450, 333] on div "L2 Landing RHS Laser cut 5mm black acrylic - DS Tape to rear 165mm H VINYL LAYO…" at bounding box center [498, 371] width 181 height 77
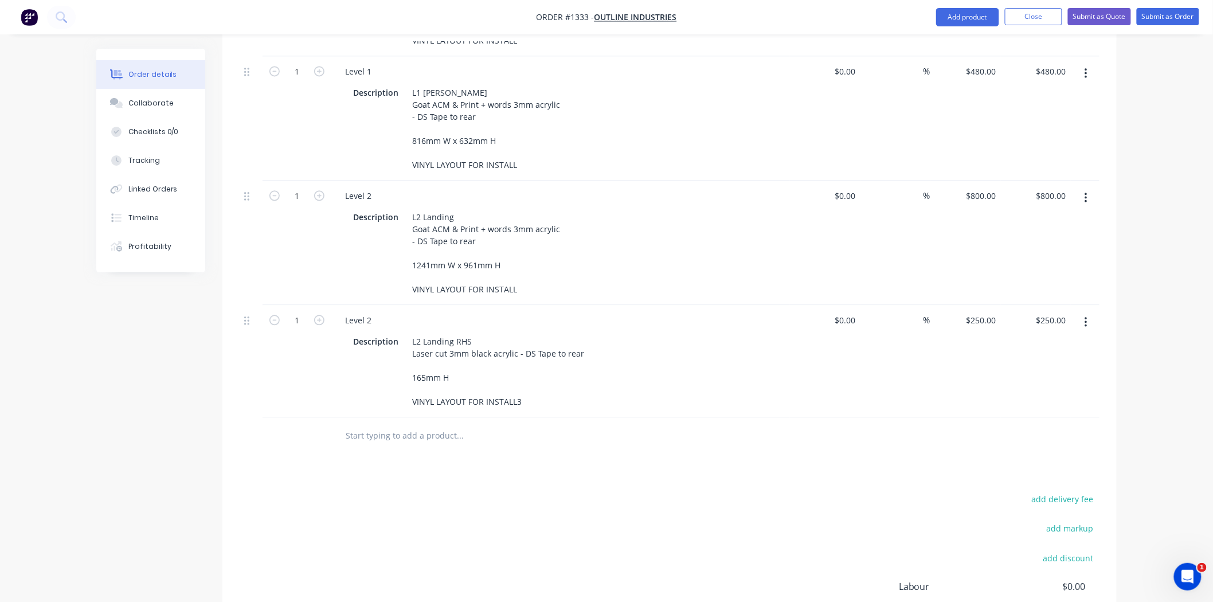
click at [623, 449] on div "Products Show / Hide columns Add product Qty Cost Markup Price Total 1 Level 1 …" at bounding box center [669, 97] width 894 height 1263
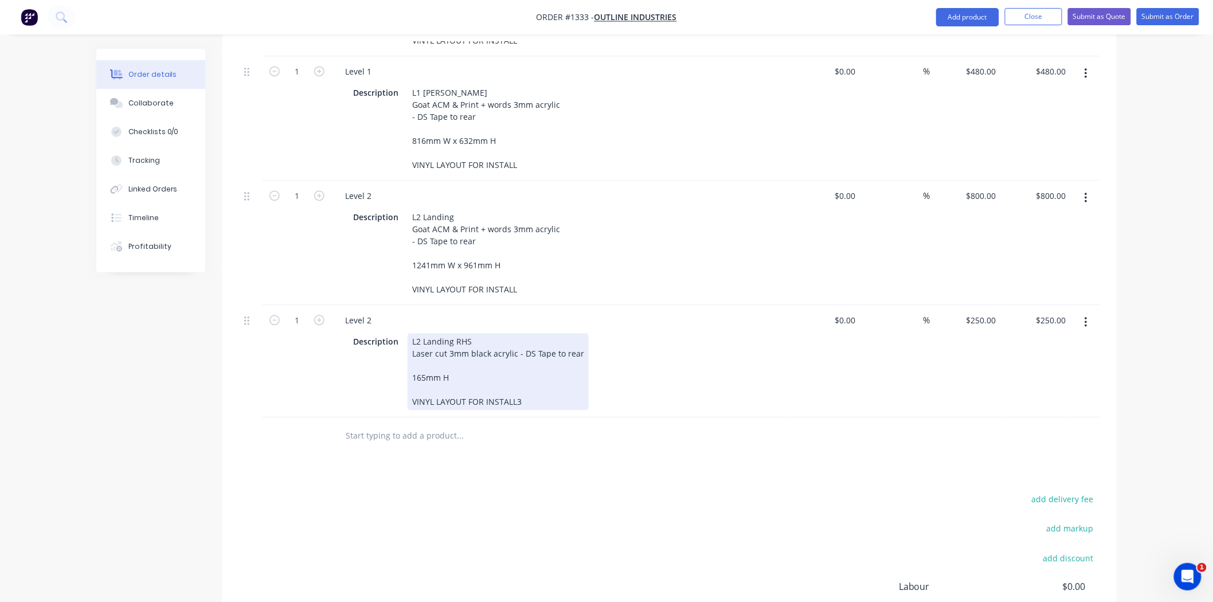
click at [579, 333] on div "L2 Landing RHS Laser cut 3mm black acrylic - DS Tape to rear 165mm H VINYL LAYO…" at bounding box center [498, 371] width 181 height 77
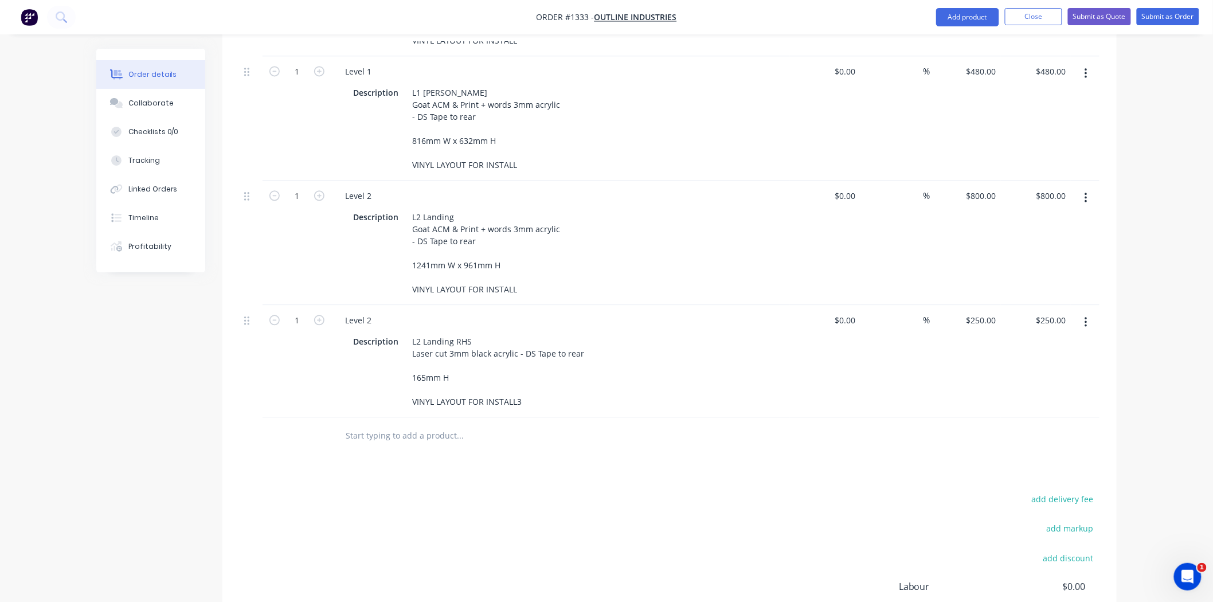
click at [684, 514] on div "add delivery fee add markup add discount Labour $0.00 Sub total $5,880.00 Margi…" at bounding box center [670, 601] width 860 height 221
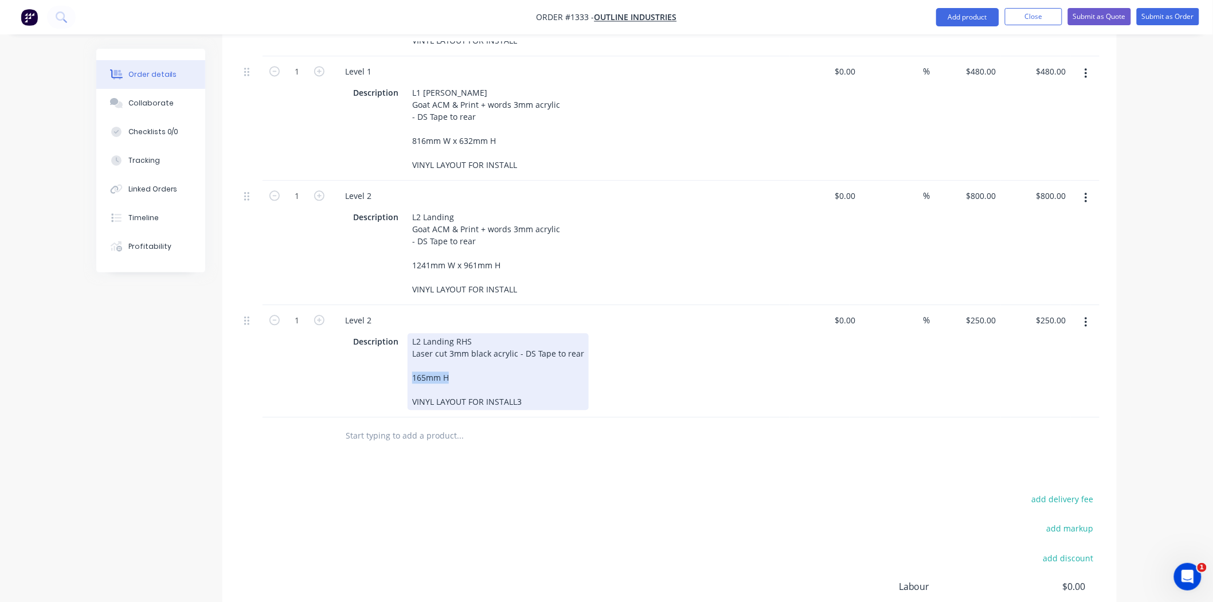
drag, startPoint x: 453, startPoint y: 346, endPoint x: 387, endPoint y: 347, distance: 65.3
click at [388, 346] on div "Description L2 Landing RHS Laser cut 3mm black acrylic - DS Tape to rear 165mm …" at bounding box center [558, 371] width 420 height 77
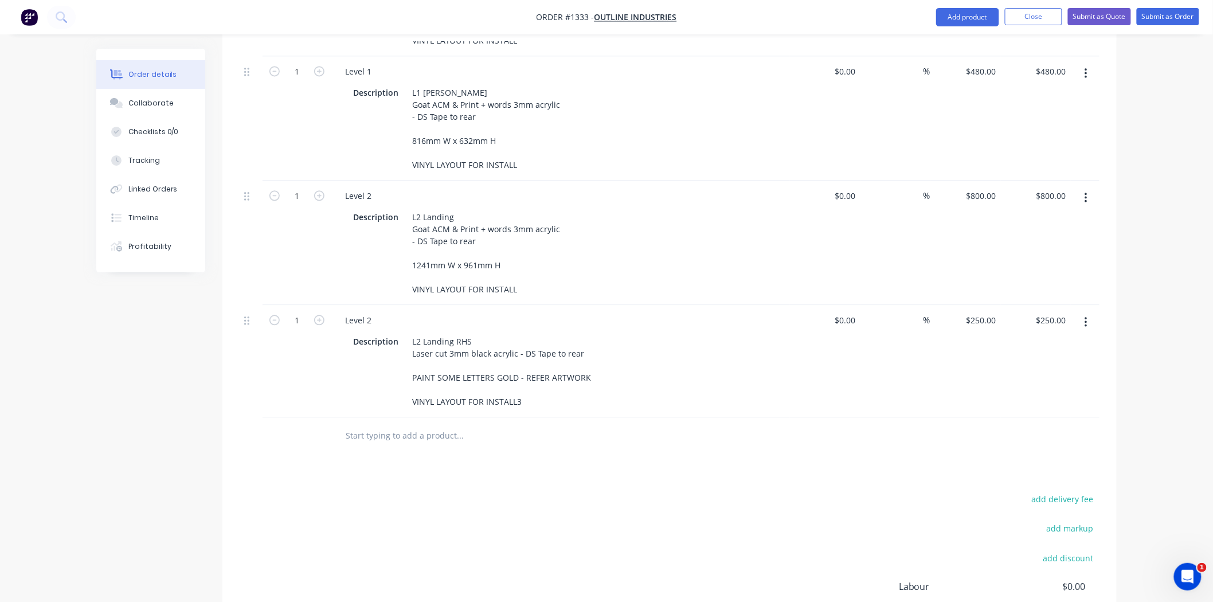
click at [633, 433] on div "Products Show / Hide columns Add product Qty Cost Markup Price Total 1 Level 1 …" at bounding box center [669, 97] width 894 height 1263
drag, startPoint x: 971, startPoint y: 288, endPoint x: 1039, endPoint y: 289, distance: 68.2
click at [1039, 305] on div "1 Level 2 Description L2 Landing RHS Laser cut 3mm black acrylic - DS Tape to r…" at bounding box center [670, 361] width 860 height 112
type input "$640.00"
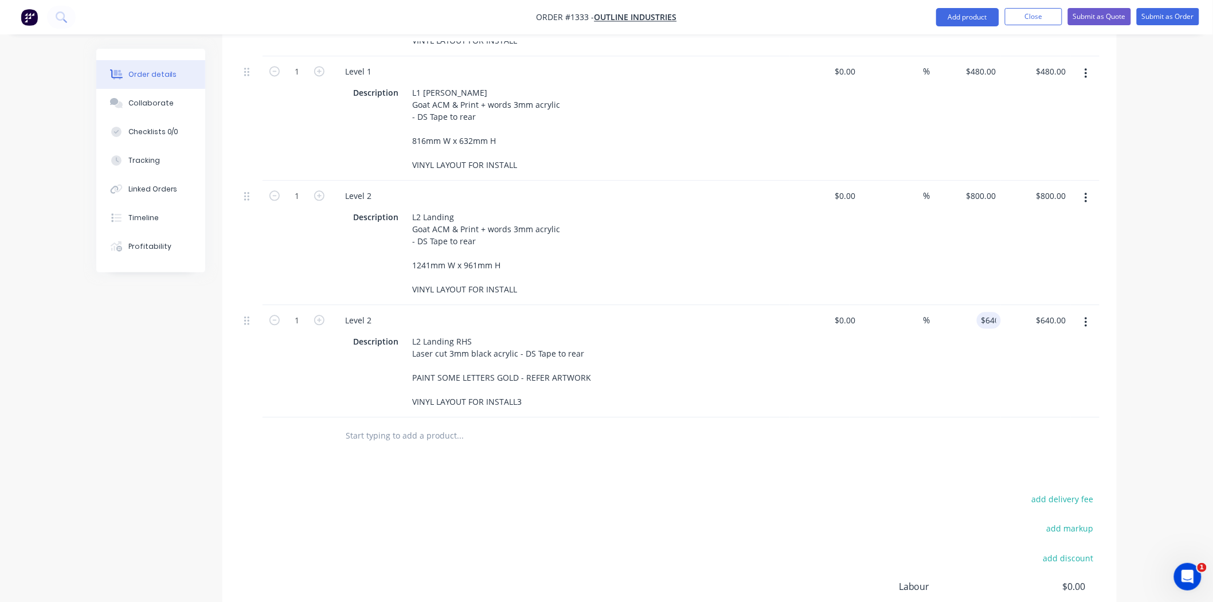
click at [757, 459] on div "Products Show / Hide columns Add product Qty Cost Markup Price Total 1 Level 1 …" at bounding box center [669, 97] width 894 height 1263
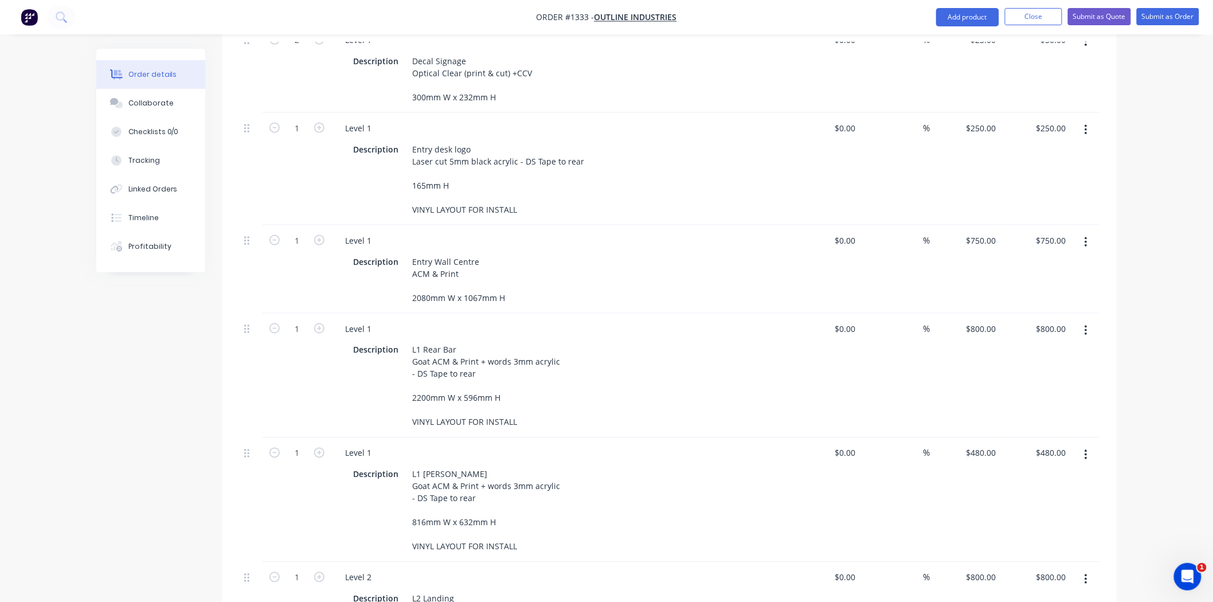
scroll to position [509, 0]
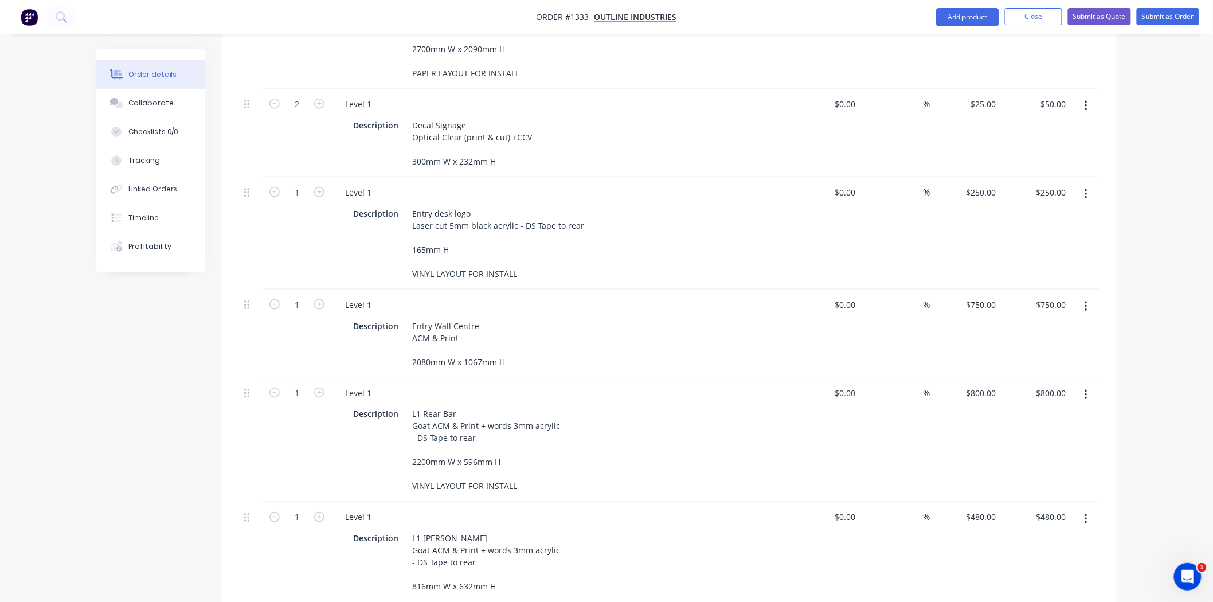
click at [1086, 189] on icon "button" at bounding box center [1085, 194] width 2 height 10
click at [1029, 239] on div "Duplicate" at bounding box center [1045, 247] width 88 height 17
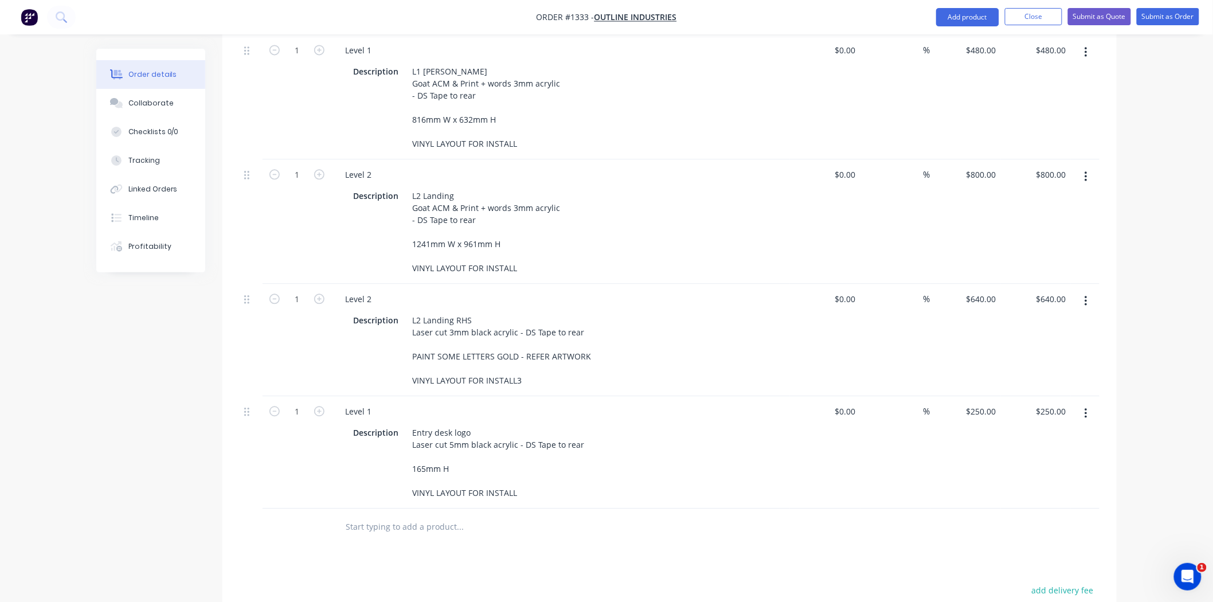
scroll to position [1018, 0]
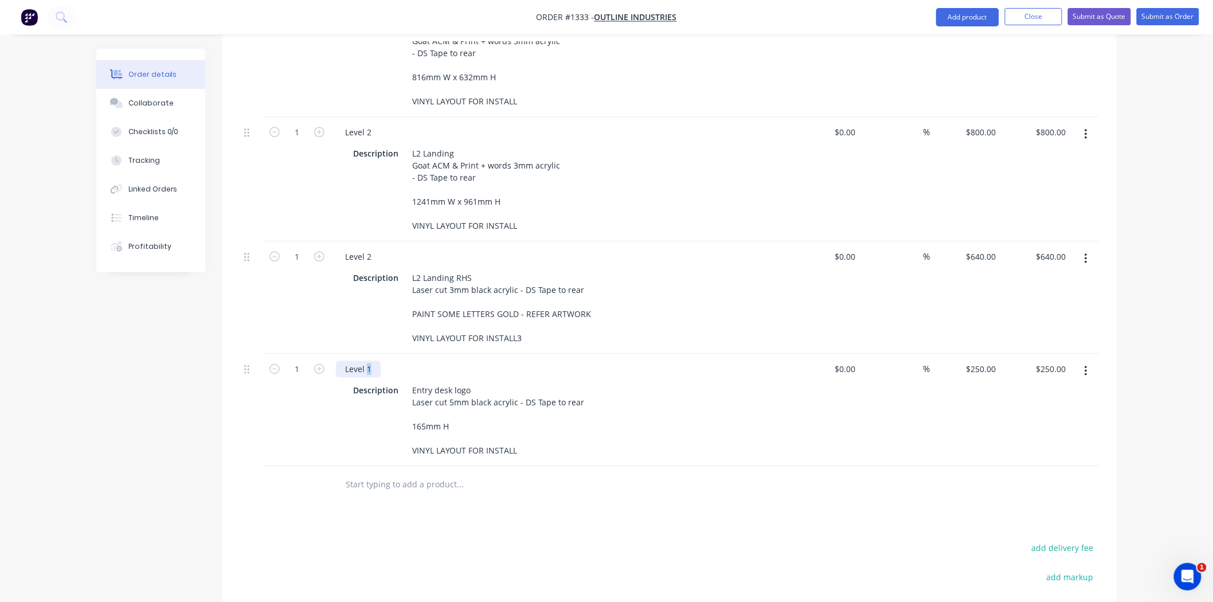
drag, startPoint x: 368, startPoint y: 336, endPoint x: 379, endPoint y: 336, distance: 10.9
click at [379, 361] on div "Level 1" at bounding box center [358, 369] width 45 height 17
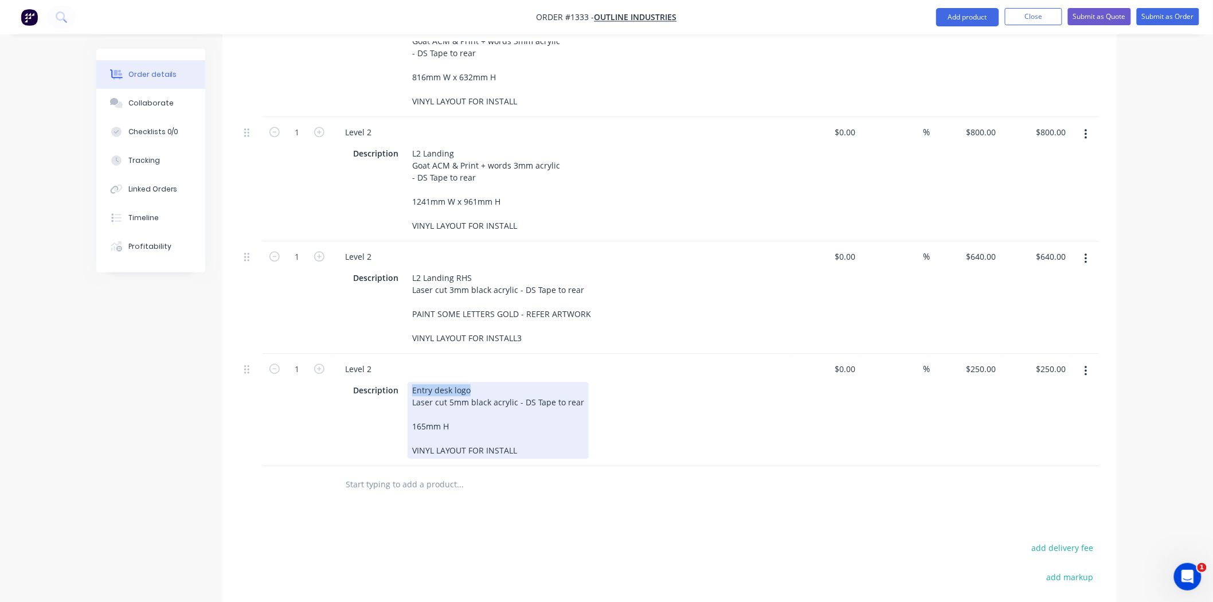
drag, startPoint x: 442, startPoint y: 358, endPoint x: 407, endPoint y: 358, distance: 35.0
click at [408, 382] on div "Entry desk logo Laser cut 5mm black acrylic - DS Tape to rear 165mm H VINYL LAY…" at bounding box center [498, 420] width 181 height 77
paste div
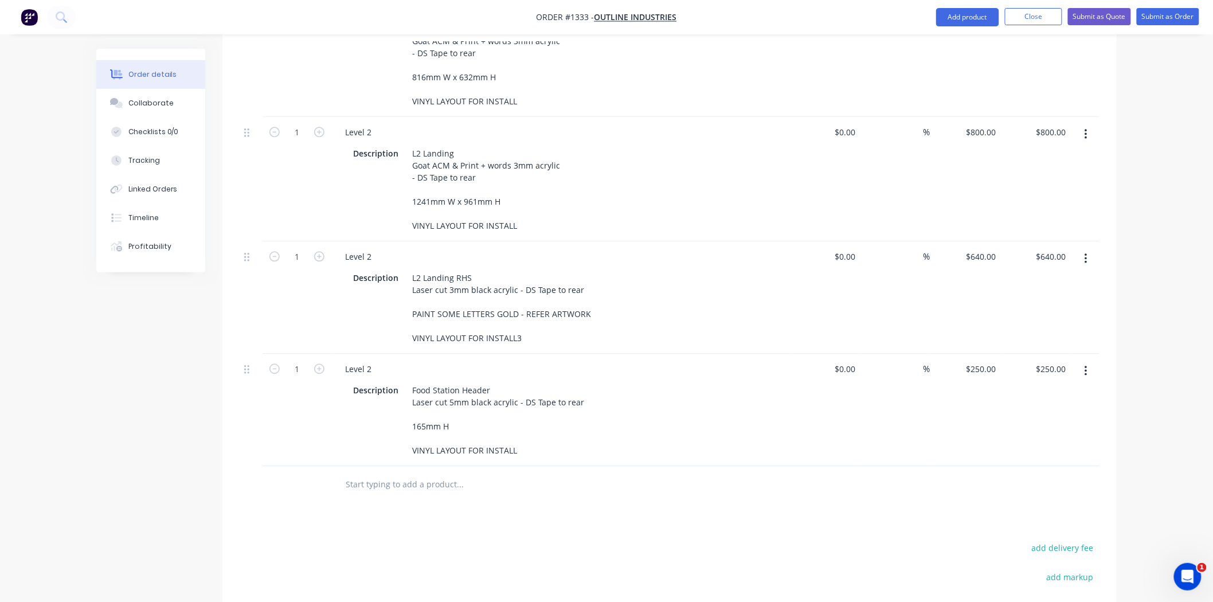
click at [571, 507] on div "Products Show / Hide columns Add product Qty Cost Markup Price Total 1 Level 1 …" at bounding box center [669, 91] width 894 height 1376
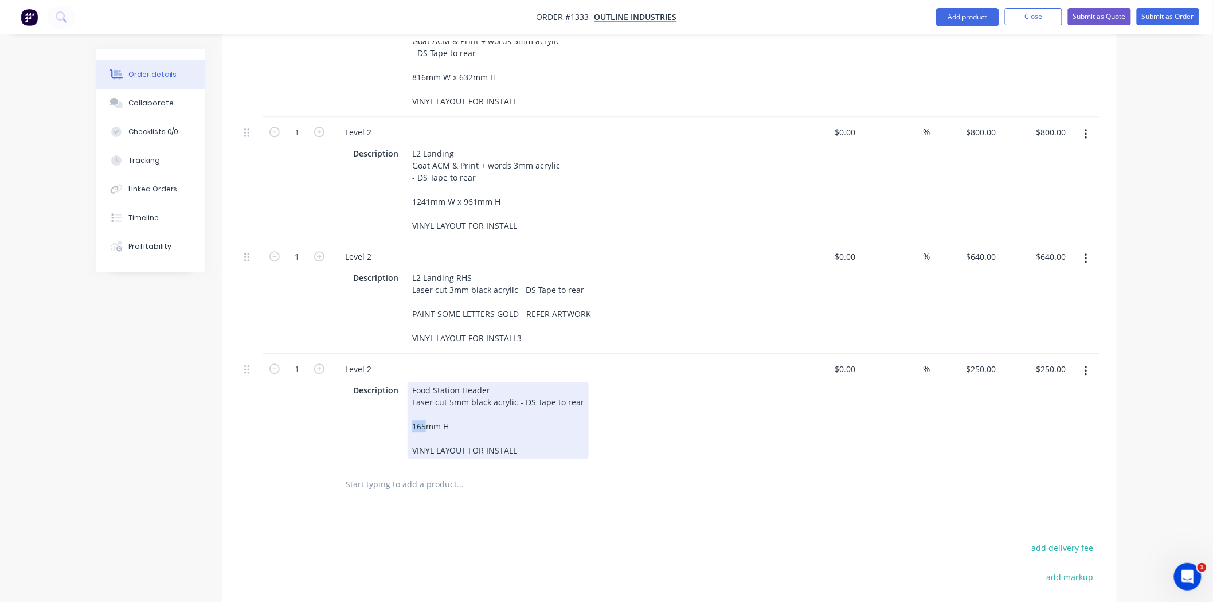
drag, startPoint x: 423, startPoint y: 394, endPoint x: 402, endPoint y: 395, distance: 21.2
click at [405, 395] on div "Description Food Station Header Laser cut 5mm black acrylic - DS Tape to rear 1…" at bounding box center [558, 420] width 420 height 77
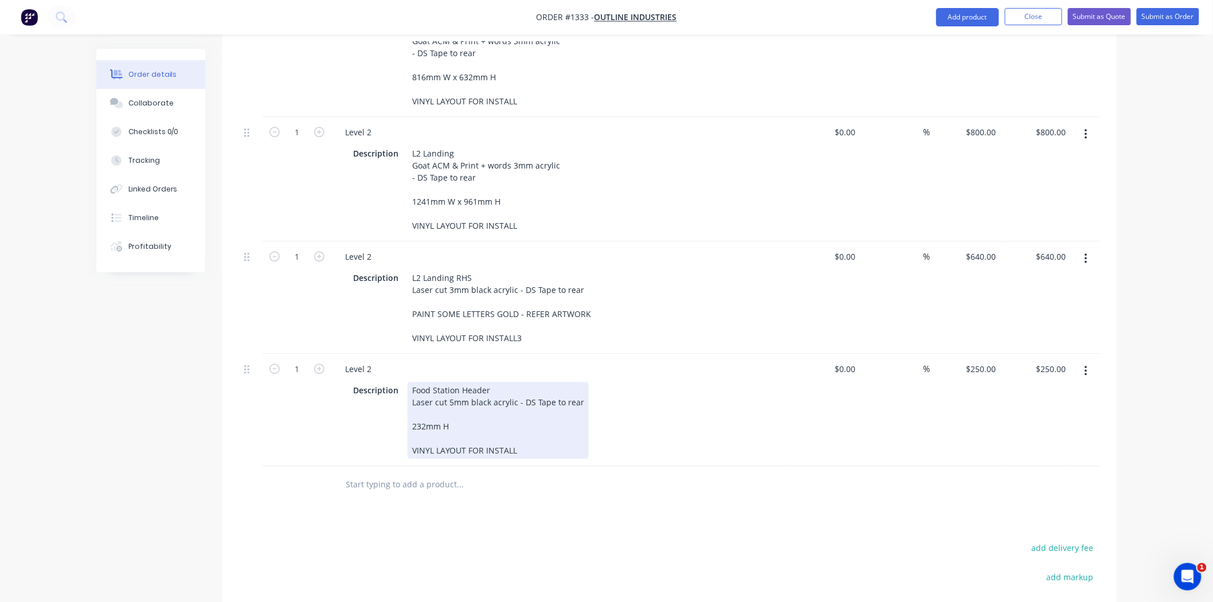
click at [420, 394] on div "Food Station Header Laser cut 5mm black acrylic - DS Tape to rear 232mm H VINYL…" at bounding box center [498, 420] width 181 height 77
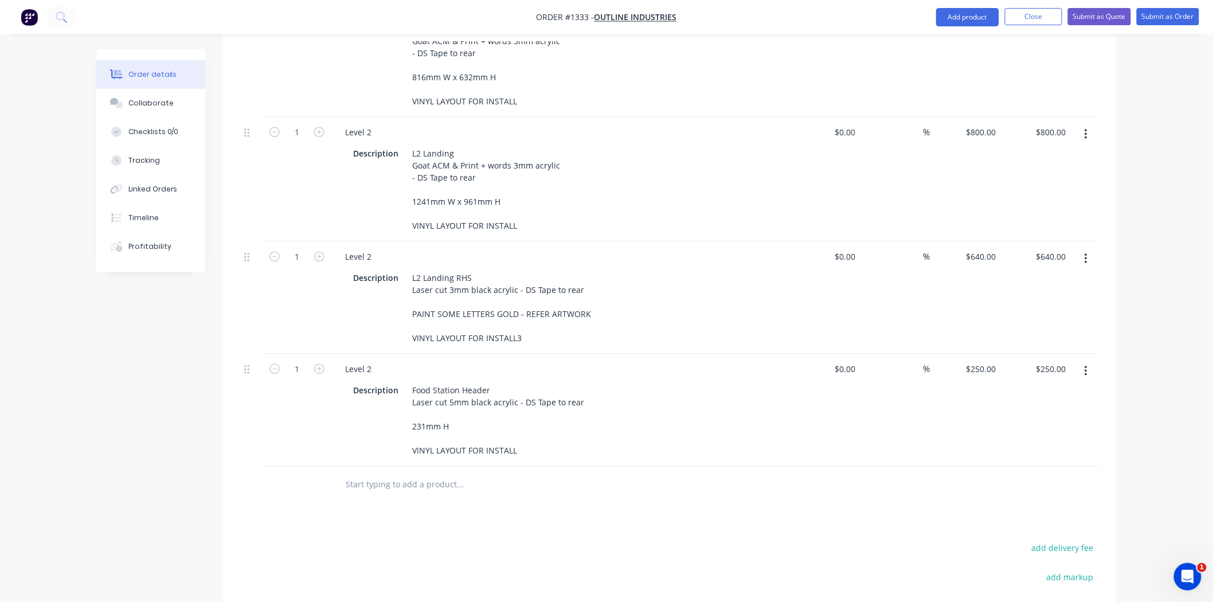
click at [971, 354] on div "250 $250.00" at bounding box center [965, 410] width 70 height 112
type input "$370.00"
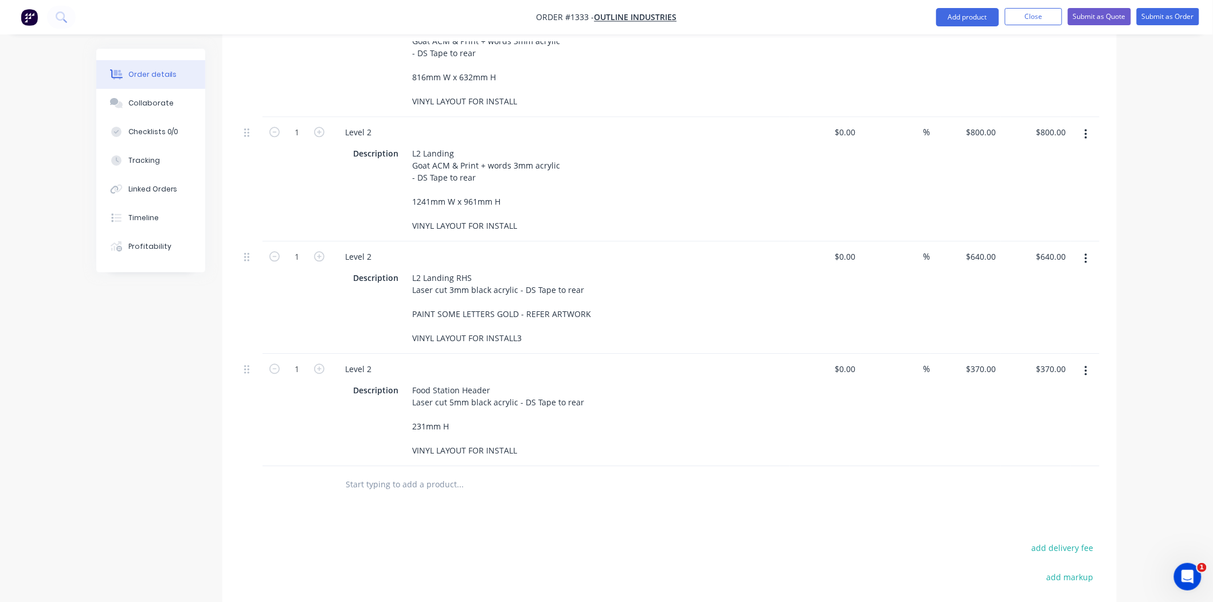
click at [1087, 128] on icon "button" at bounding box center [1085, 134] width 3 height 13
click at [1040, 179] on div "Duplicate" at bounding box center [1045, 187] width 88 height 17
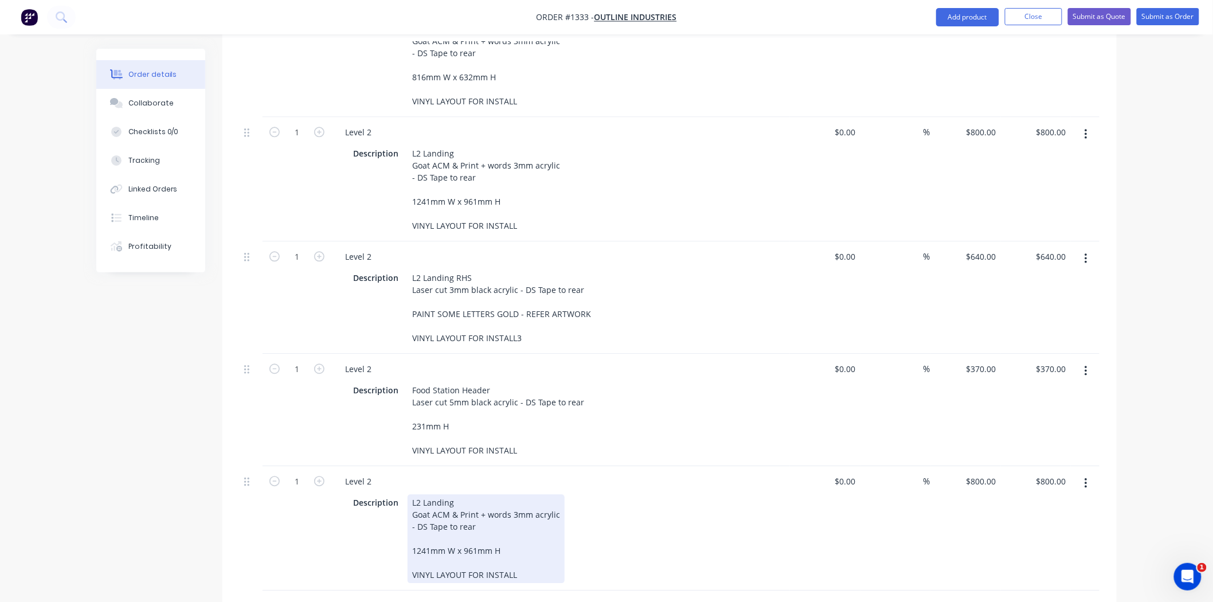
click at [631, 532] on div "Description L2 Landing Goat ACM & Print + words 3mm acrylic - DS Tape to rear 1…" at bounding box center [558, 538] width 420 height 89
drag, startPoint x: 483, startPoint y: 483, endPoint x: 585, endPoint y: 482, distance: 102.0
click at [581, 494] on div "Description L2 Landing Goat ACM & Print + words 3mm acrylic - DS Tape to rear 1…" at bounding box center [558, 538] width 420 height 89
click at [675, 539] on div "Description L2 Landing Goat ACM & Print + - DS Tape to rear 1241mm W x 961mm H …" at bounding box center [558, 538] width 420 height 89
drag, startPoint x: 479, startPoint y: 484, endPoint x: 491, endPoint y: 483, distance: 12.7
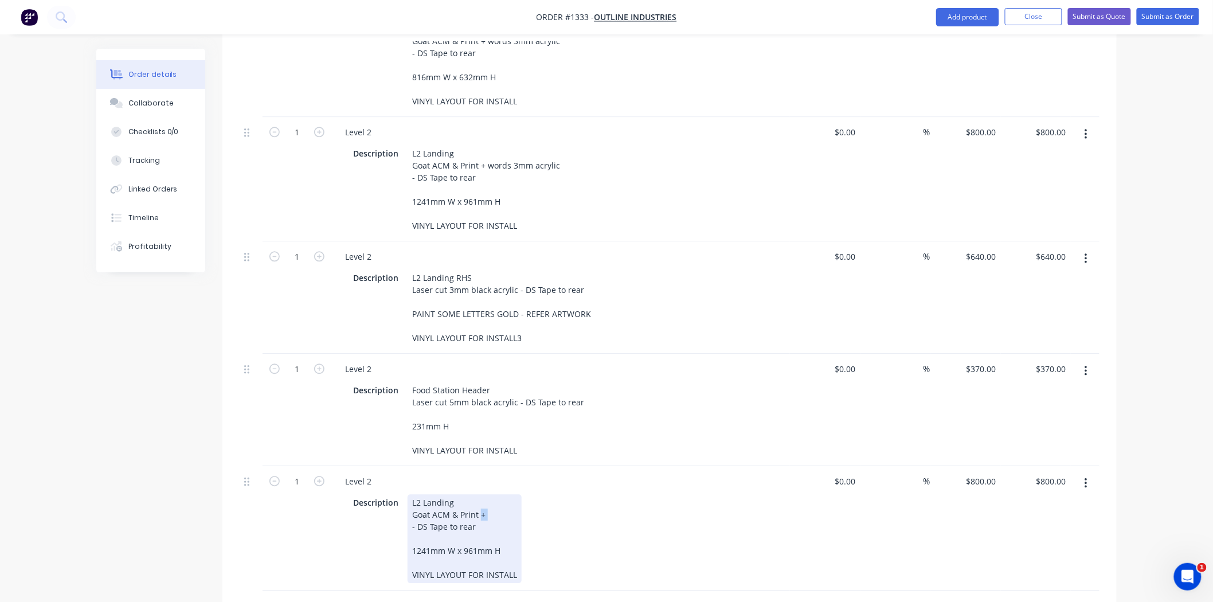
click at [491, 494] on div "L2 Landing Goat ACM & Print + - DS Tape to rear 1241mm W x 961mm H VINYL LAYOUT…" at bounding box center [465, 538] width 114 height 89
click at [671, 523] on div "Description L2 Landing Goat ACM & Print - DS Tape to rear 1241mm W x 961mm H VI…" at bounding box center [558, 538] width 420 height 89
drag, startPoint x: 515, startPoint y: 543, endPoint x: 379, endPoint y: 546, distance: 135.9
click at [379, 546] on div "Description L2 Landing Goat ACM & Print - DS Tape to rear 1241mm W x 961mm H VI…" at bounding box center [558, 538] width 420 height 89
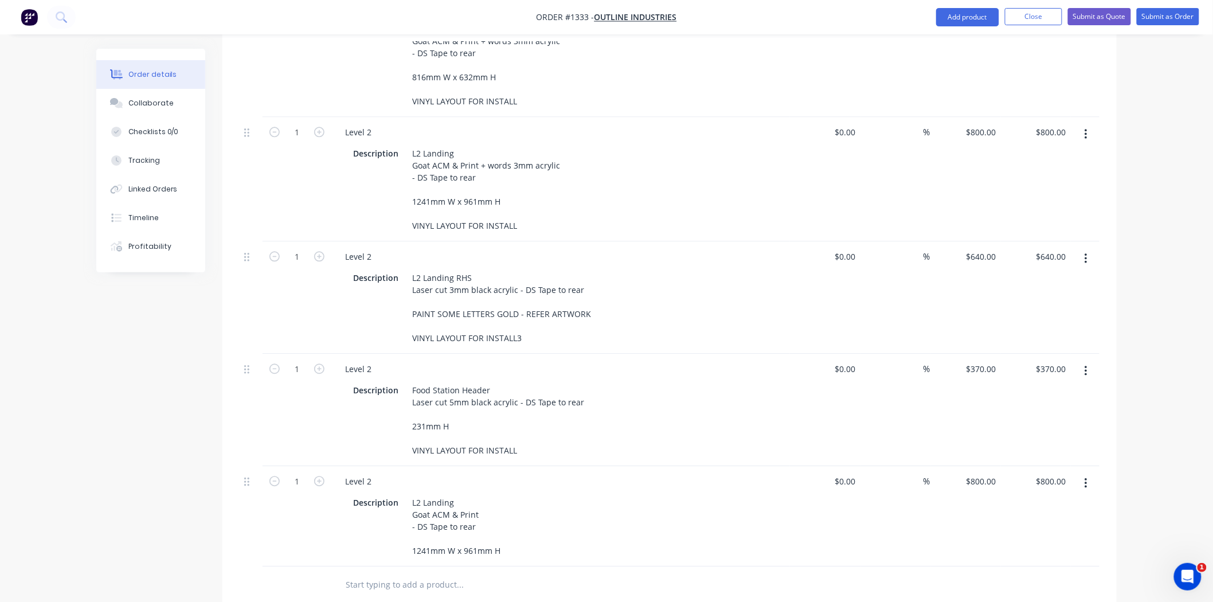
drag, startPoint x: 623, startPoint y: 549, endPoint x: 605, endPoint y: 548, distance: 17.8
click at [622, 549] on div "Description L2 Landing Goat ACM & Print - DS Tape to rear 1241mm W x 961mm H" at bounding box center [558, 526] width 420 height 65
drag, startPoint x: 415, startPoint y: 519, endPoint x: 431, endPoint y: 518, distance: 16.1
click at [431, 518] on div "L2 Landing Goat ACM & Print - DS Tape to rear 1241mm W x 961mm H" at bounding box center [458, 526] width 100 height 65
click at [580, 538] on div "Description L2 Landing Goat ACM & Print - DS Tape to rear 1065mm W x 961mm H" at bounding box center [558, 526] width 420 height 65
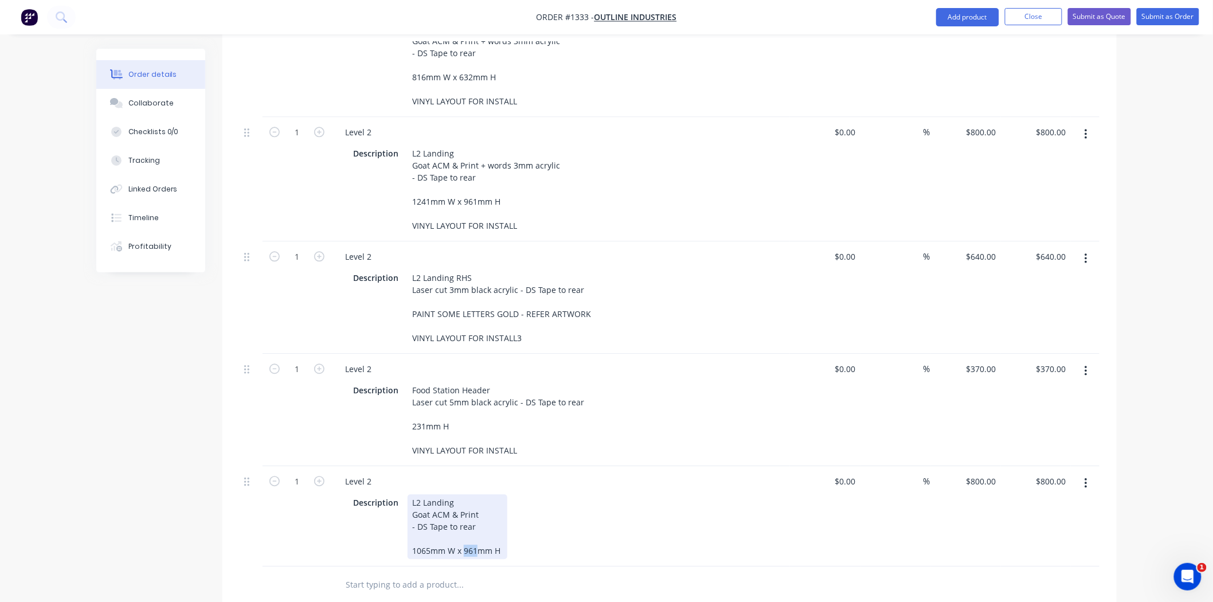
drag, startPoint x: 462, startPoint y: 519, endPoint x: 476, endPoint y: 519, distance: 13.8
click at [476, 519] on div "L2 Landing Goat ACM & Print - DS Tape to rear 1065mm W x 961mm H" at bounding box center [458, 526] width 100 height 65
click at [616, 566] on div at bounding box center [537, 584] width 413 height 37
click at [988, 473] on input "800" at bounding box center [990, 481] width 19 height 17
type input "$450.00"
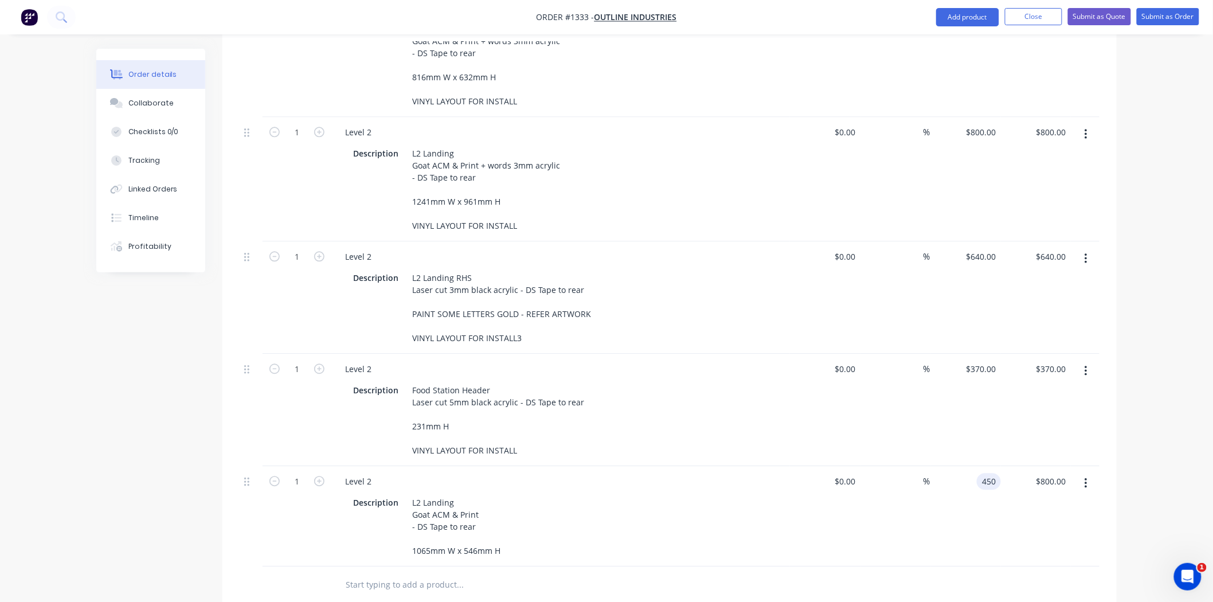
type input "$450.00"
click at [900, 537] on div "%" at bounding box center [895, 516] width 70 height 100
click at [1084, 477] on icon "button" at bounding box center [1085, 483] width 3 height 13
click at [1050, 528] on div "Duplicate" at bounding box center [1045, 536] width 88 height 17
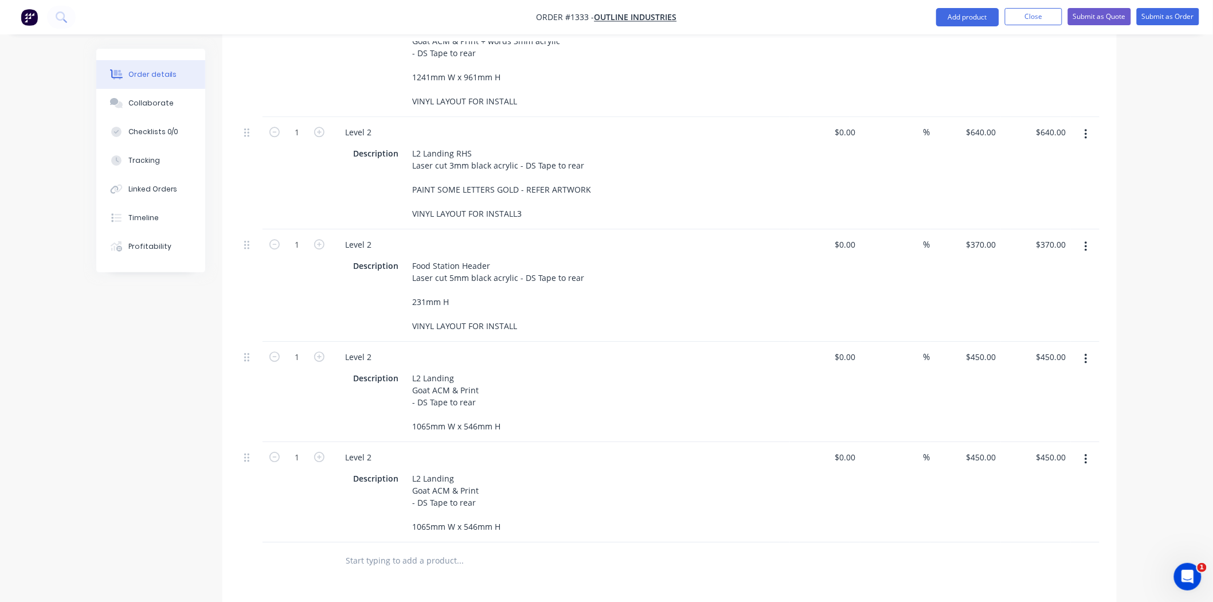
scroll to position [1146, 0]
drag, startPoint x: 410, startPoint y: 467, endPoint x: 535, endPoint y: 491, distance: 127.7
click at [485, 472] on div "L2 Landing Goat ACM & Print - DS Tape to rear 1065mm W x 546mm H" at bounding box center [456, 499] width 97 height 65
paste div
click at [705, 539] on div "Level 2 Description L2 Feature Goat ACM & Print - DS Tape to rear 1065mm W x 54…" at bounding box center [560, 488] width 459 height 100
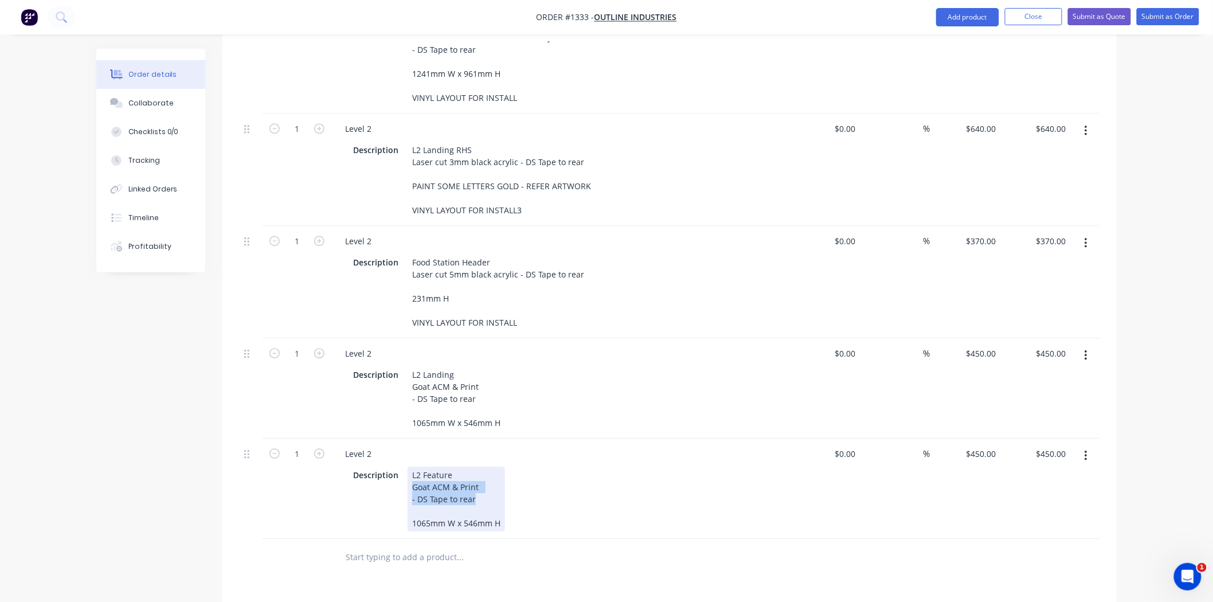
drag, startPoint x: 409, startPoint y: 480, endPoint x: 573, endPoint y: 497, distance: 164.8
click at [573, 497] on div "Description L2 Feature Goat ACM & Print - DS Tape to rear 1065mm W x 546mm H" at bounding box center [558, 499] width 420 height 65
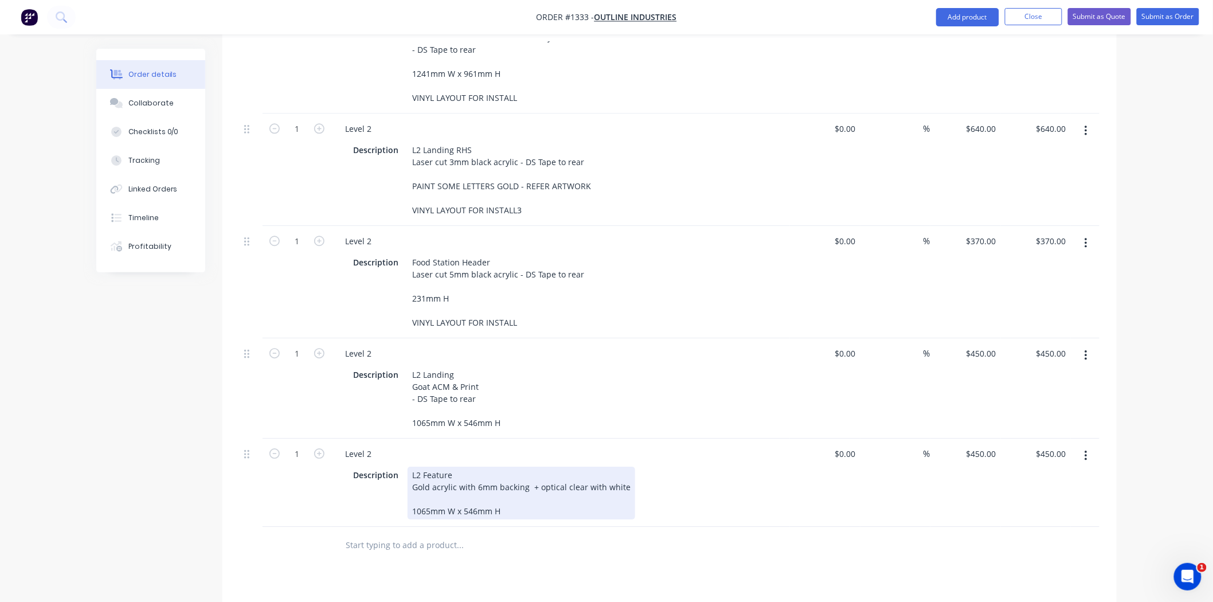
click at [656, 519] on div "Description L2 Feature Gold acrylic with 6mm backing + optical clear with [PERS…" at bounding box center [558, 493] width 420 height 53
drag, startPoint x: 416, startPoint y: 506, endPoint x: 430, endPoint y: 508, distance: 14.5
click at [430, 508] on div "L2 Feature Gold acrylic with 6mm backing + optical clear with white 1065mm W x …" at bounding box center [522, 493] width 228 height 53
click at [616, 527] on div "Level 2 Description L2 Feature Gold acrylic with 6mm backing + optical clear wi…" at bounding box center [560, 482] width 459 height 88
drag, startPoint x: 462, startPoint y: 504, endPoint x: 475, endPoint y: 503, distance: 12.7
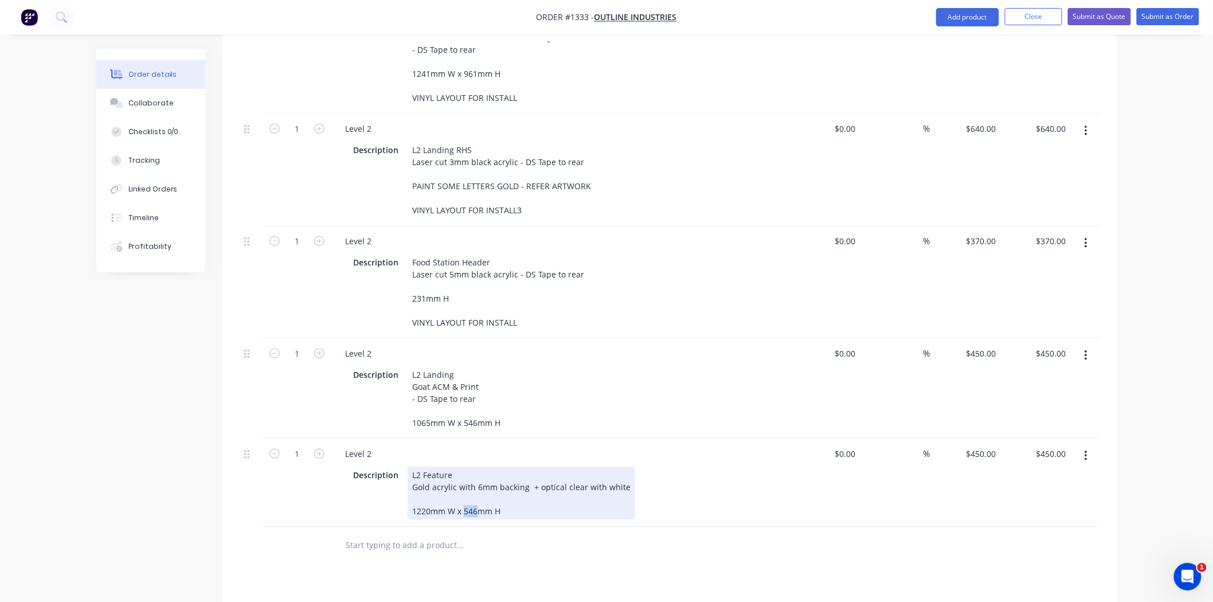
click at [475, 503] on div "L2 Feature Gold acrylic with 6mm backing + optical clear with white 1220mm W x …" at bounding box center [522, 493] width 228 height 53
click at [723, 502] on div "Description L2 Feature Gold acrylic with 6mm backing + optical clear with [PERS…" at bounding box center [558, 493] width 420 height 53
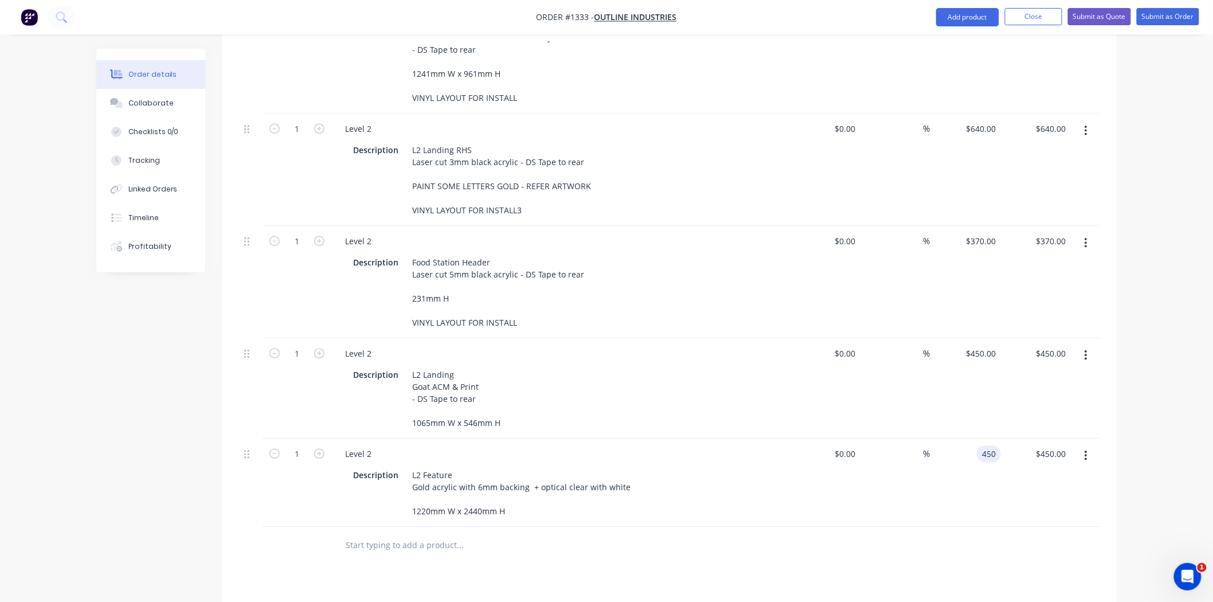
click at [988, 449] on input "450" at bounding box center [990, 453] width 19 height 17
type input "$1,240.00"
click at [887, 527] on div "%" at bounding box center [895, 482] width 70 height 88
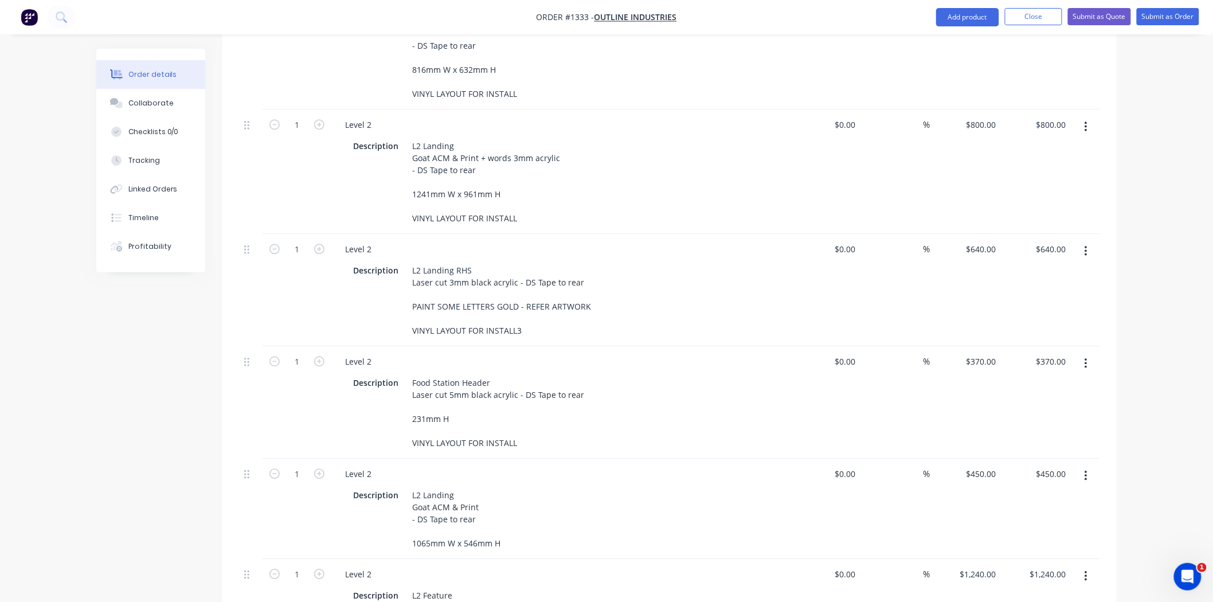
scroll to position [1018, 0]
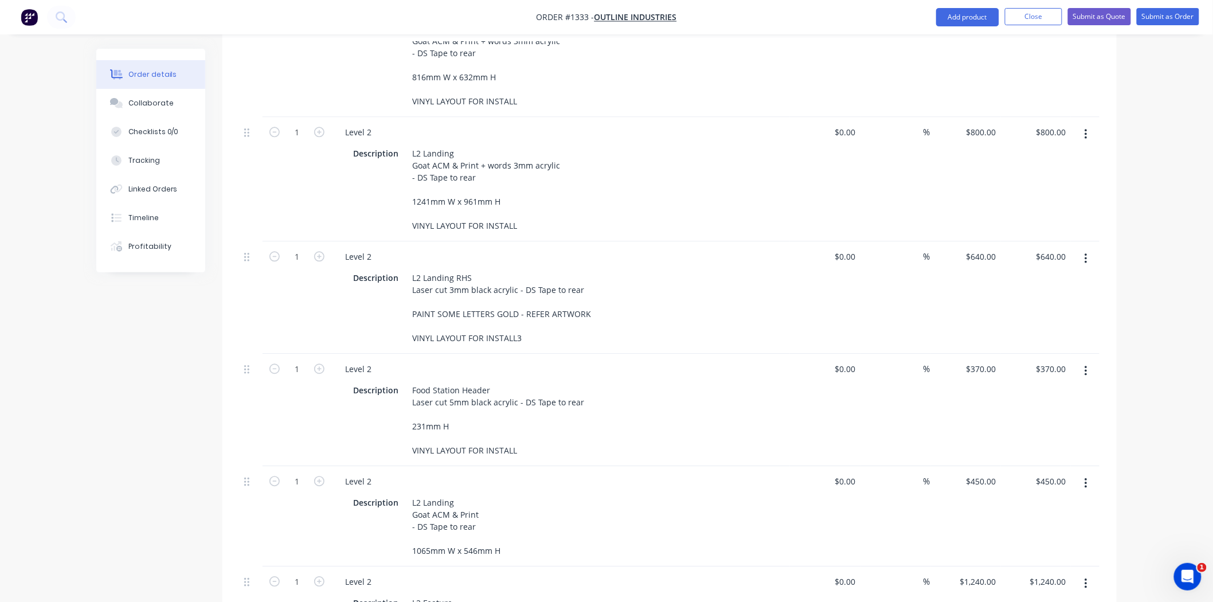
click at [1075, 124] on button "button" at bounding box center [1085, 134] width 27 height 21
click at [1063, 179] on div "Duplicate" at bounding box center [1045, 187] width 88 height 17
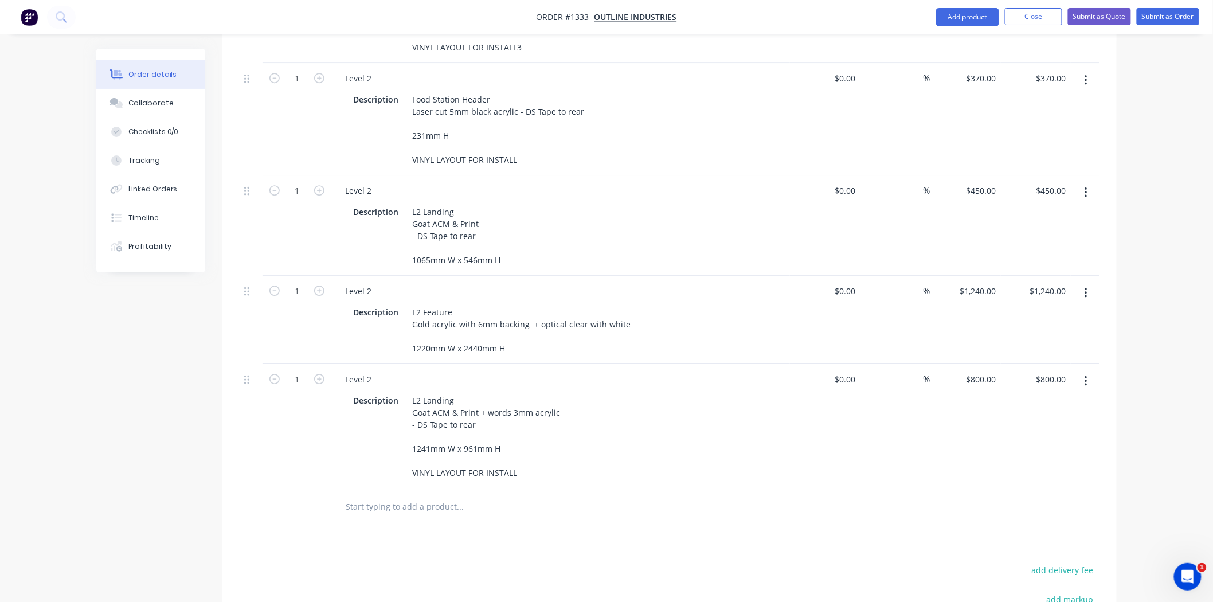
scroll to position [1401, 0]
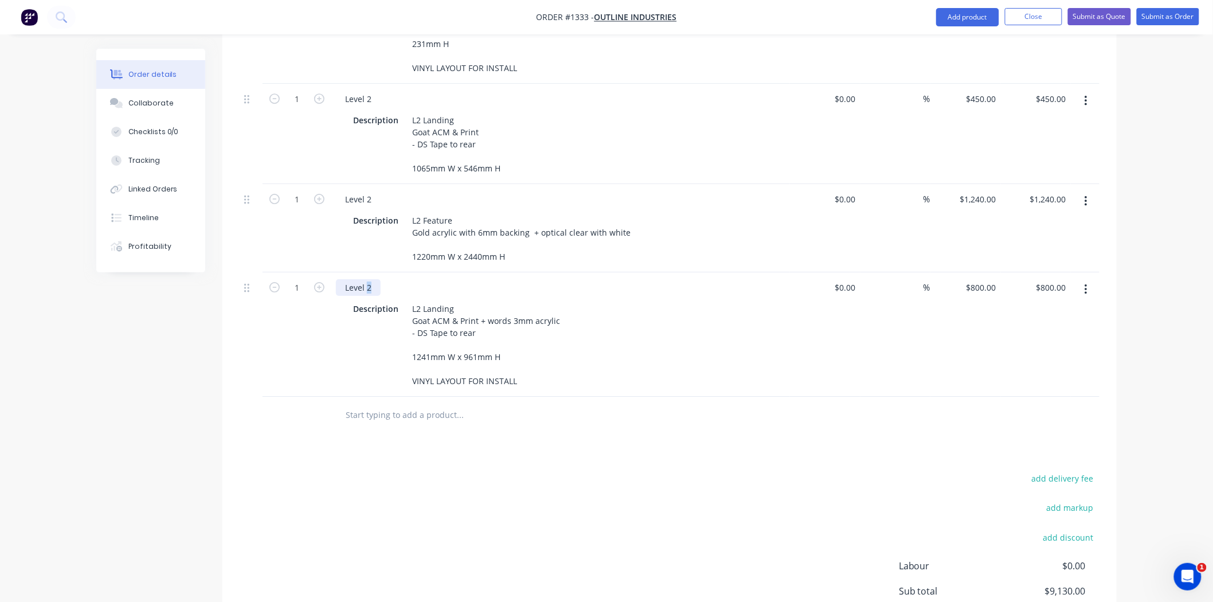
drag, startPoint x: 365, startPoint y: 306, endPoint x: 371, endPoint y: 305, distance: 6.3
click at [371, 296] on div "Level 2" at bounding box center [358, 287] width 45 height 17
click at [626, 493] on div "add delivery fee add markup add discount Labour $0.00 Sub total $9,130.00 Margi…" at bounding box center [670, 581] width 860 height 221
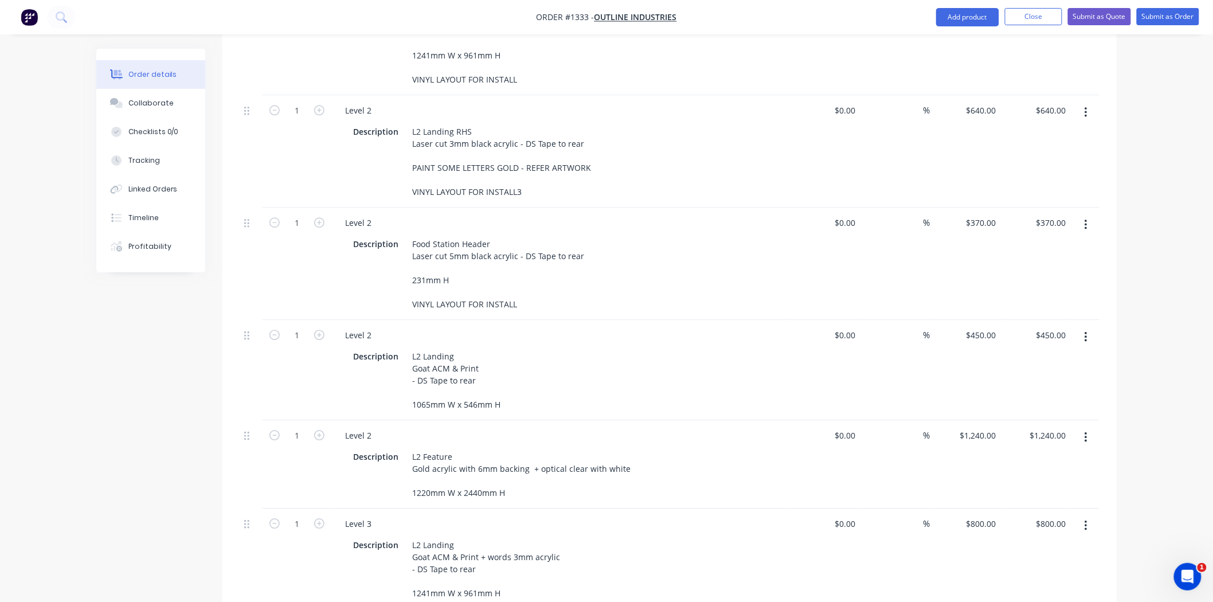
scroll to position [1146, 0]
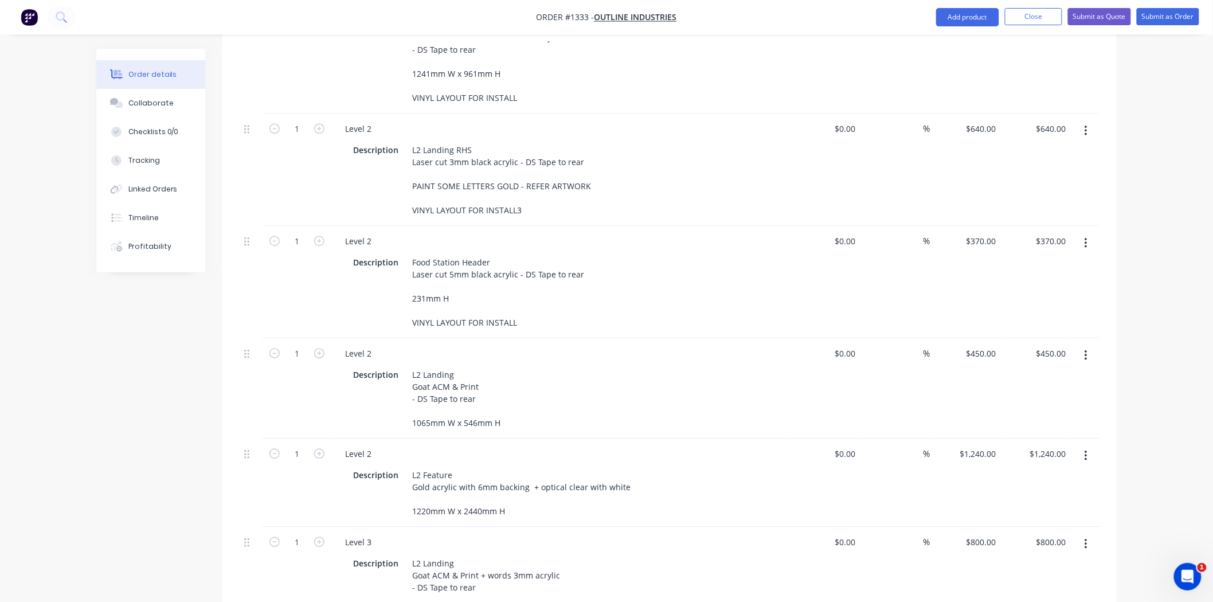
click at [1079, 120] on button "button" at bounding box center [1085, 130] width 27 height 21
click at [1037, 175] on div "Duplicate" at bounding box center [1045, 183] width 88 height 17
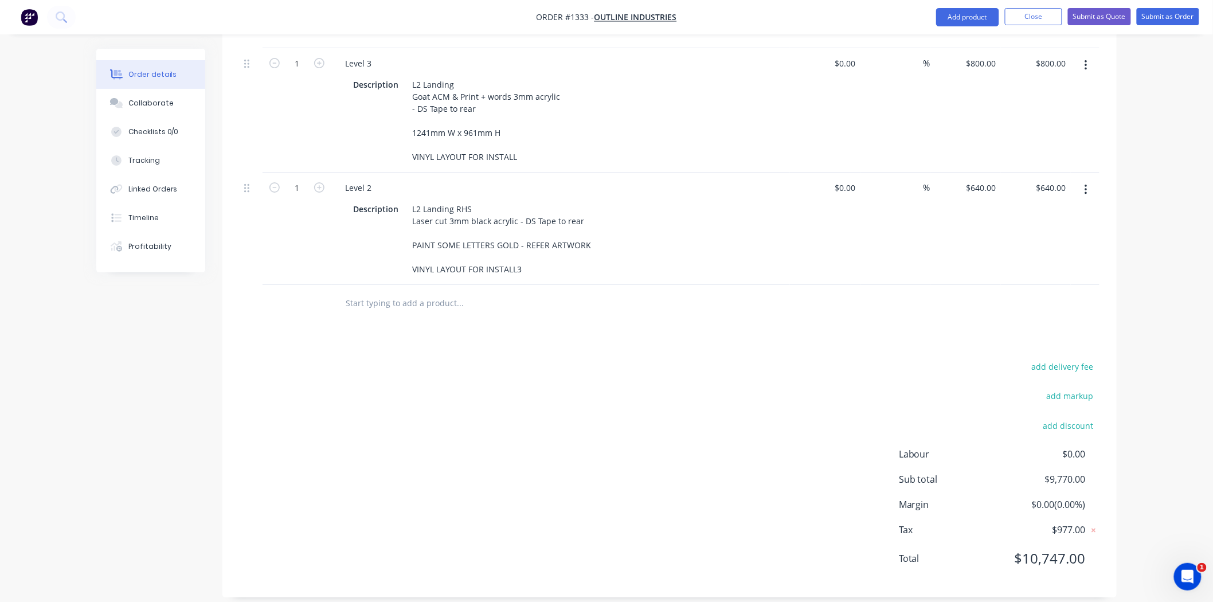
scroll to position [1657, 0]
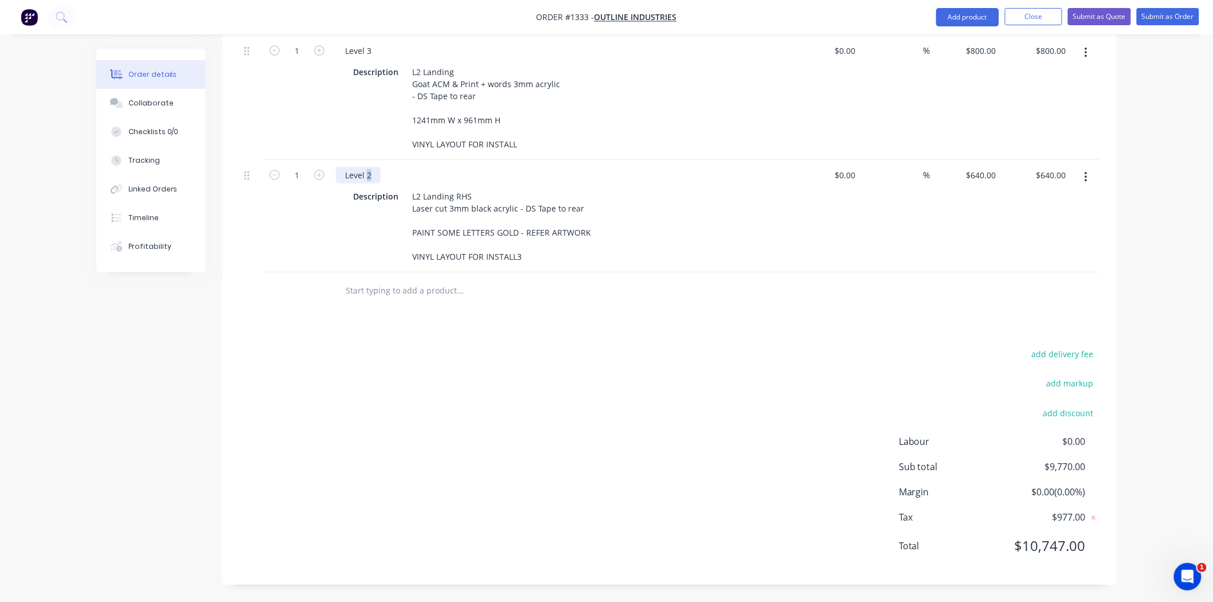
drag, startPoint x: 367, startPoint y: 174, endPoint x: 377, endPoint y: 175, distance: 10.3
click at [377, 175] on div "Level 2" at bounding box center [358, 175] width 45 height 17
click at [539, 416] on div "add delivery fee add markup add discount Labour $0.00 Sub total $9,770.00 Margi…" at bounding box center [670, 456] width 860 height 221
click at [987, 170] on input "640" at bounding box center [983, 175] width 36 height 17
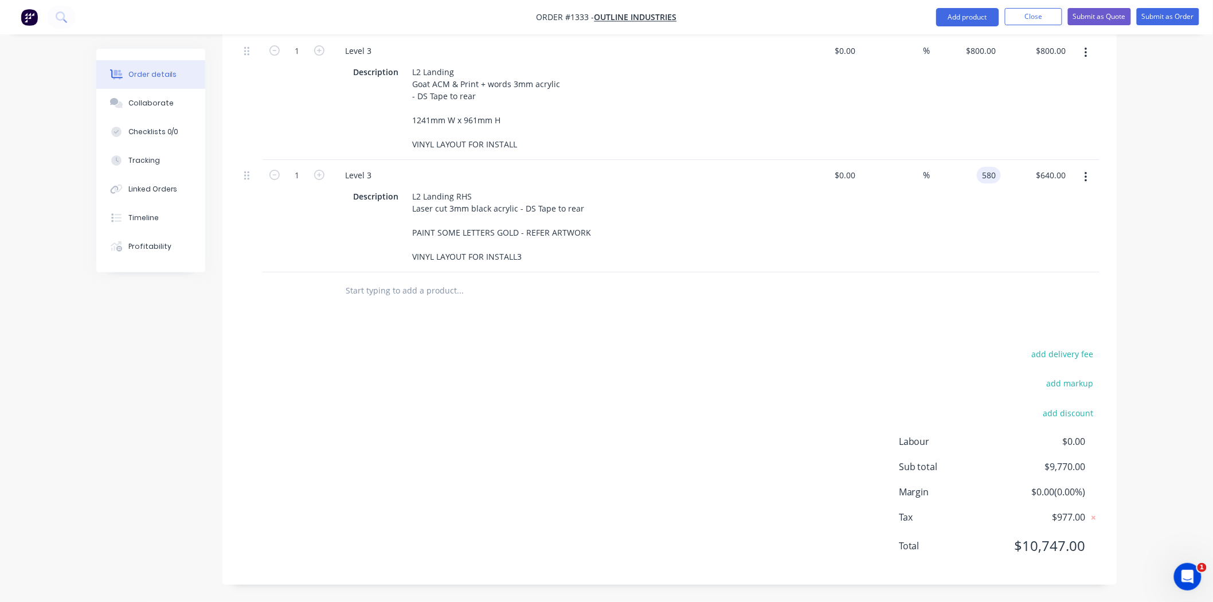
type input "$580.00"
click at [662, 406] on div "add delivery fee add markup add discount Labour $0.00 Sub total $9,710.00 Margi…" at bounding box center [670, 456] width 860 height 221
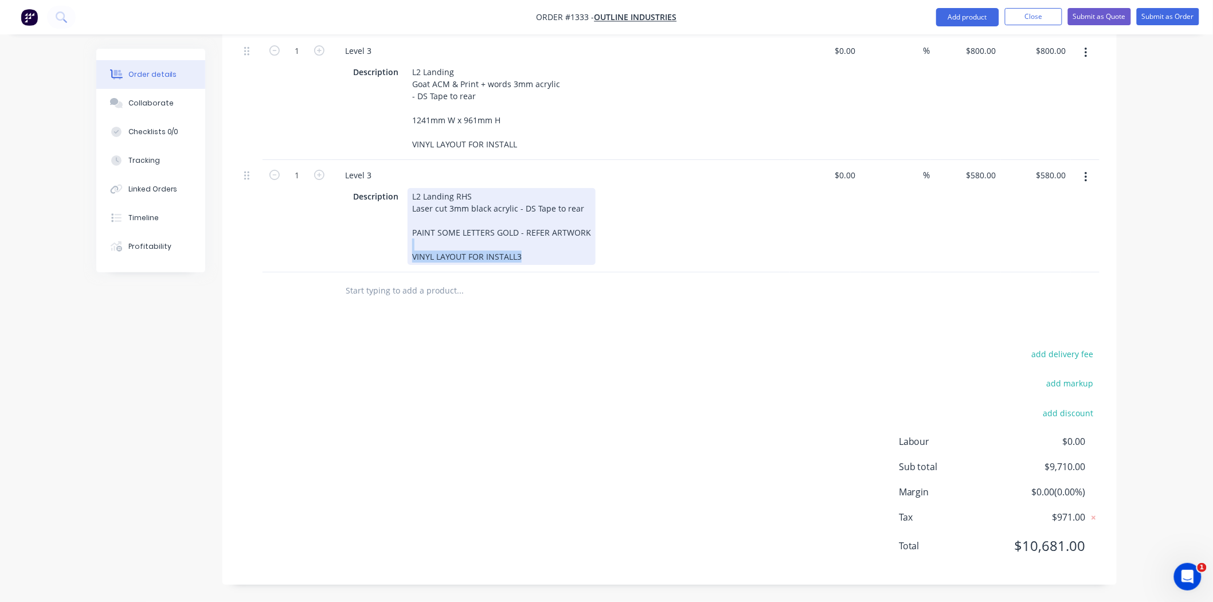
click at [520, 250] on div "L2 Landing RHS Laser cut 3mm black acrylic - DS Tape to rear PAINT SOME LETTERS…" at bounding box center [502, 226] width 188 height 77
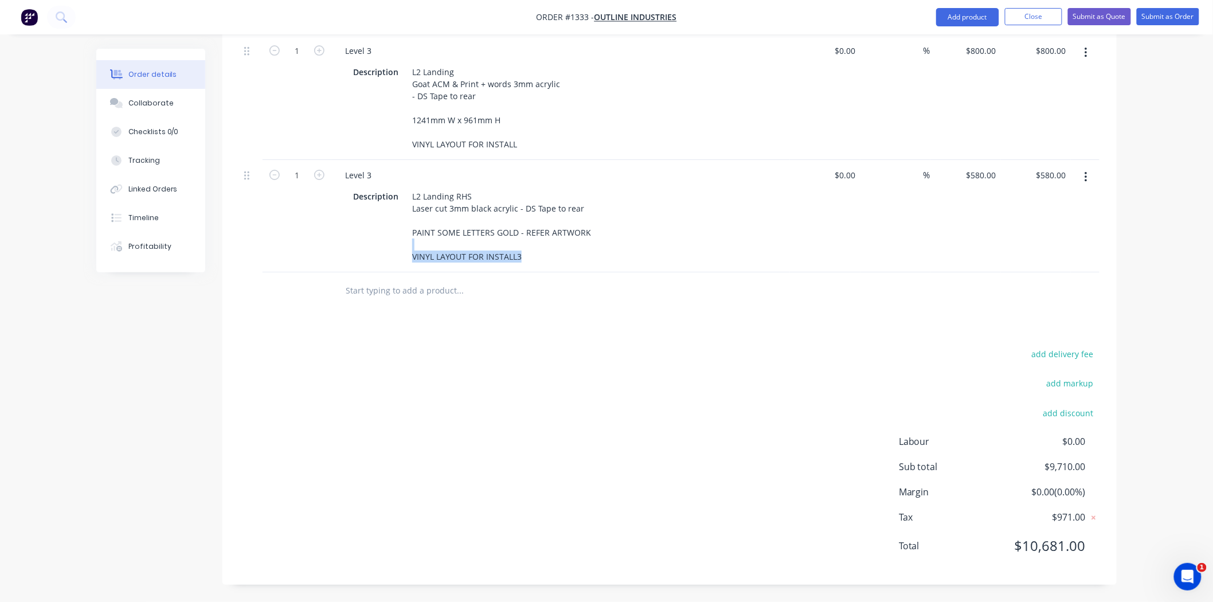
drag, startPoint x: 524, startPoint y: 270, endPoint x: 519, endPoint y: 264, distance: 8.1
click at [523, 269] on div "Level 3 Description L2 Landing RHS Laser cut 3mm black acrylic - DS Tape to rea…" at bounding box center [560, 216] width 459 height 112
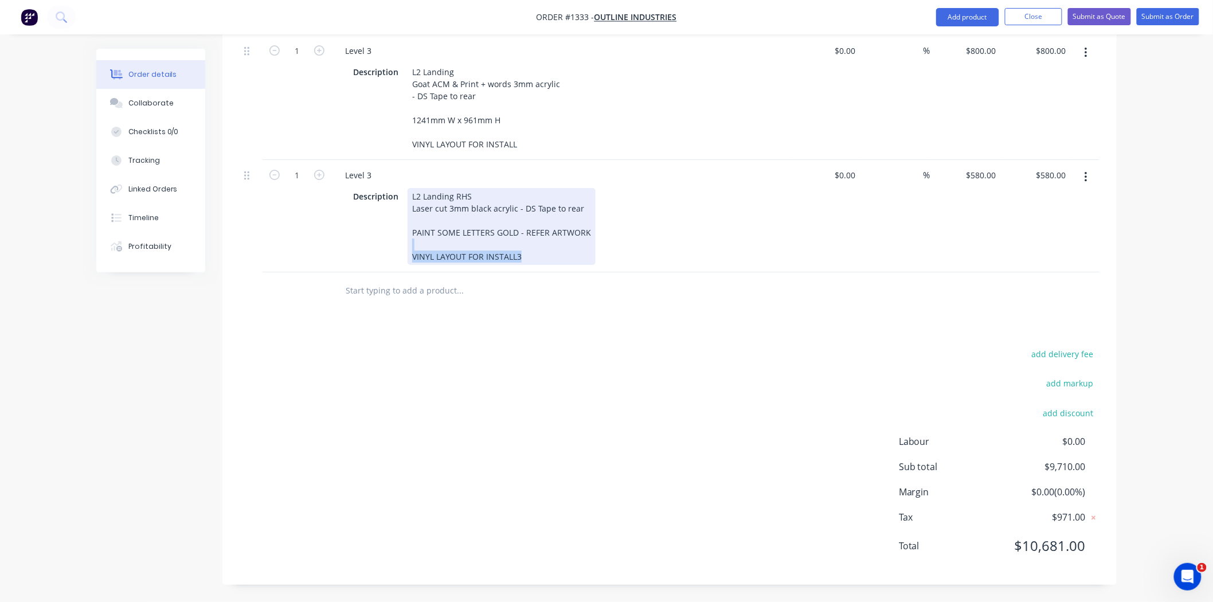
click at [528, 262] on div "L2 Landing RHS Laser cut 3mm black acrylic - DS Tape to rear PAINT SOME LETTERS…" at bounding box center [502, 226] width 188 height 77
click at [535, 254] on div "L2 Landing RHS Laser cut 3mm black acrylic - DS Tape to rear PAINT SOME LETTERS…" at bounding box center [502, 226] width 188 height 77
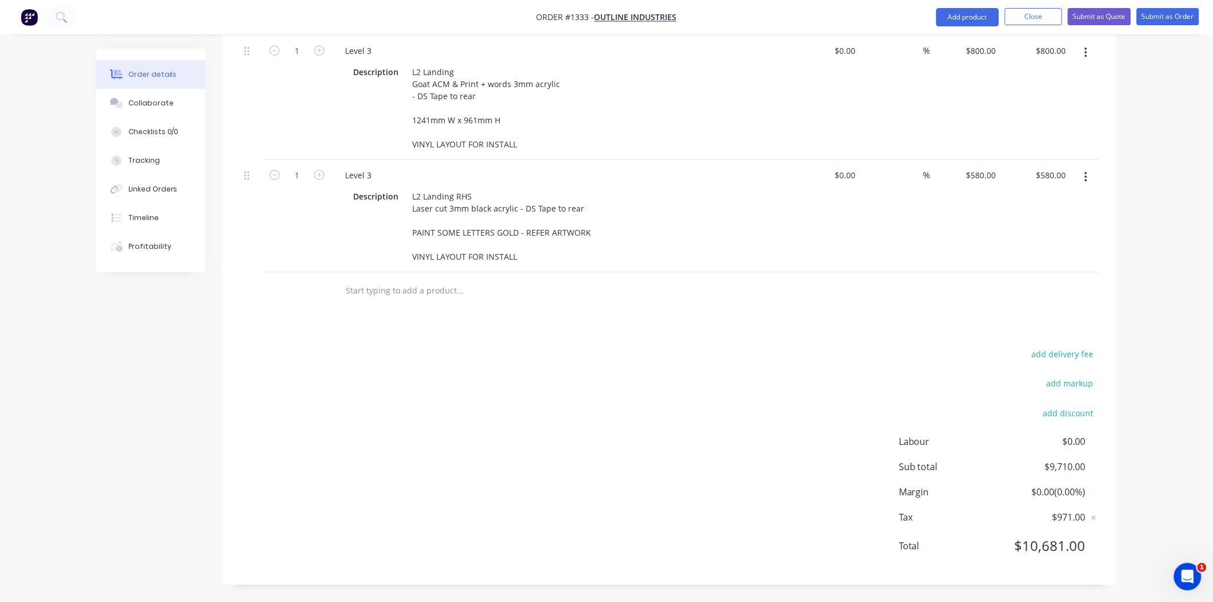
click at [613, 417] on div "add delivery fee add markup add discount Labour $0.00 Sub total $9,710.00 Margi…" at bounding box center [670, 456] width 860 height 221
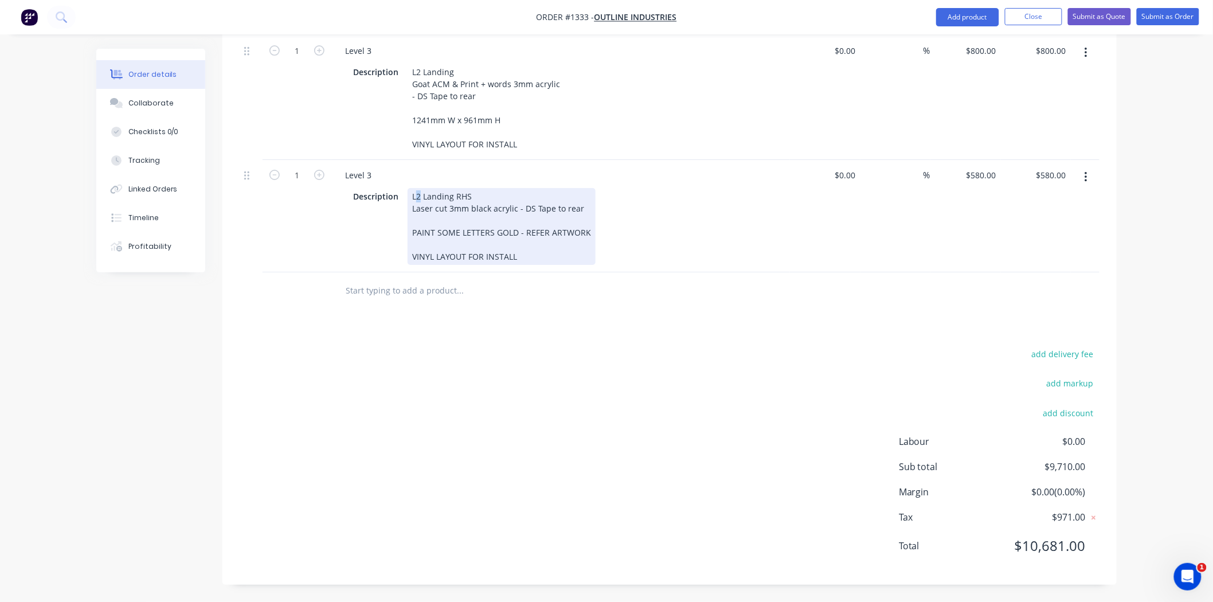
click at [419, 196] on div "L2 Landing RHS Laser cut 3mm black acrylic - DS Tape to rear PAINT SOME LETTERS…" at bounding box center [502, 226] width 188 height 77
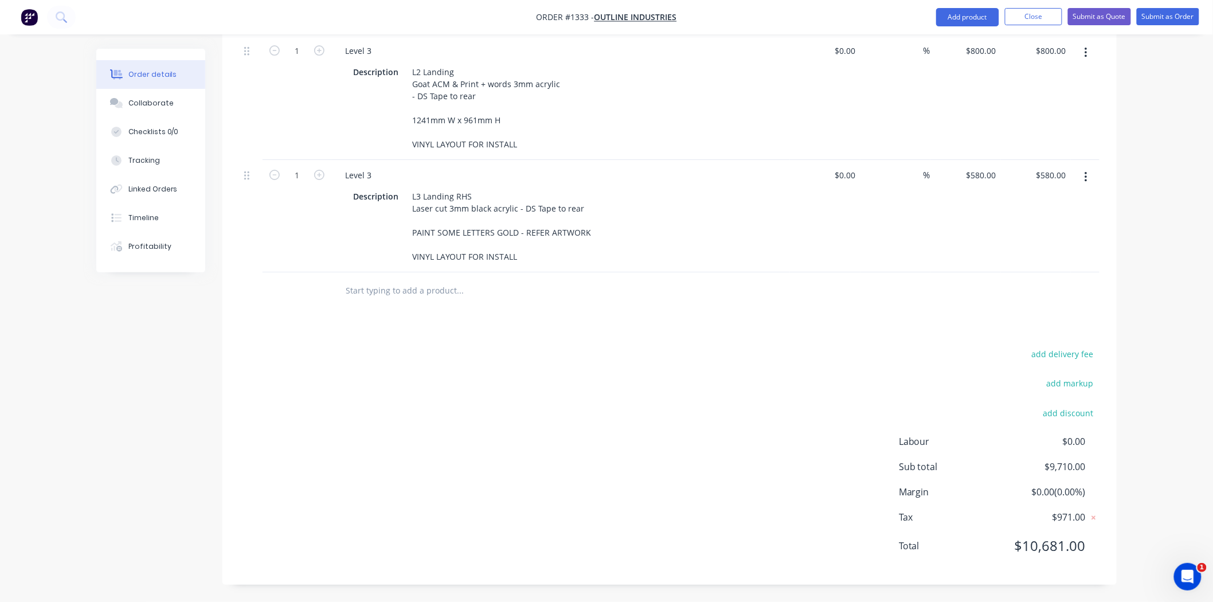
click at [479, 371] on div "add delivery fee add markup add discount Labour $0.00 Sub total $9,710.00 Margi…" at bounding box center [670, 456] width 860 height 221
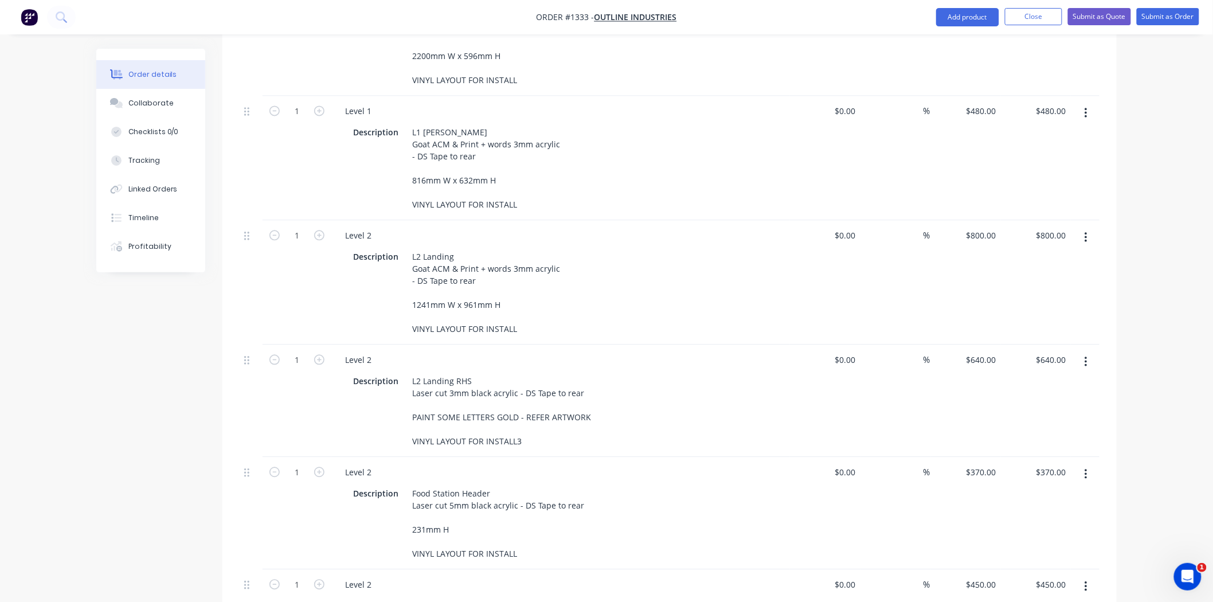
scroll to position [892, 0]
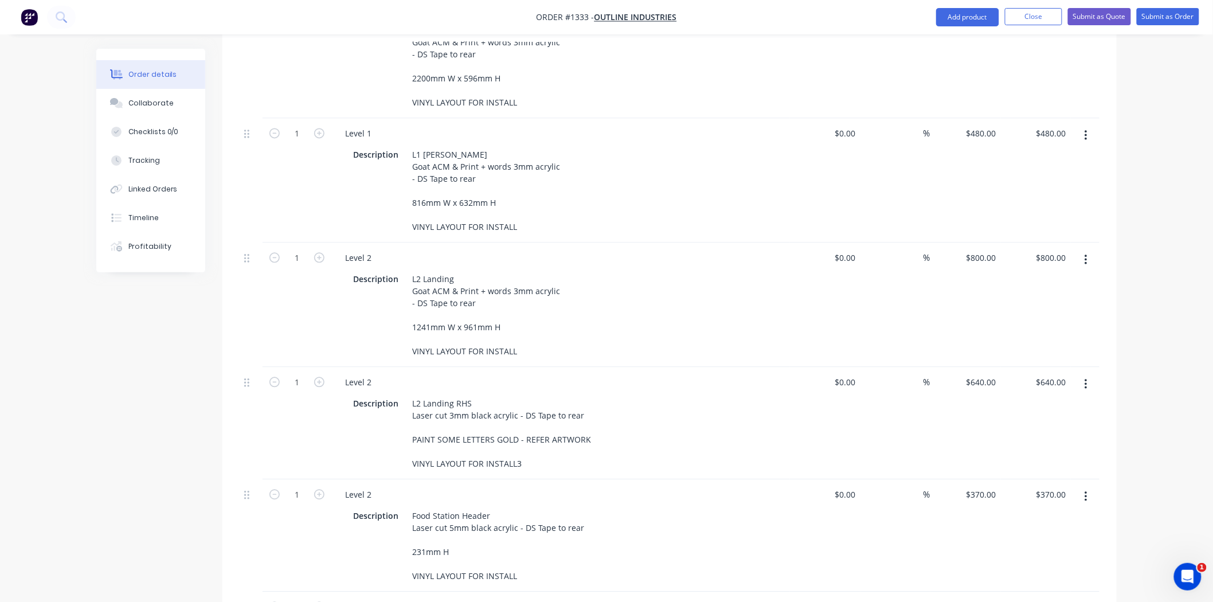
click at [1086, 255] on icon "button" at bounding box center [1085, 260] width 2 height 10
click at [1045, 305] on div "Duplicate" at bounding box center [1045, 313] width 88 height 17
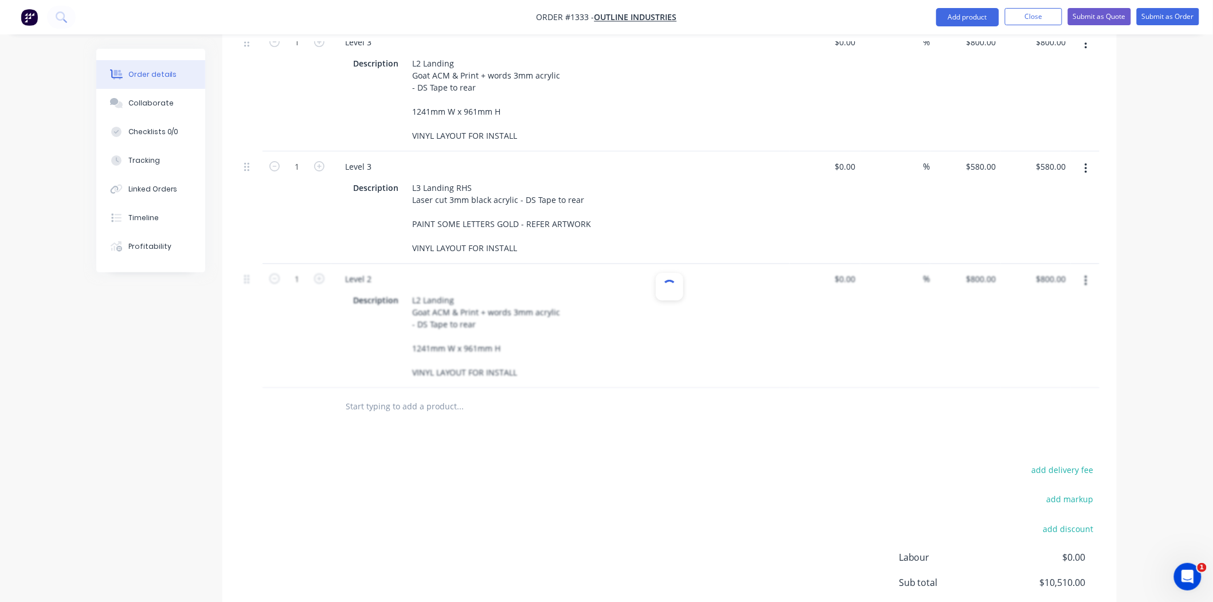
scroll to position [1657, 0]
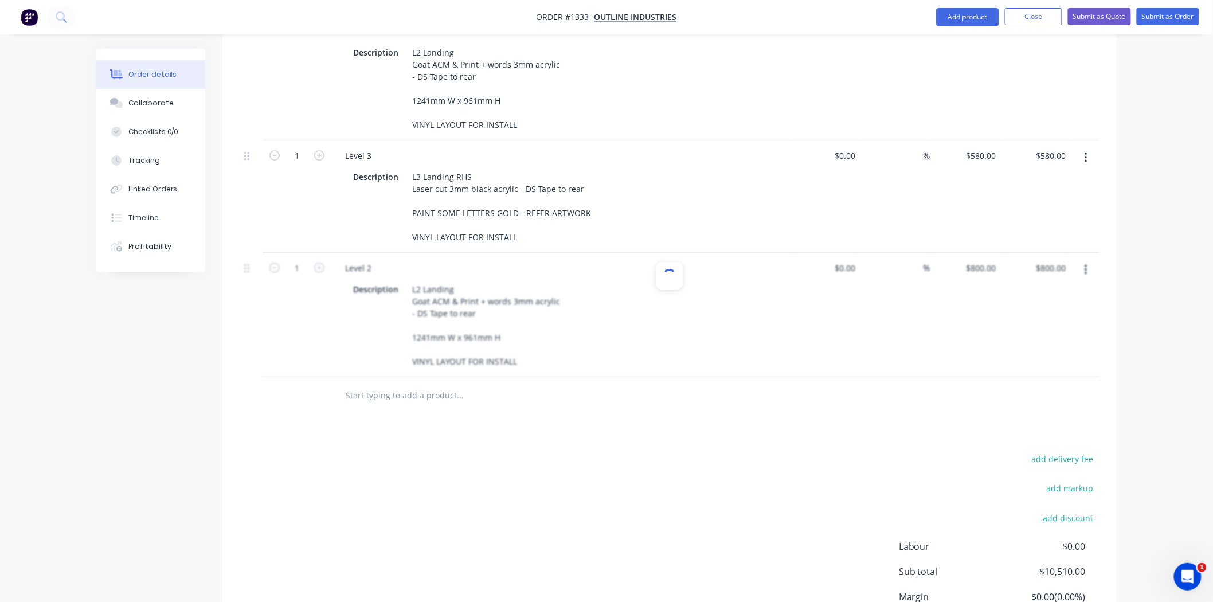
click at [649, 514] on div "add delivery fee add markup add discount Labour $0.00 Sub total $10,510.00 Marg…" at bounding box center [670, 561] width 860 height 221
click at [644, 514] on div "add delivery fee add markup add discount Labour $0.00 Sub total $10,510.00 Marg…" at bounding box center [670, 561] width 860 height 221
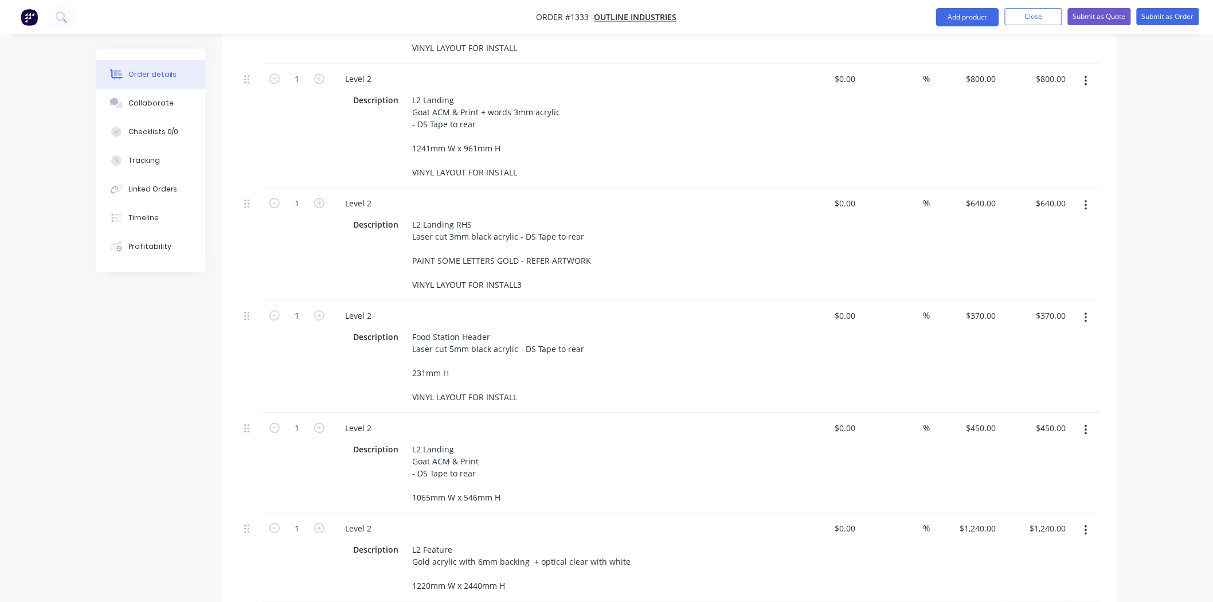
scroll to position [1018, 0]
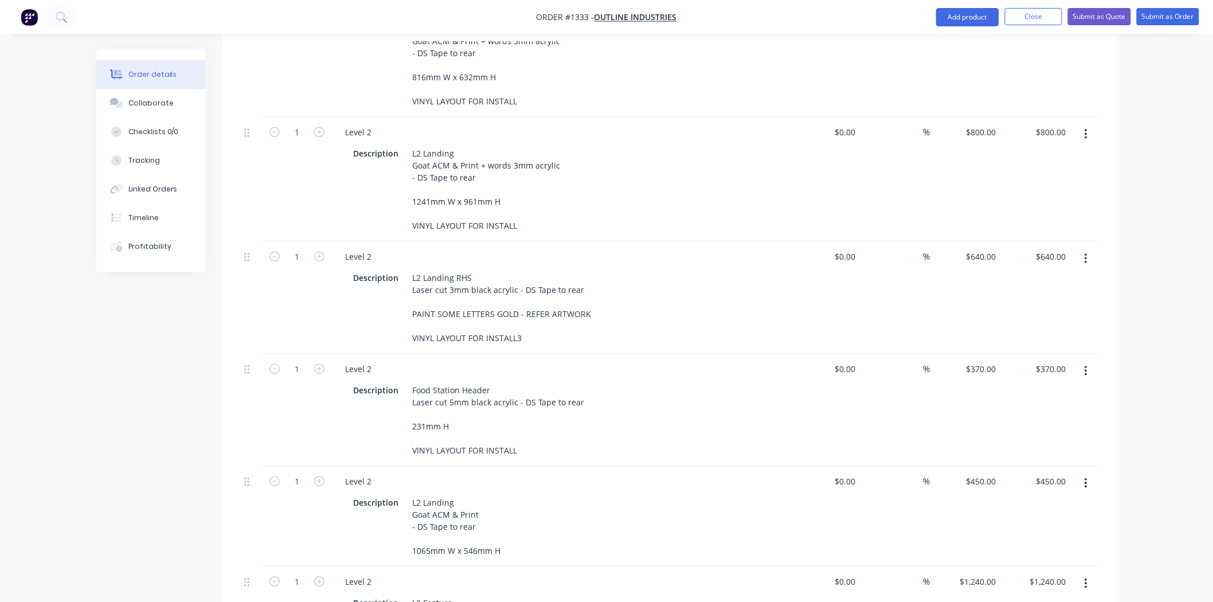
click at [1086, 129] on icon "button" at bounding box center [1085, 134] width 2 height 10
click at [1016, 179] on div "Duplicate" at bounding box center [1045, 187] width 88 height 17
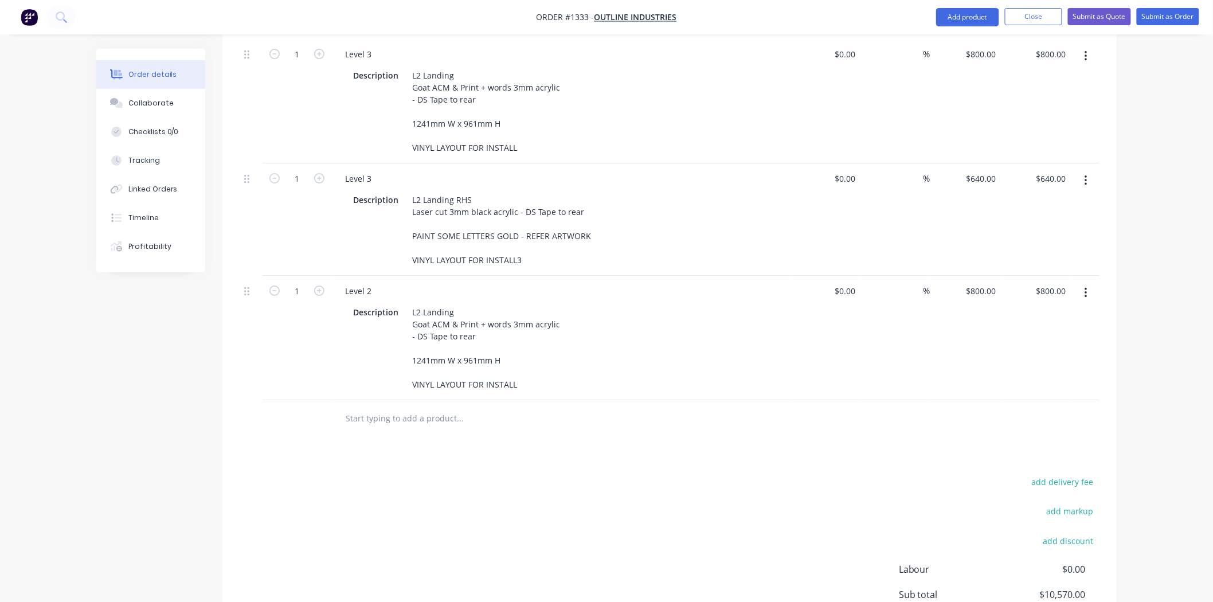
scroll to position [1719, 0]
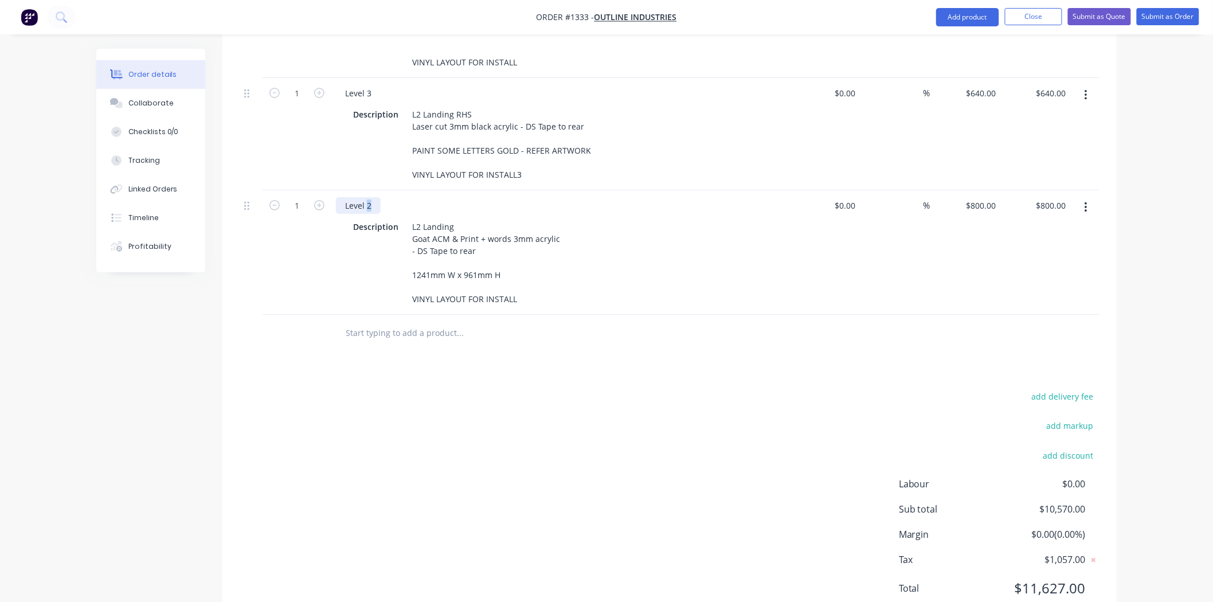
drag, startPoint x: 367, startPoint y: 222, endPoint x: 374, endPoint y: 224, distance: 7.2
click at [374, 214] on div "Level 2" at bounding box center [358, 205] width 45 height 17
drag, startPoint x: 513, startPoint y: 459, endPoint x: 442, endPoint y: 341, distance: 137.0
click at [514, 459] on div "add delivery fee add markup add discount Labour $0.00 Sub total $10,570.00 Marg…" at bounding box center [670, 499] width 860 height 221
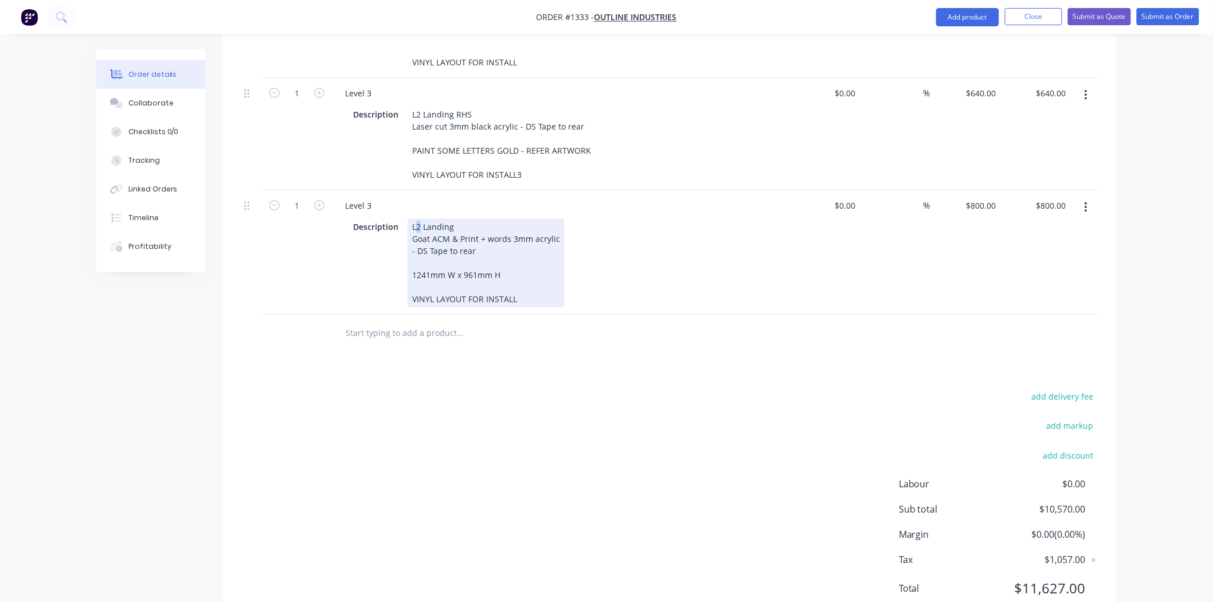
click at [420, 244] on div "L2 Landing Goat ACM & Print + words 3mm acrylic - DS Tape to rear 1241mm W x 96…" at bounding box center [486, 262] width 157 height 89
drag, startPoint x: 419, startPoint y: 242, endPoint x: 489, endPoint y: 242, distance: 69.9
click at [489, 242] on div "L2 Landing Goat ACM & Print + words 3mm acrylic - DS Tape to rear 1241mm W x 96…" at bounding box center [486, 262] width 157 height 89
paste div
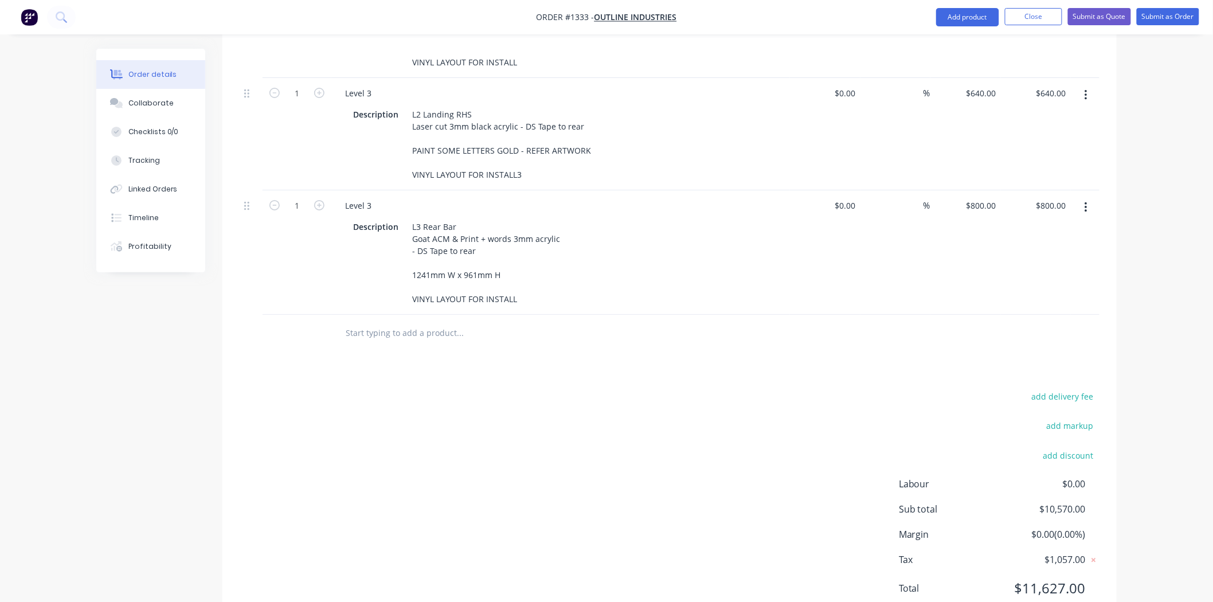
click at [581, 446] on div "add delivery fee add markup add discount Labour $0.00 Sub total $10,570.00 Marg…" at bounding box center [670, 499] width 860 height 221
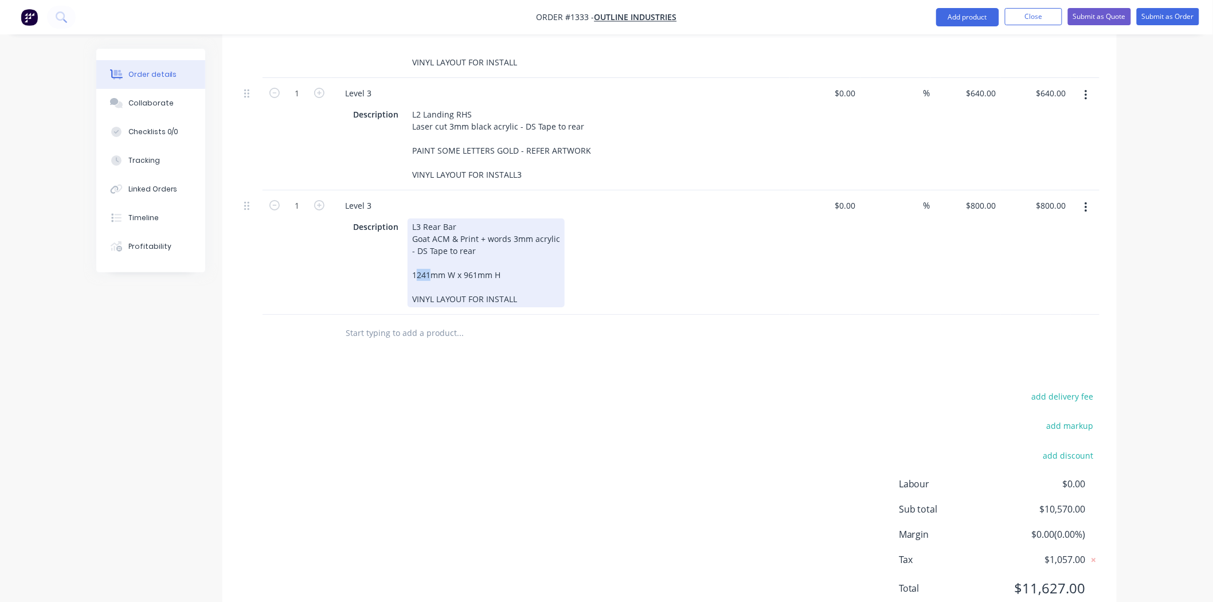
drag, startPoint x: 414, startPoint y: 291, endPoint x: 430, endPoint y: 292, distance: 16.1
click at [430, 292] on div "L3 Rear Bar Goat ACM & Print + words 3mm acrylic - DS Tape to rear 1241mm W x 9…" at bounding box center [486, 262] width 157 height 89
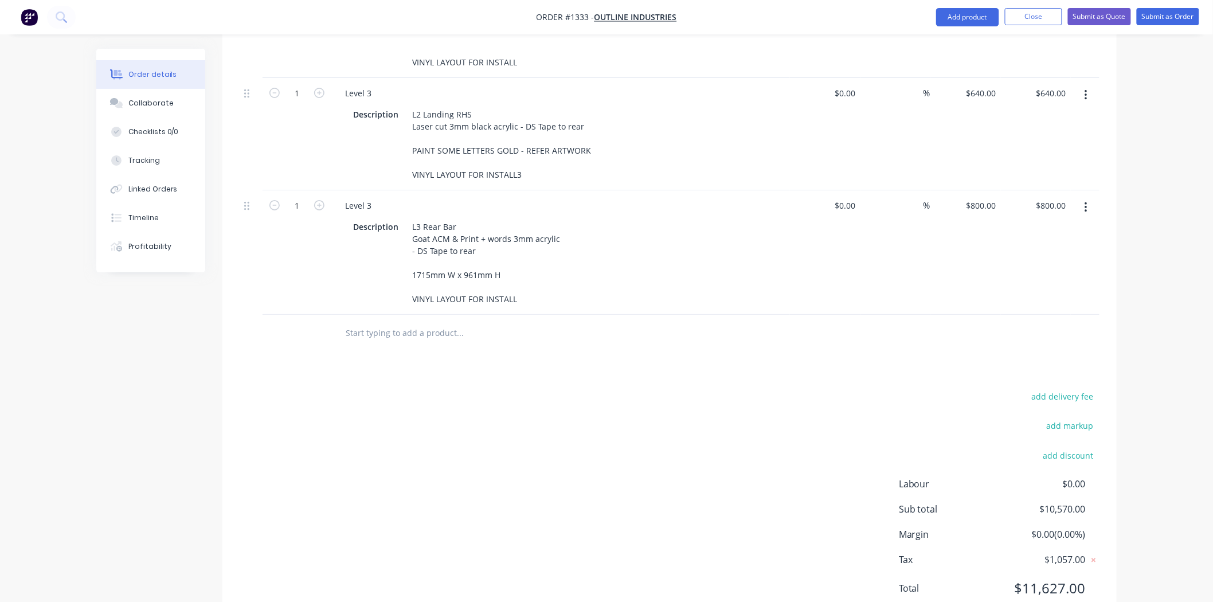
click at [465, 444] on div "add delivery fee add markup add discount Labour $0.00 Sub total $10,570.00 Marg…" at bounding box center [670, 499] width 860 height 221
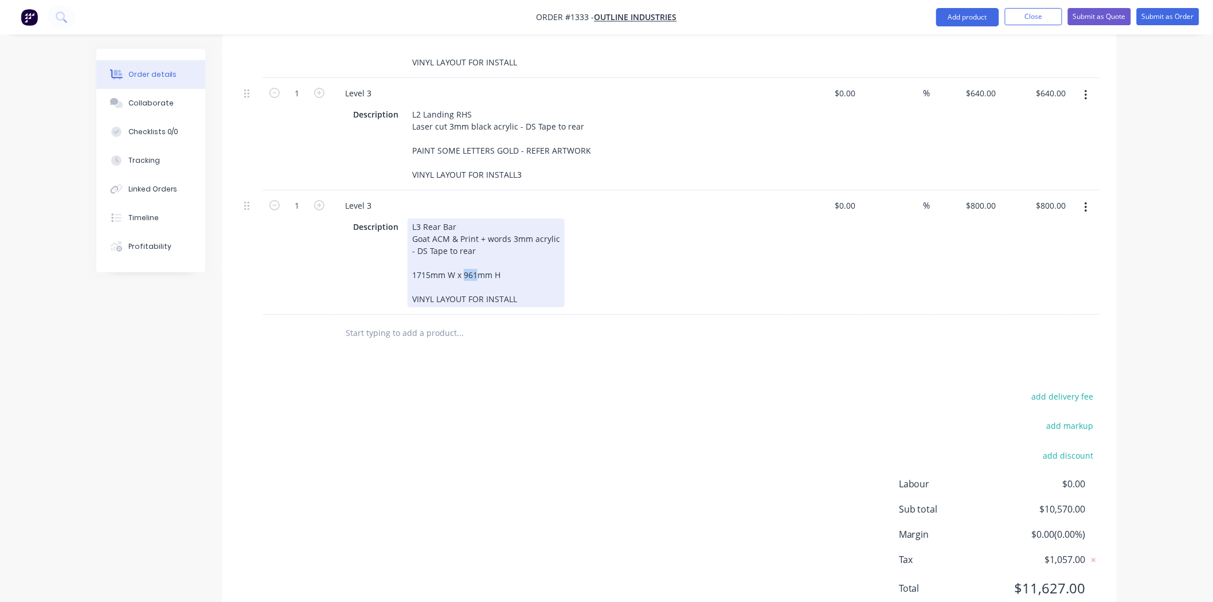
drag, startPoint x: 463, startPoint y: 292, endPoint x: 475, endPoint y: 293, distance: 12.1
click at [475, 293] on div "L3 Rear Bar Goat ACM & Print + words 3mm acrylic - DS Tape to rear 1715mm W x 9…" at bounding box center [486, 262] width 157 height 89
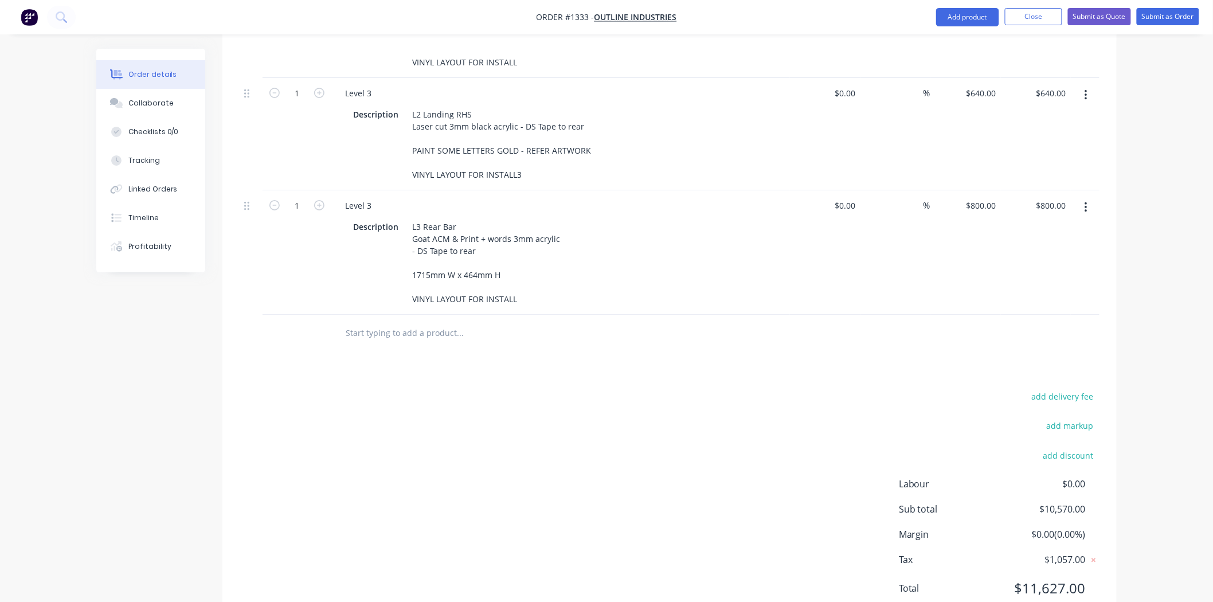
click at [523, 423] on div "add delivery fee add markup add discount Labour $0.00 Sub total $10,570.00 Marg…" at bounding box center [670, 499] width 860 height 221
drag, startPoint x: 971, startPoint y: 224, endPoint x: 1000, endPoint y: 230, distance: 29.3
click at [1000, 214] on div "800 800" at bounding box center [990, 205] width 19 height 17
type input "$650.00"
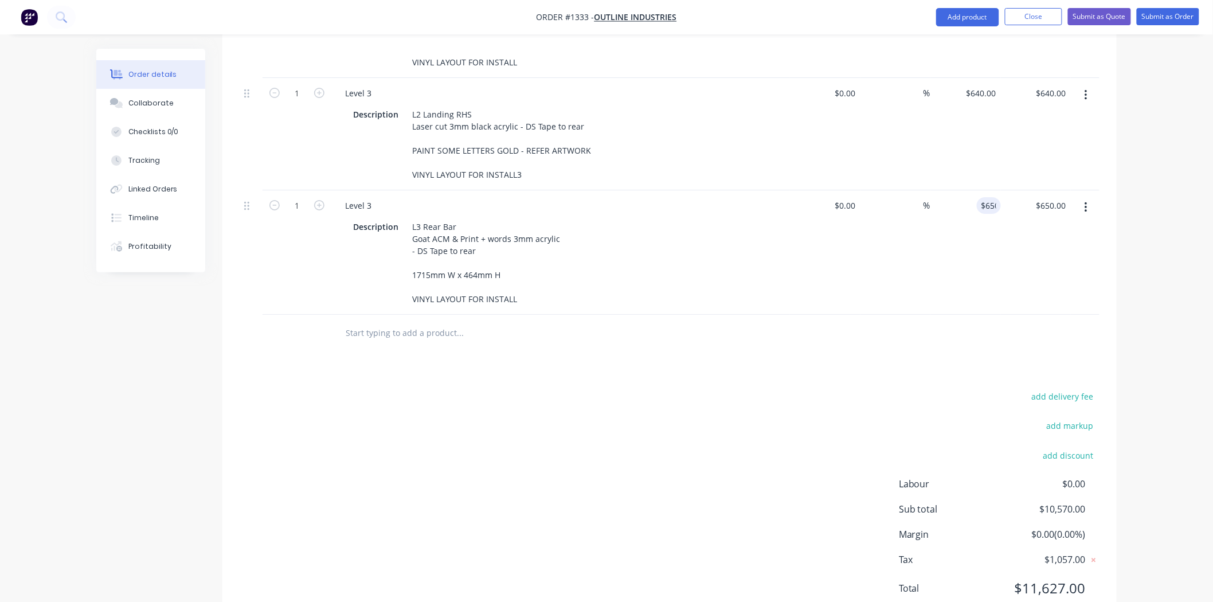
drag, startPoint x: 925, startPoint y: 409, endPoint x: 978, endPoint y: 336, distance: 89.9
click at [924, 409] on div "add delivery fee add markup add discount Labour $0.00 Sub total $10,570.00 Marg…" at bounding box center [670, 499] width 860 height 221
click at [1084, 214] on icon "button" at bounding box center [1085, 207] width 3 height 13
click at [1060, 269] on div "Duplicate" at bounding box center [1045, 260] width 88 height 17
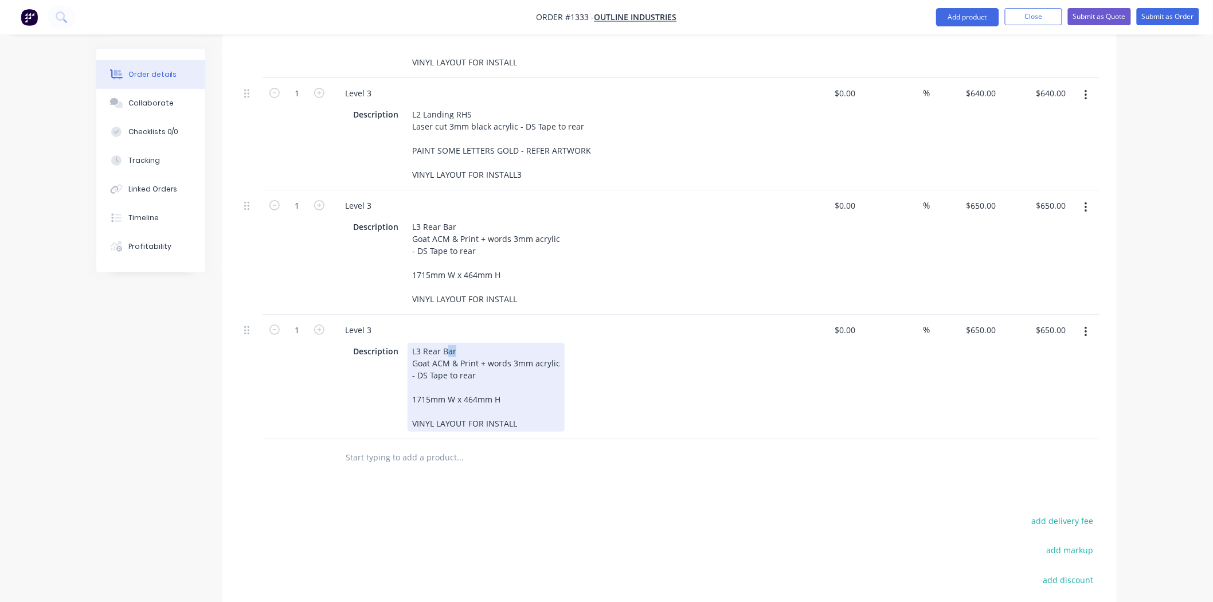
drag, startPoint x: 445, startPoint y: 365, endPoint x: 470, endPoint y: 365, distance: 24.6
click at [470, 365] on div "L3 Rear Bar Goat ACM & Print + words 3mm acrylic - DS Tape to rear 1715mm W x 4…" at bounding box center [486, 387] width 157 height 89
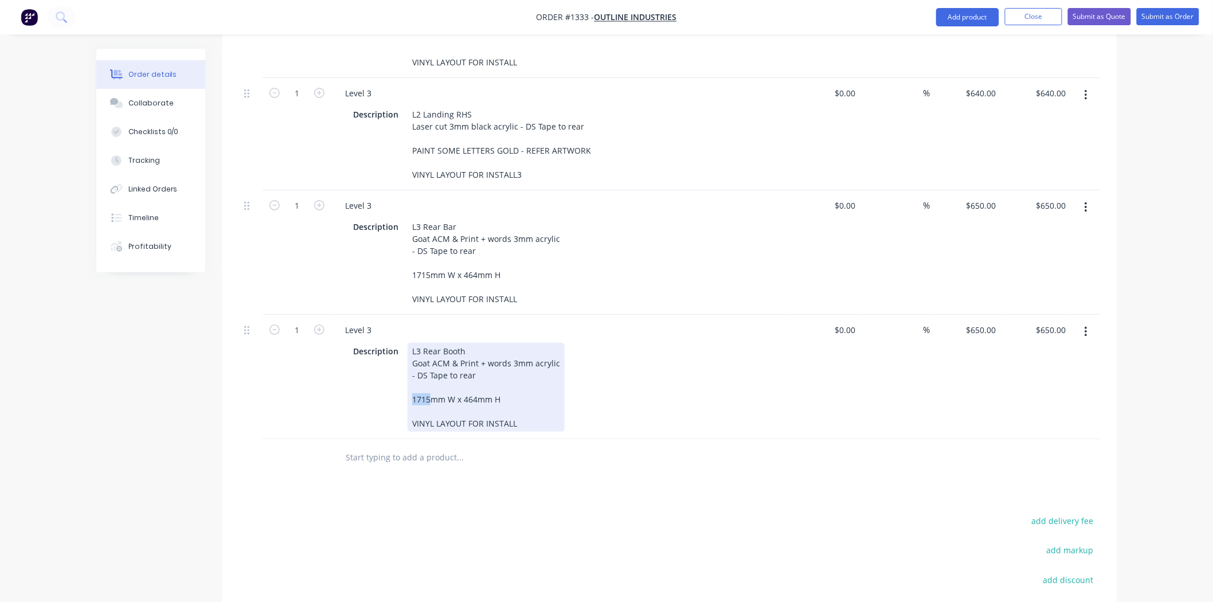
drag, startPoint x: 428, startPoint y: 418, endPoint x: 399, endPoint y: 417, distance: 28.7
click at [399, 417] on div "Description L3 Rear Booth Goat ACM & Print + words 3mm acrylic - DS Tape to rea…" at bounding box center [558, 387] width 420 height 89
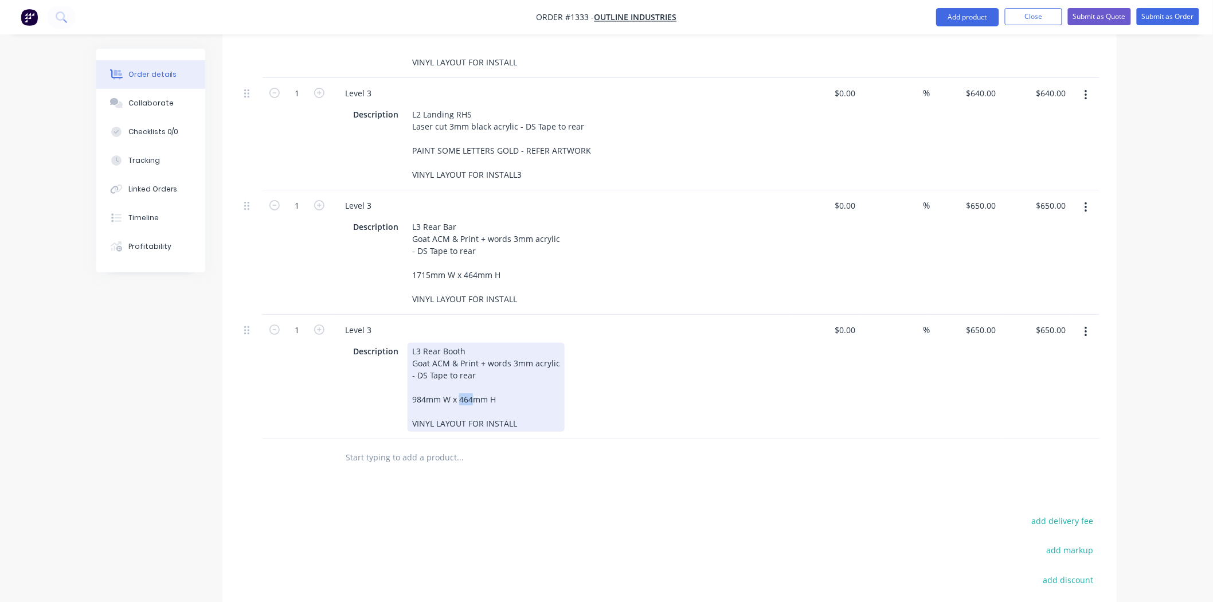
drag, startPoint x: 470, startPoint y: 415, endPoint x: 457, endPoint y: 414, distance: 12.6
click at [457, 414] on div "L3 Rear Booth Goat ACM & Print + words 3mm acrylic - DS Tape to rear 984mm W x …" at bounding box center [486, 387] width 157 height 89
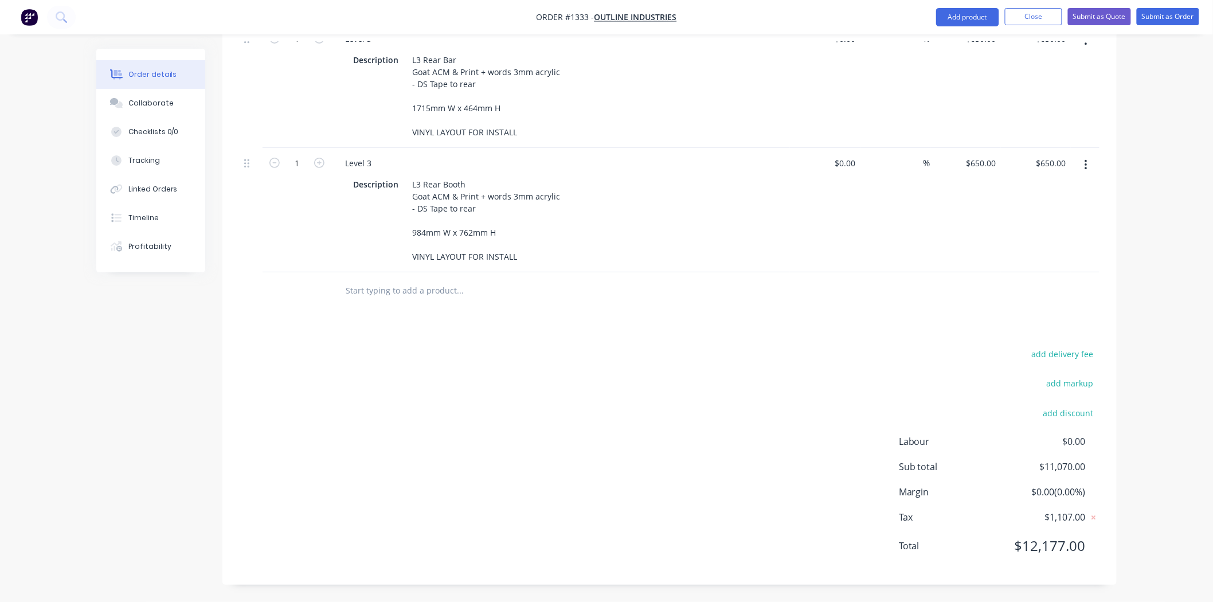
scroll to position [1905, 0]
click at [616, 421] on div "add delivery fee add markup add discount Labour $0.00 Sub total $11,070.00 Marg…" at bounding box center [670, 456] width 860 height 221
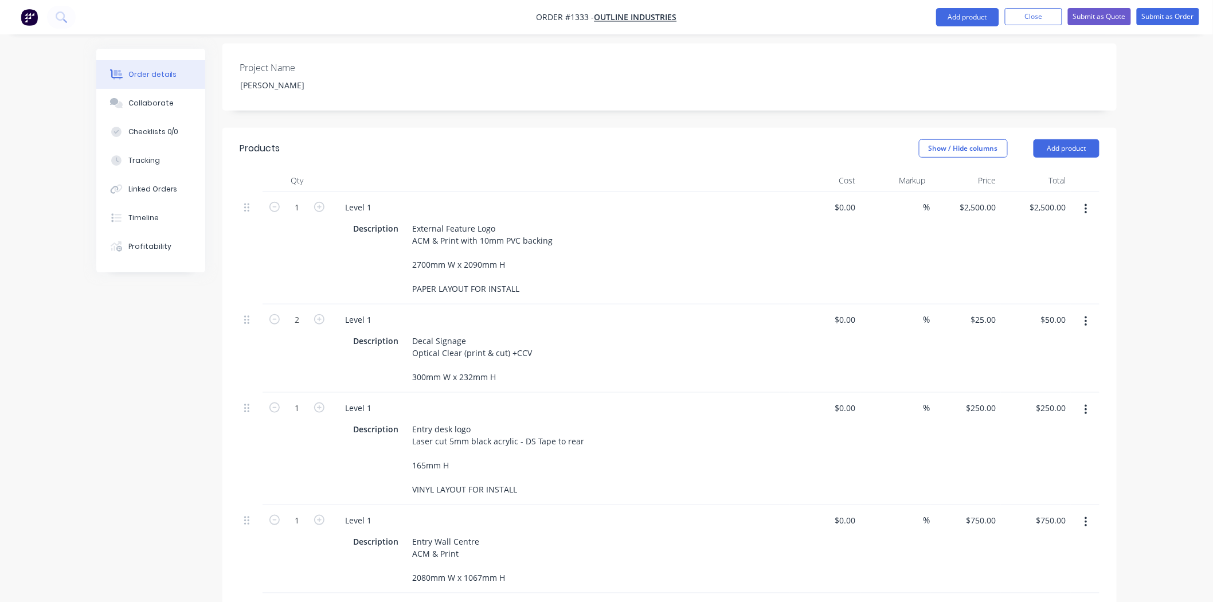
scroll to position [0, 0]
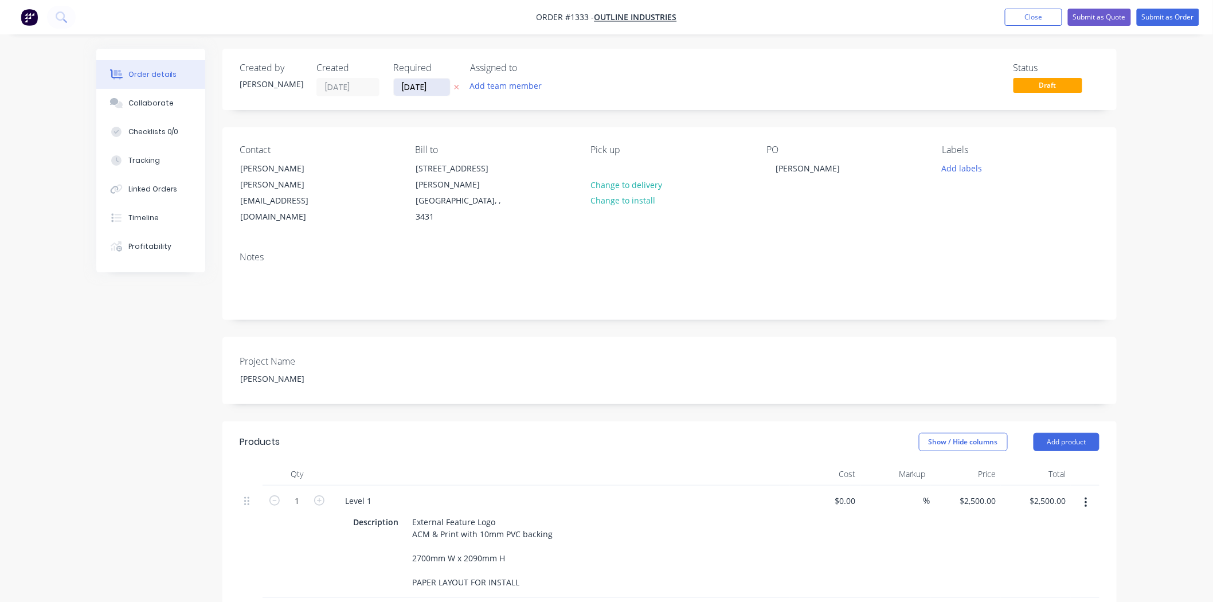
click at [434, 86] on input "[DATE]" at bounding box center [422, 87] width 56 height 17
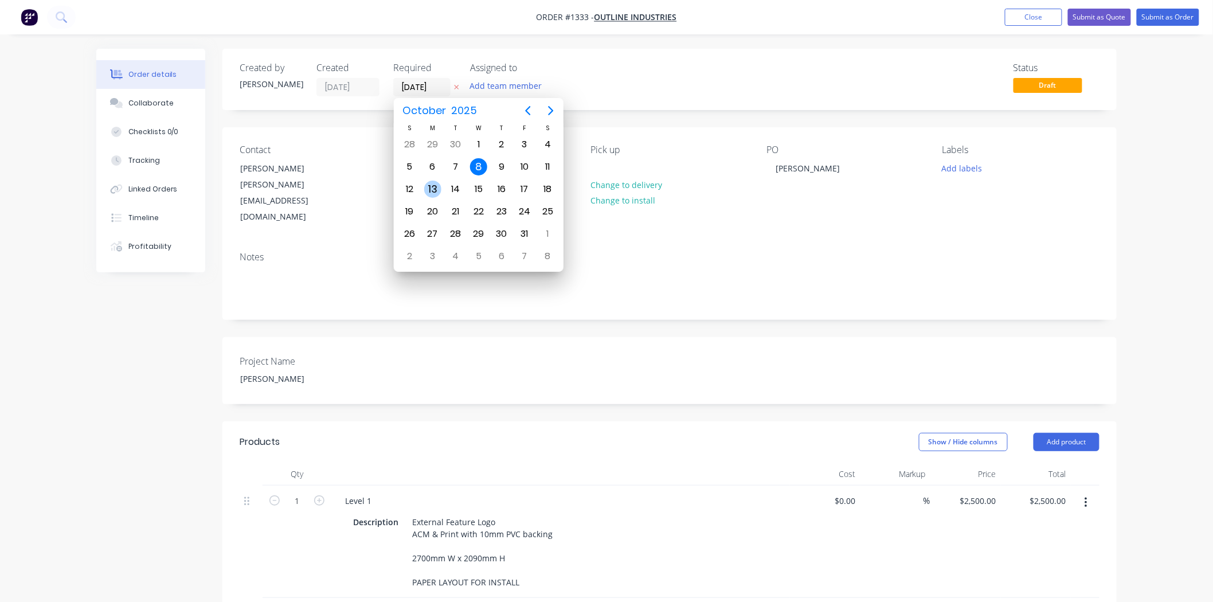
click at [434, 191] on div "13" at bounding box center [432, 189] width 17 height 17
type input "13/10/25"
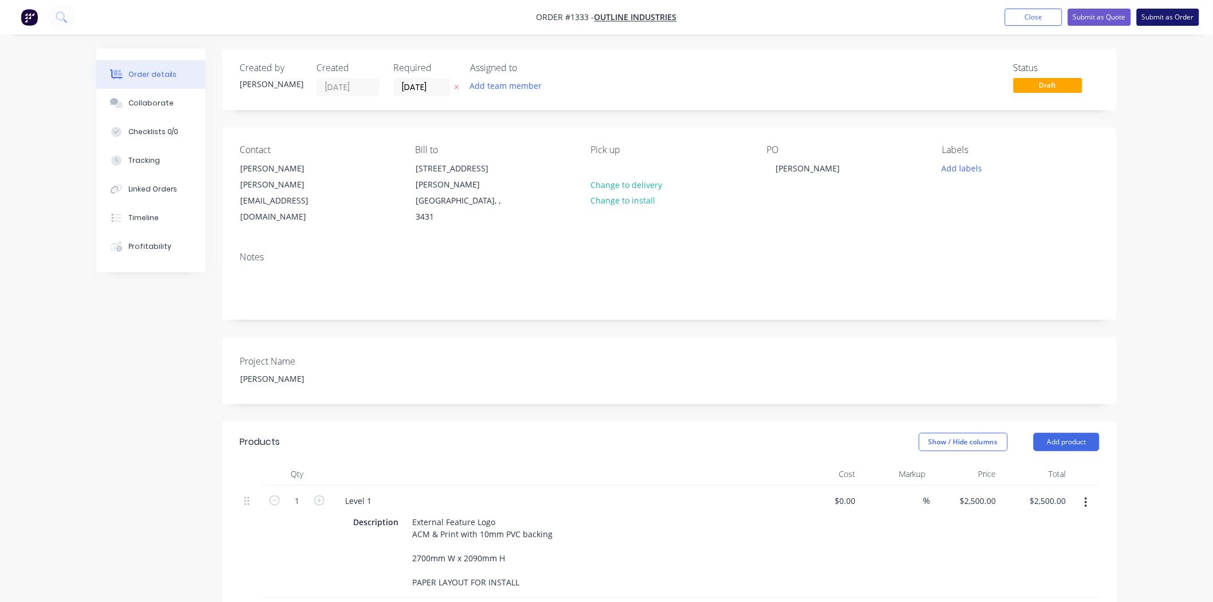
click at [1166, 15] on button "Submit as Order" at bounding box center [1168, 17] width 62 height 17
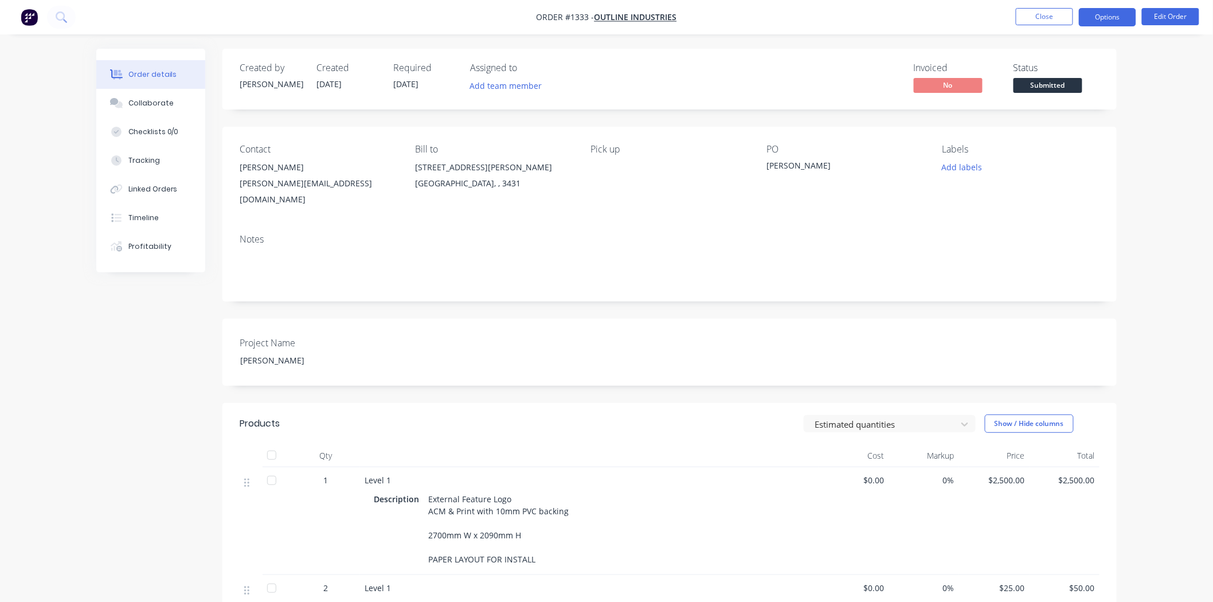
click at [1111, 15] on button "Options" at bounding box center [1107, 17] width 57 height 18
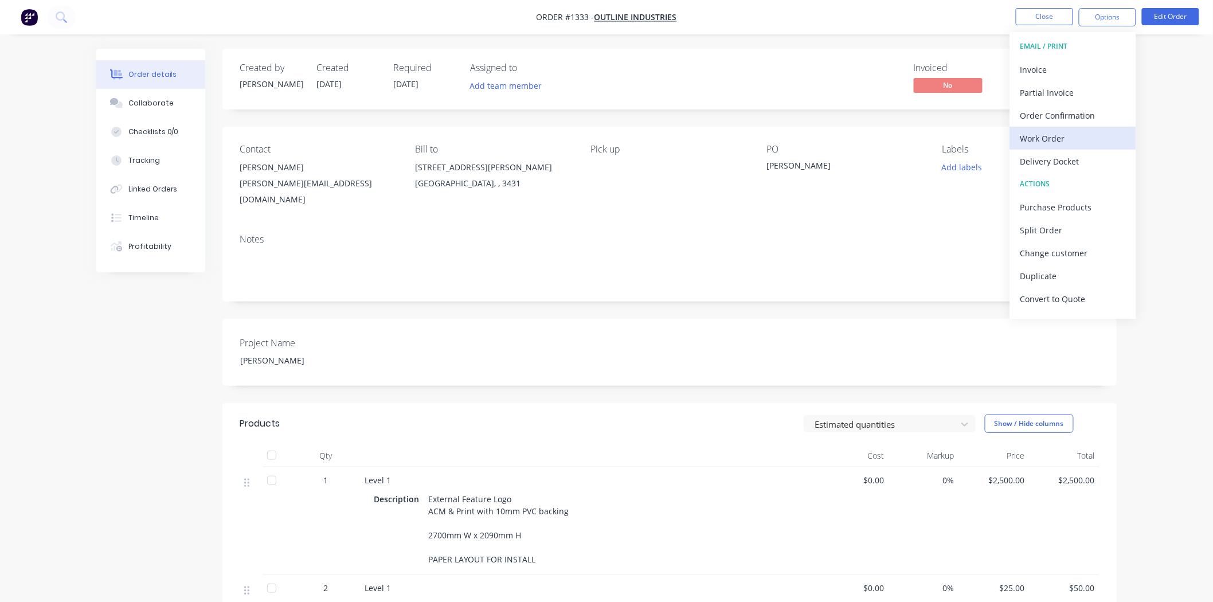
click at [1061, 136] on div "Work Order" at bounding box center [1072, 138] width 105 height 17
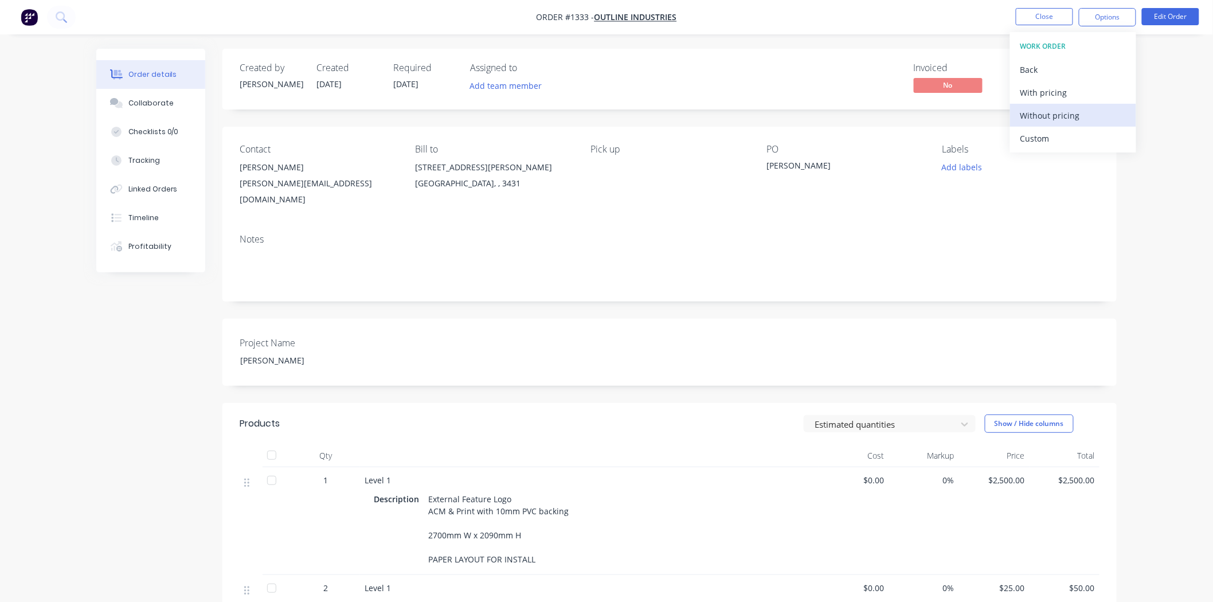
click at [1059, 116] on div "Without pricing" at bounding box center [1072, 115] width 105 height 17
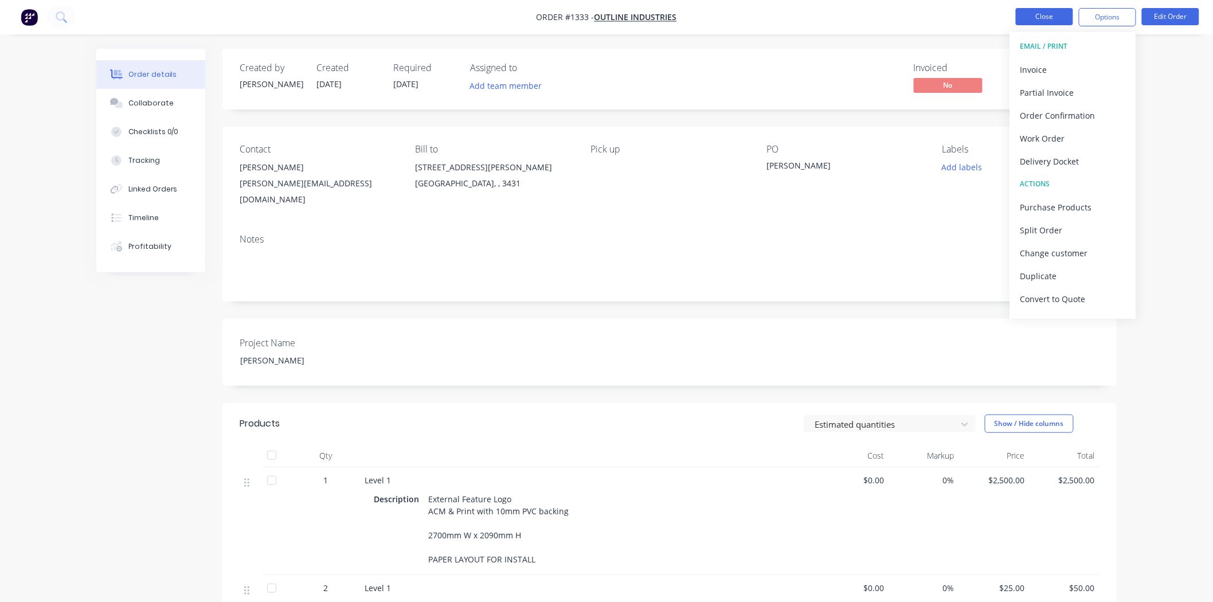
click at [1035, 14] on button "Close" at bounding box center [1044, 16] width 57 height 17
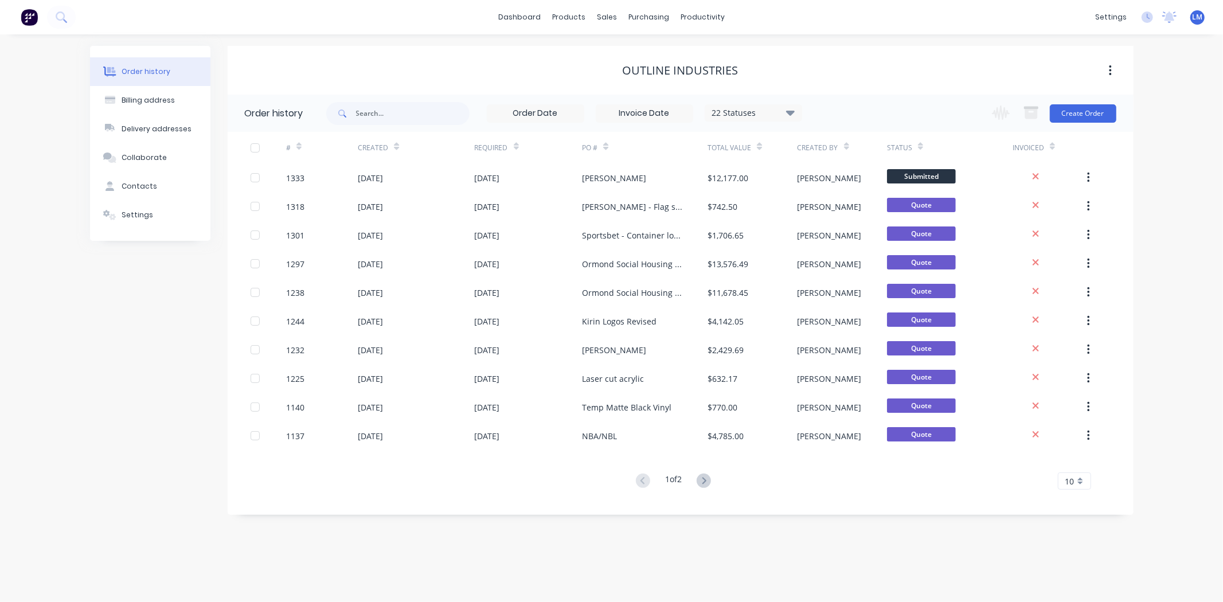
click at [437, 69] on div "Outline Industries" at bounding box center [681, 71] width 906 height 14
click at [663, 54] on div "Sales Orders" at bounding box center [649, 55] width 47 height 10
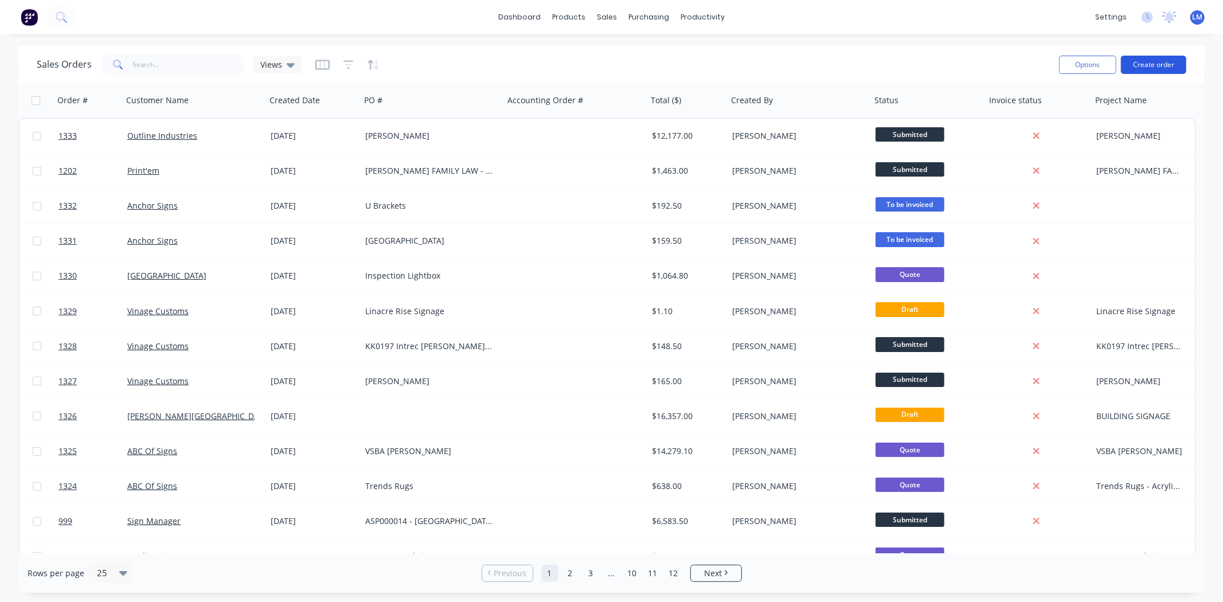
click at [1142, 62] on button "Create order" at bounding box center [1153, 65] width 65 height 18
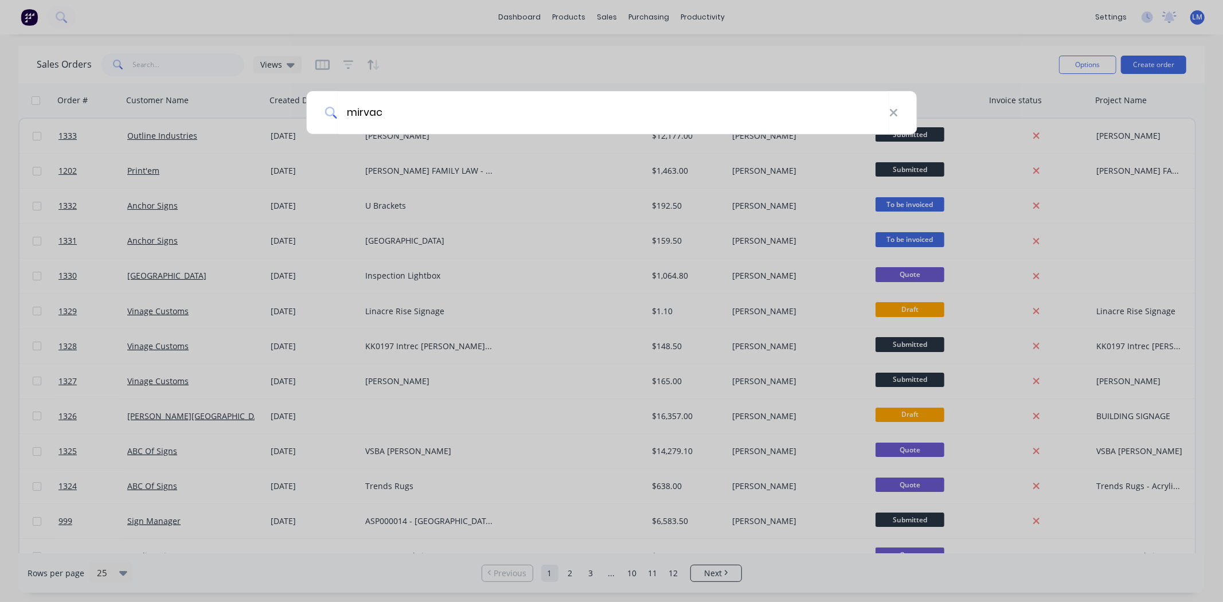
type input "mirvac"
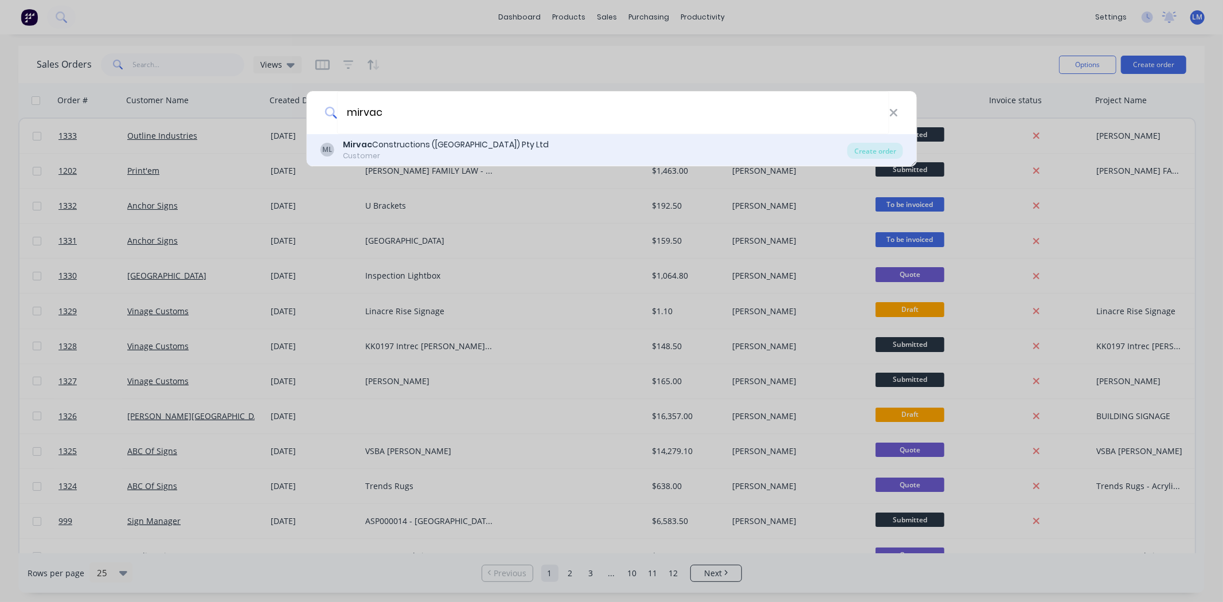
click at [377, 142] on div "Mirvac Constructions (VIC) Pty Ltd" at bounding box center [446, 145] width 206 height 12
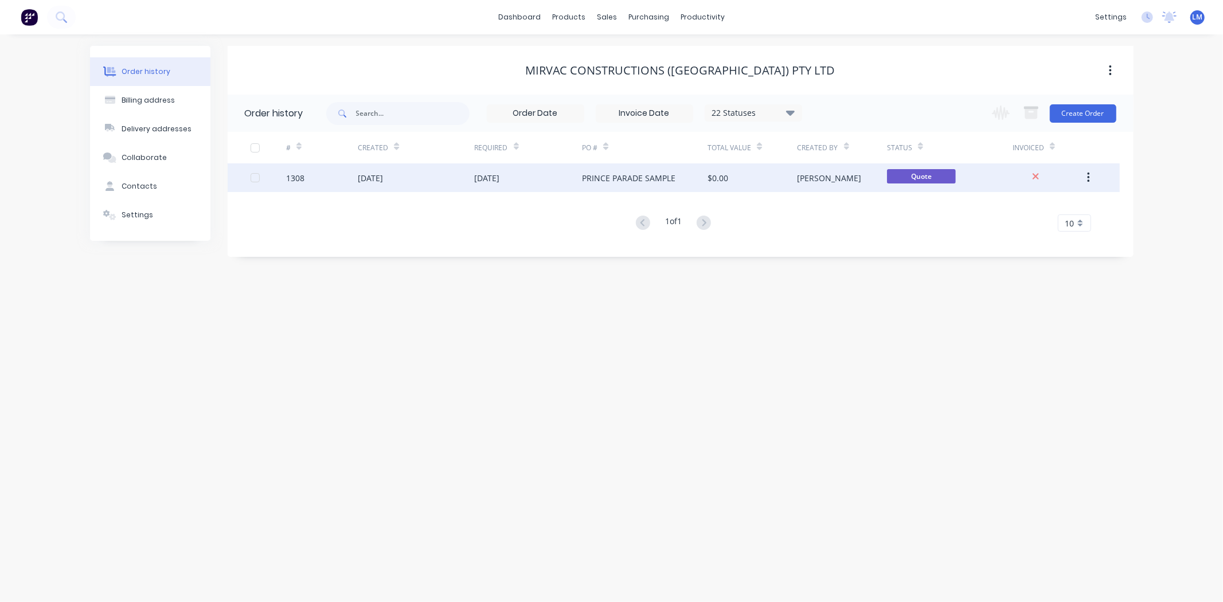
click at [629, 188] on div "PRINCE PARADE SAMPLE" at bounding box center [645, 177] width 126 height 29
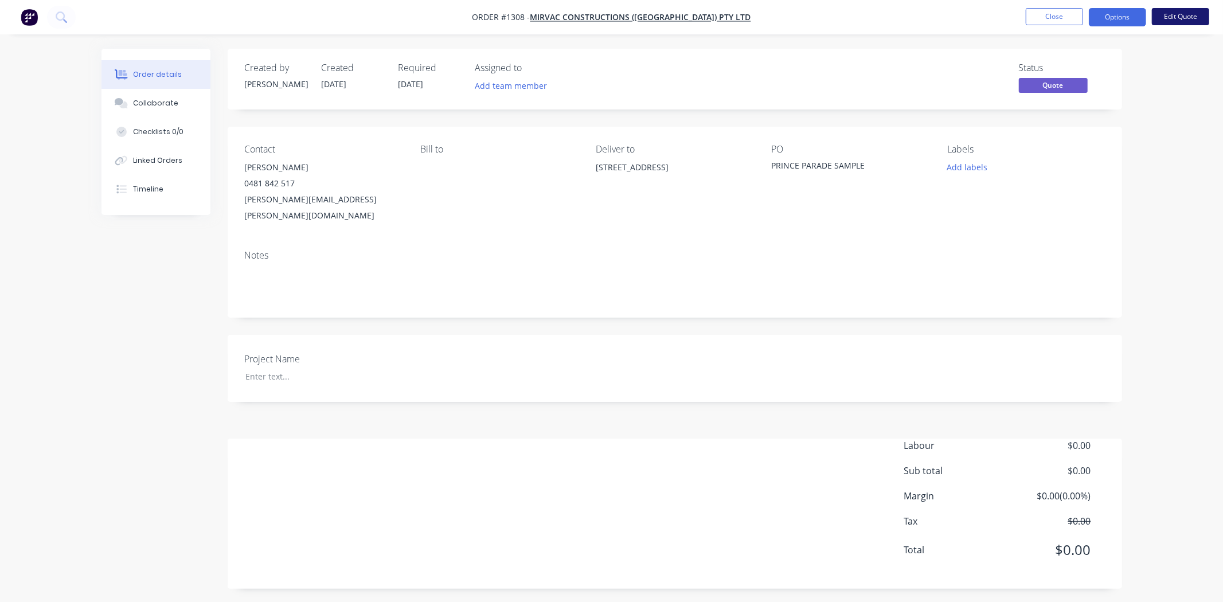
click at [1170, 20] on button "Edit Quote" at bounding box center [1179, 16] width 57 height 17
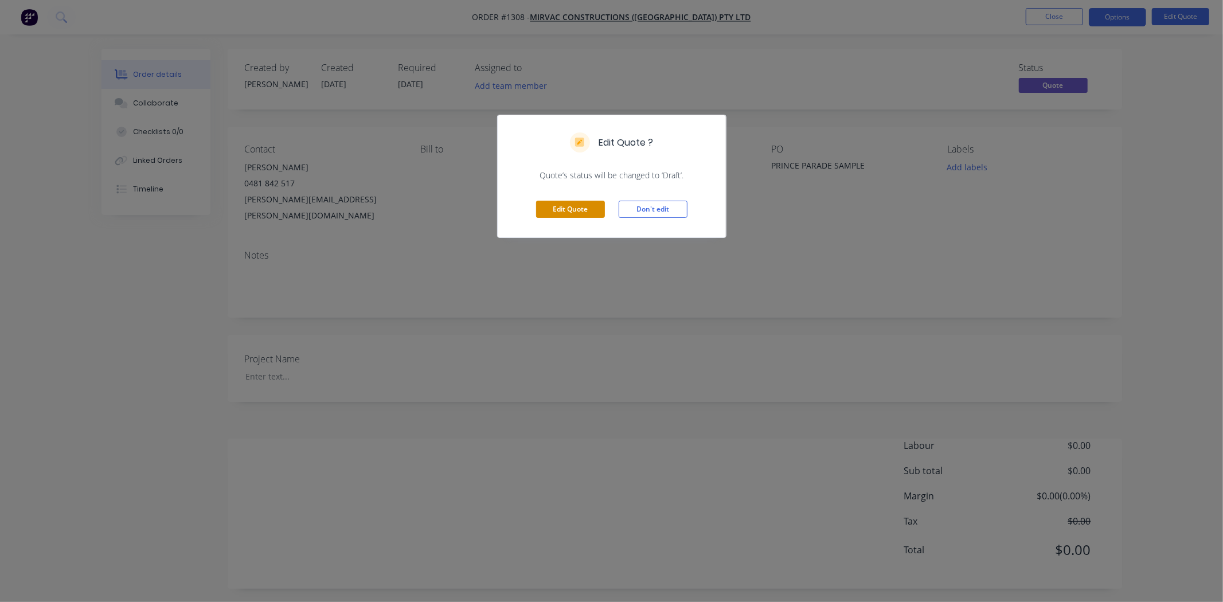
click at [577, 210] on button "Edit Quote" at bounding box center [570, 209] width 69 height 17
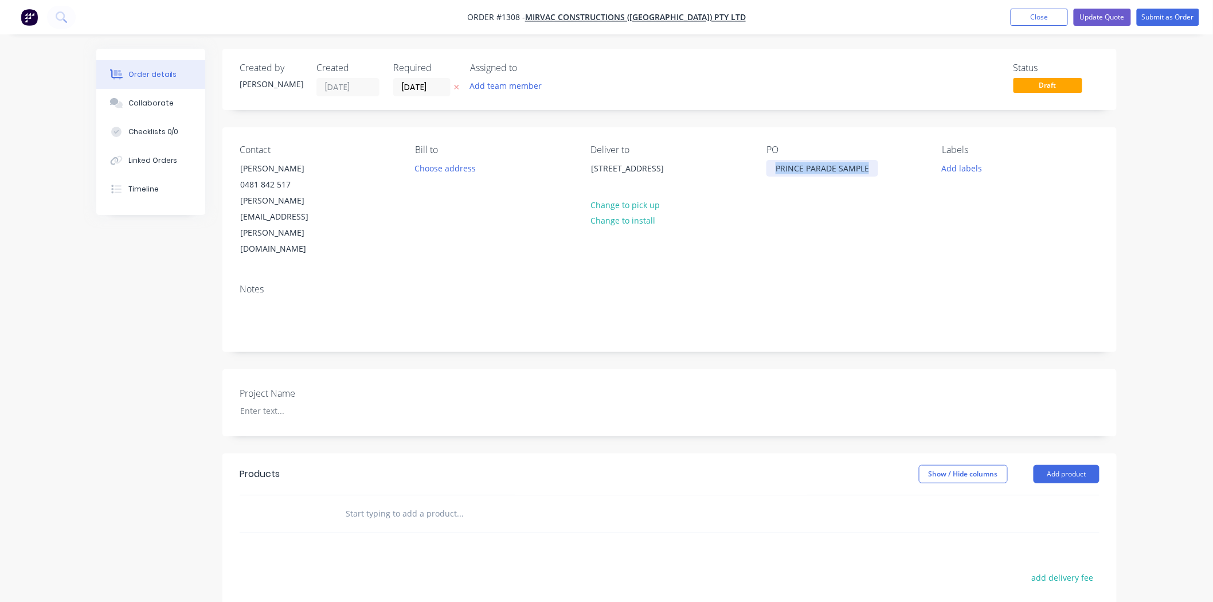
drag, startPoint x: 872, startPoint y: 167, endPoint x: 749, endPoint y: 167, distance: 122.7
click at [749, 167] on div "Contact Duncan McPhee 0481 842 517 duncan.mcphee@mirvac.com Bill to Choose addr…" at bounding box center [669, 200] width 894 height 147
copy div "PRINCE PARADE SAMPLE"
click at [305, 402] on div at bounding box center [303, 410] width 143 height 17
paste div
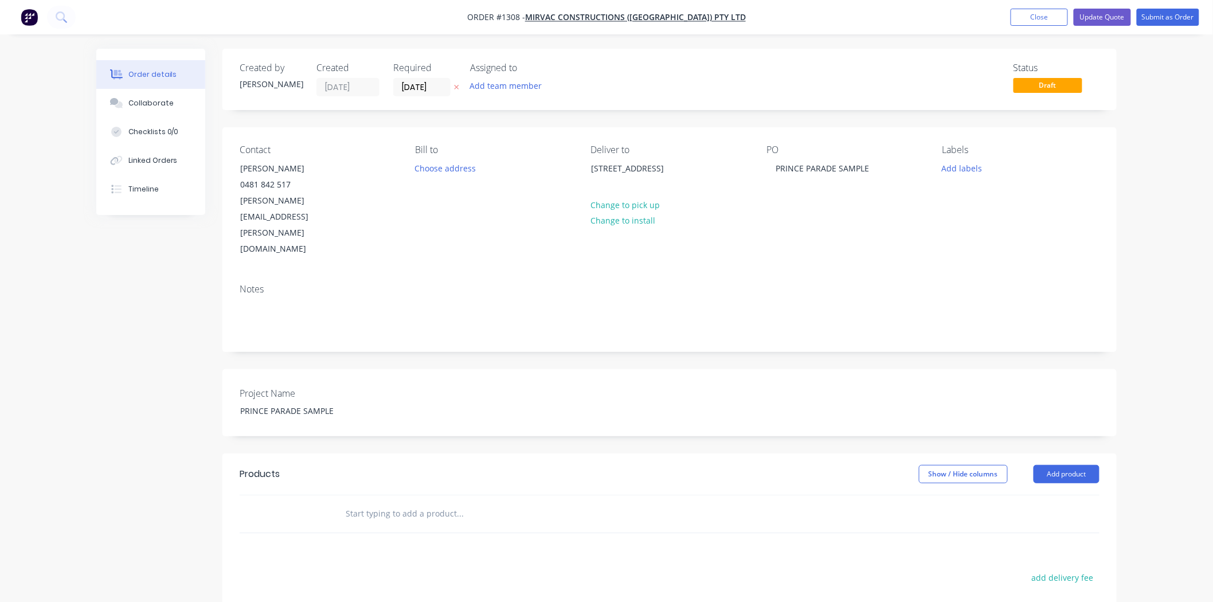
click at [409, 502] on input "text" at bounding box center [459, 513] width 229 height 23
type input "misc"
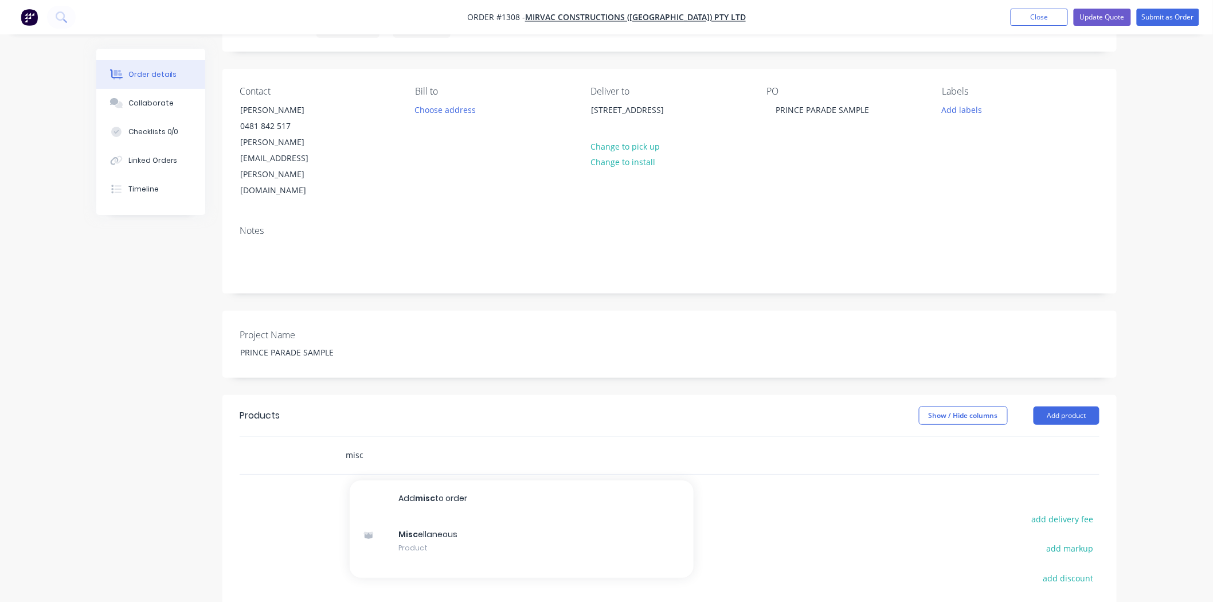
scroll to position [127, 0]
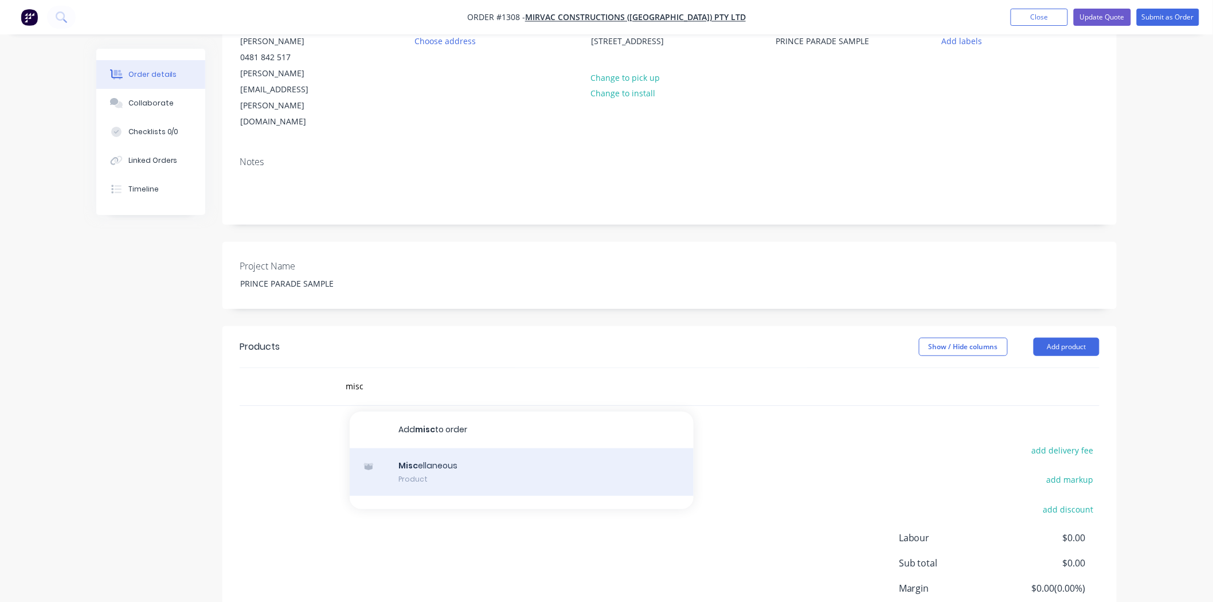
click at [470, 448] on div "Misc ellaneous Product" at bounding box center [522, 472] width 344 height 48
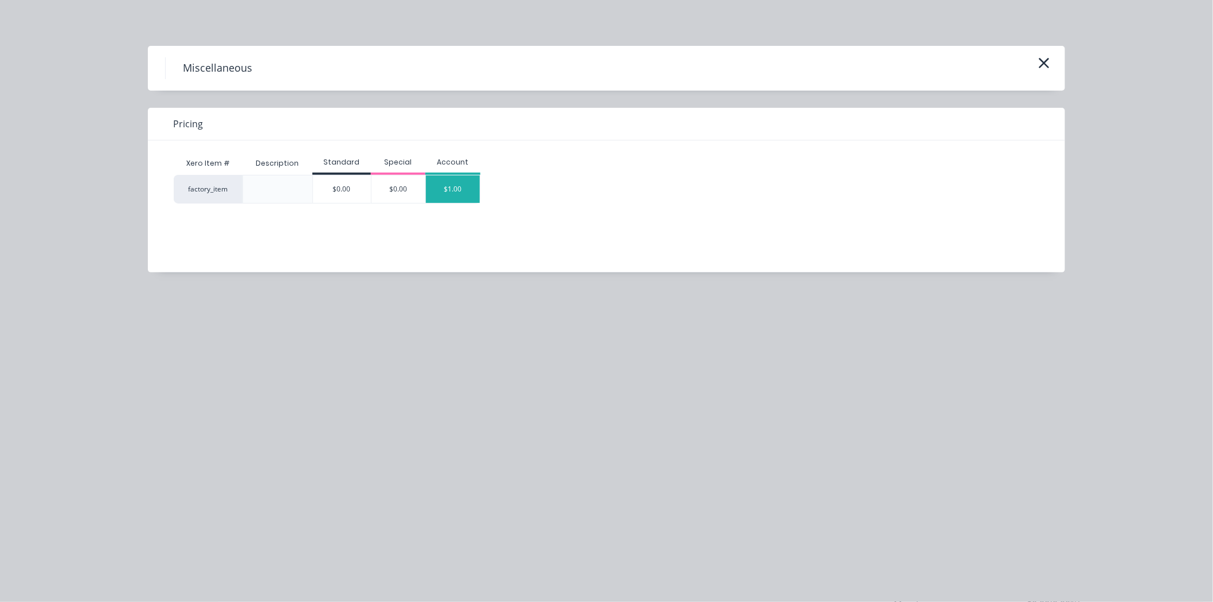
click at [456, 188] on div "$1.00" at bounding box center [453, 189] width 54 height 28
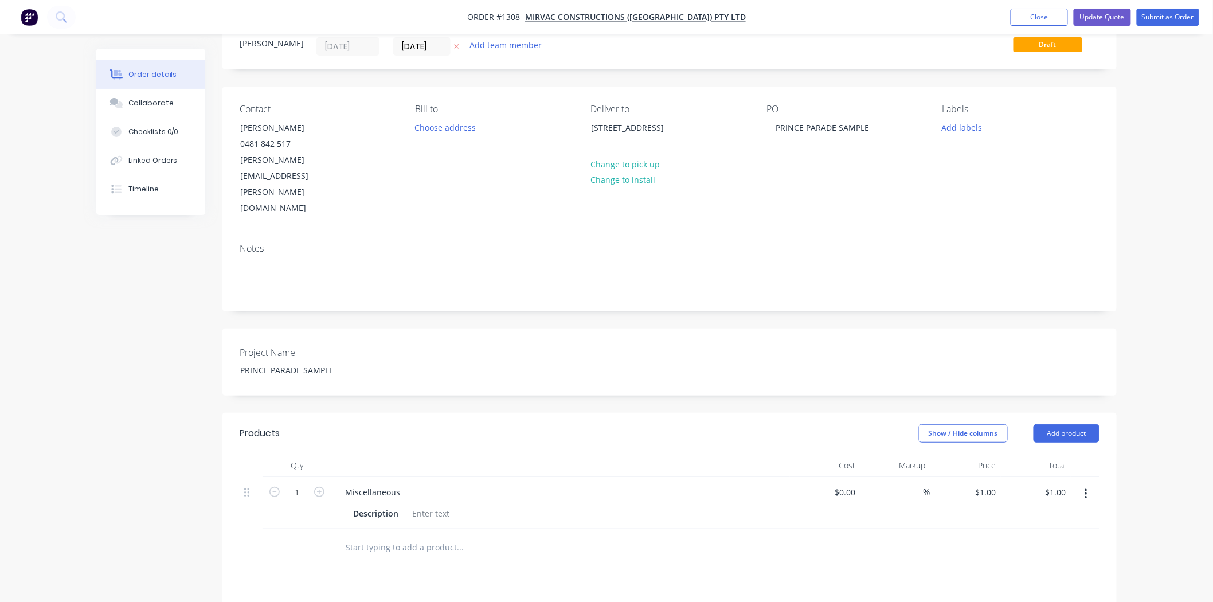
scroll to position [64, 0]
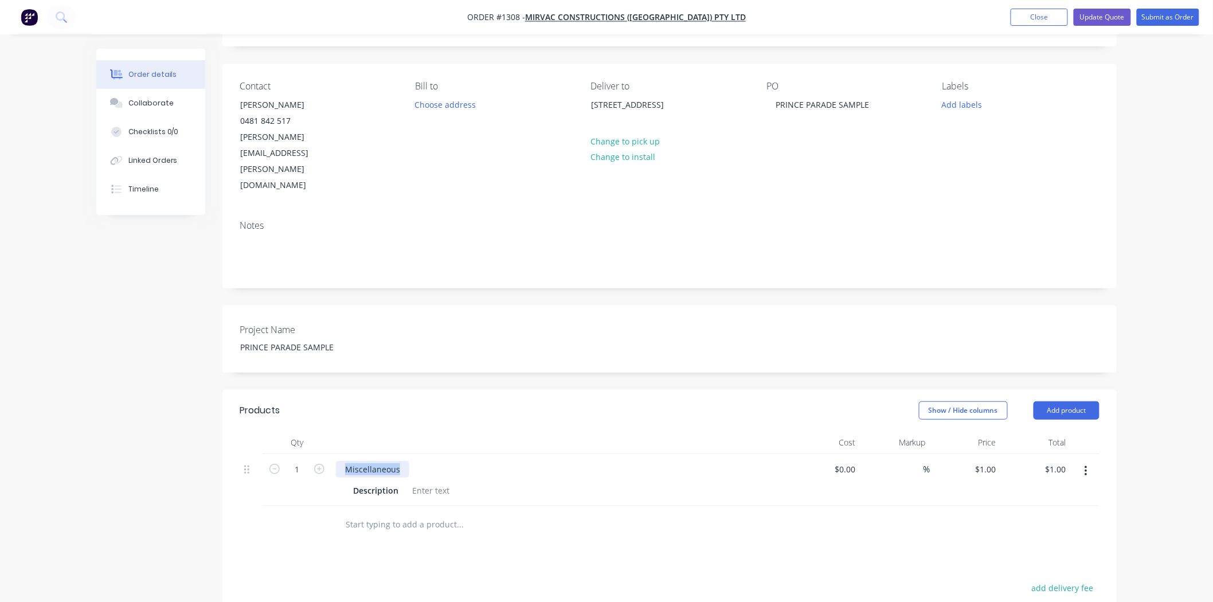
drag, startPoint x: 407, startPoint y: 421, endPoint x: 334, endPoint y: 438, distance: 74.8
click at [325, 454] on div "1 Miscellaneous Description $0.00 $0.00 % $1.00 $1.00 $1.00 $1.00" at bounding box center [670, 480] width 860 height 52
click at [351, 461] on div "Aprtment NUmber" at bounding box center [381, 469] width 90 height 17
click at [439, 482] on div at bounding box center [431, 490] width 46 height 17
click at [317, 464] on icon "button" at bounding box center [319, 469] width 10 height 10
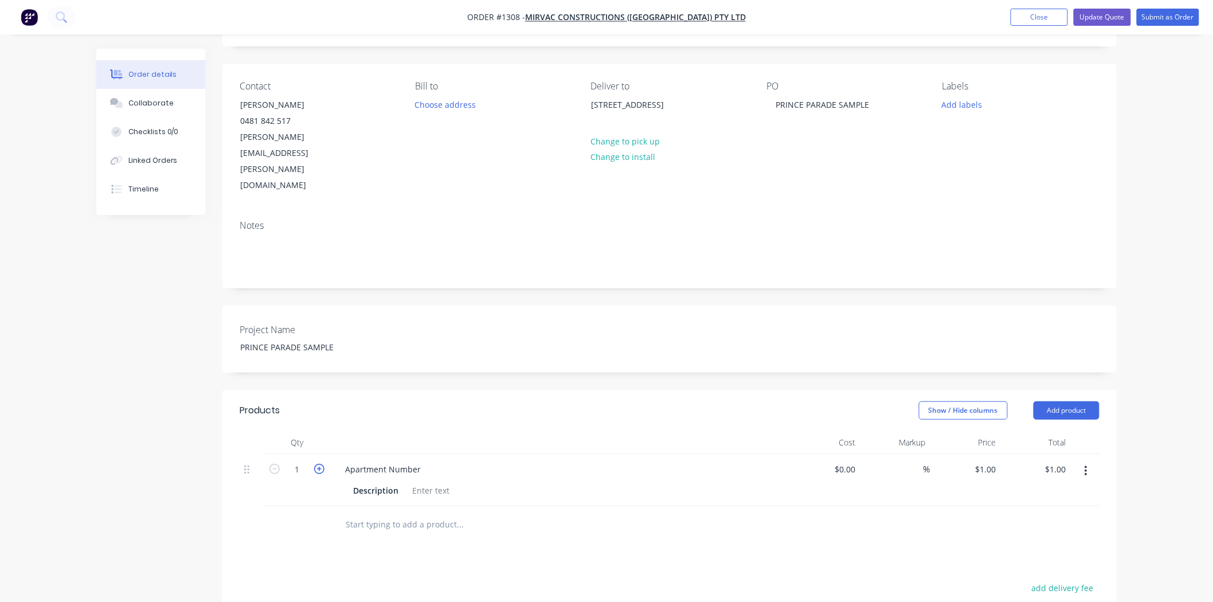
type input "2"
type input "$2.00"
click at [317, 464] on icon "button" at bounding box center [319, 469] width 10 height 10
type input "3"
type input "$3.00"
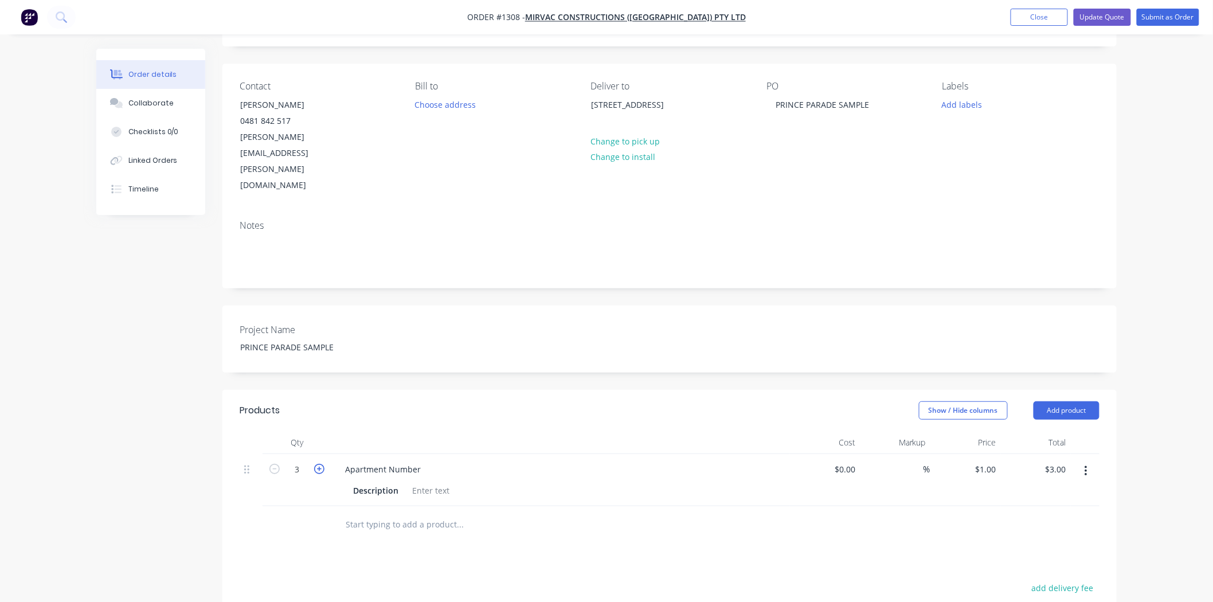
click at [317, 464] on icon "button" at bounding box center [319, 469] width 10 height 10
type input "4"
type input "$4.00"
click at [652, 527] on div "Products Show / Hide columns Add product Qty Cost Markup Price Total 4 Apartmen…" at bounding box center [669, 604] width 894 height 429
click at [75, 462] on div "Order details Collaborate Checklists 0/0 Linked Orders Timeline Order details C…" at bounding box center [606, 385] width 1213 height 899
